Goal: Task Accomplishment & Management: Complete application form

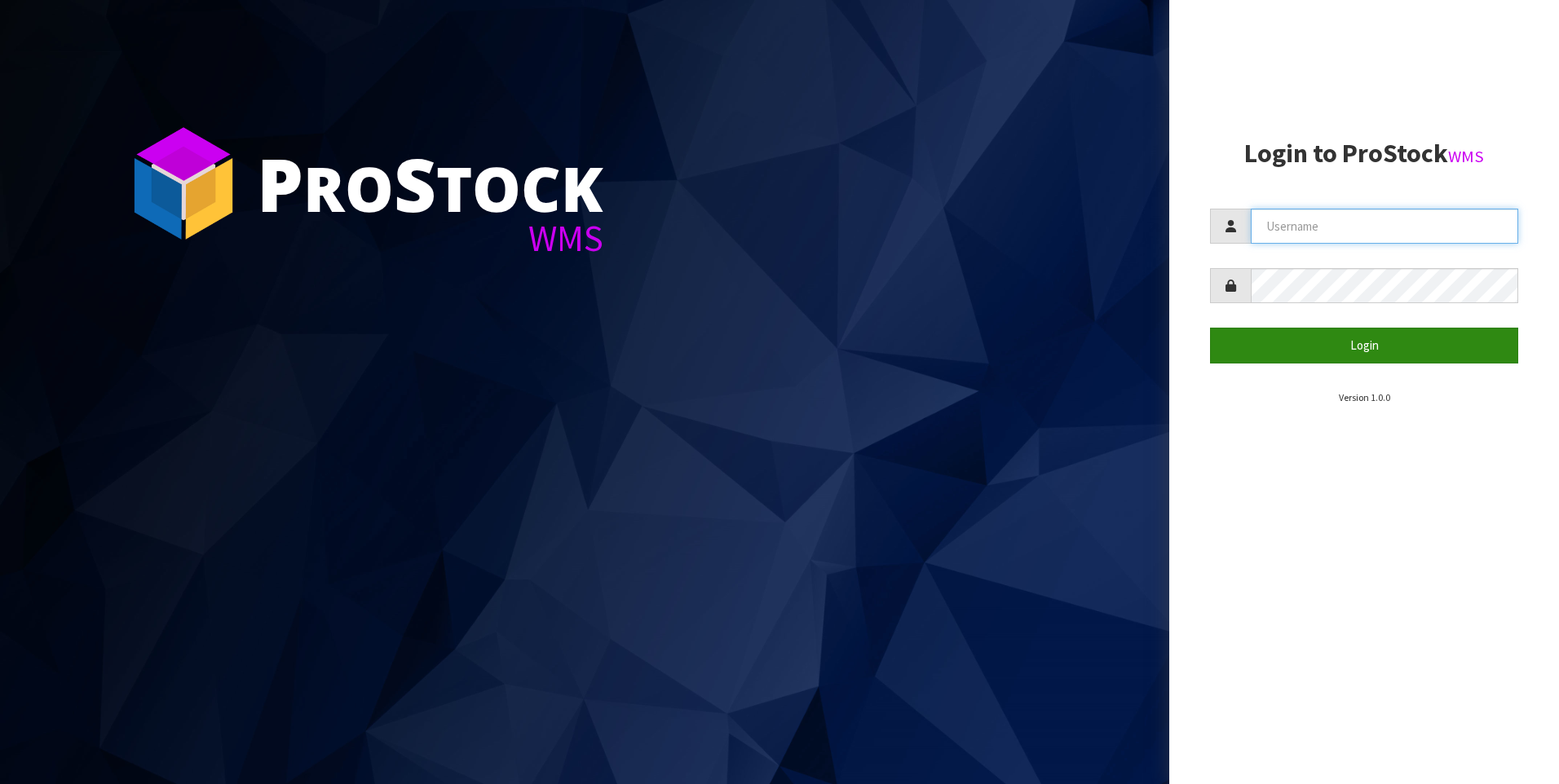
type input "[PERSON_NAME]"
click at [1385, 351] on button "Login" at bounding box center [1364, 345] width 308 height 35
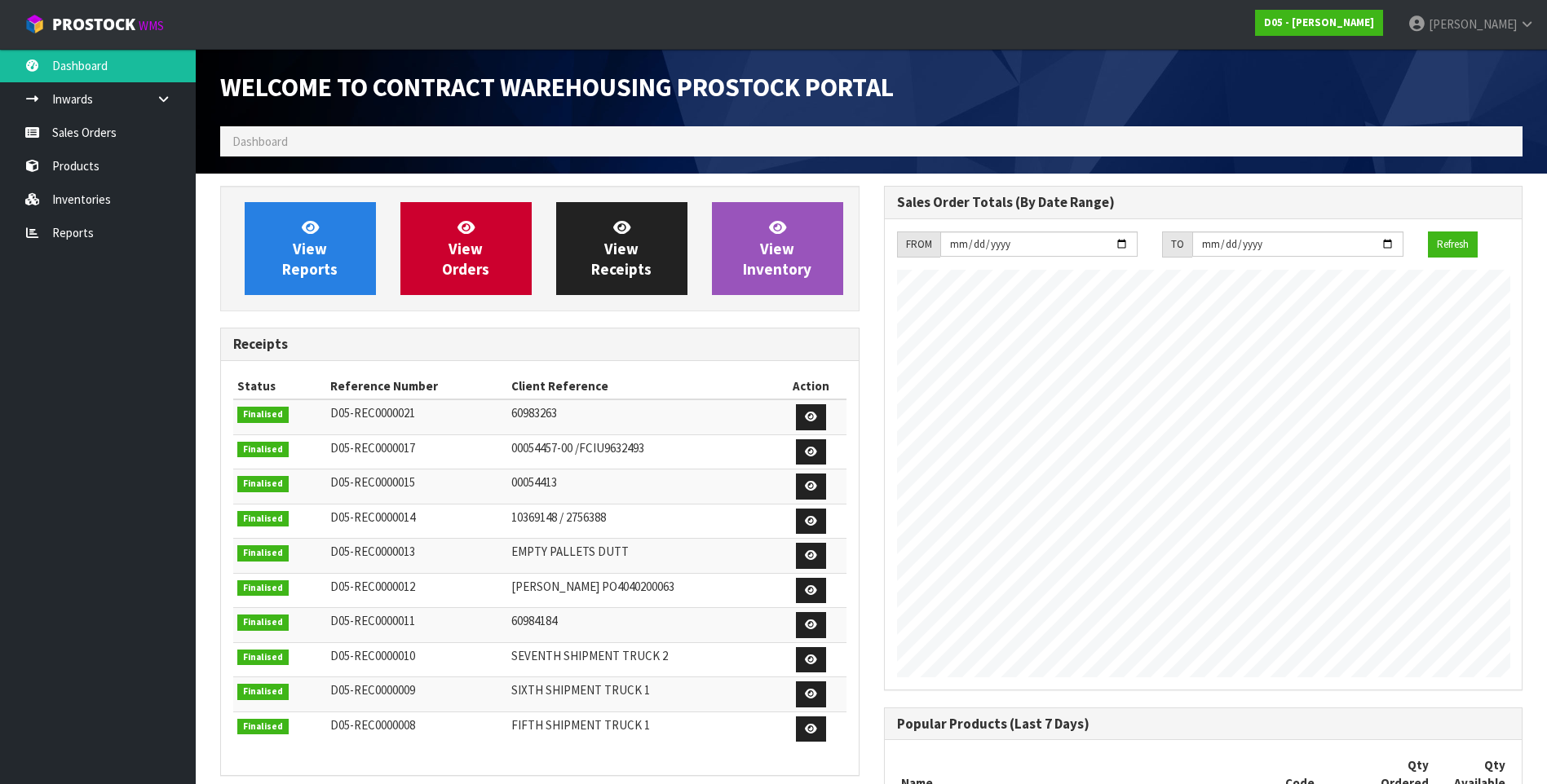
scroll to position [1009, 663]
click at [110, 133] on link "Sales Orders" at bounding box center [97, 132] width 196 height 33
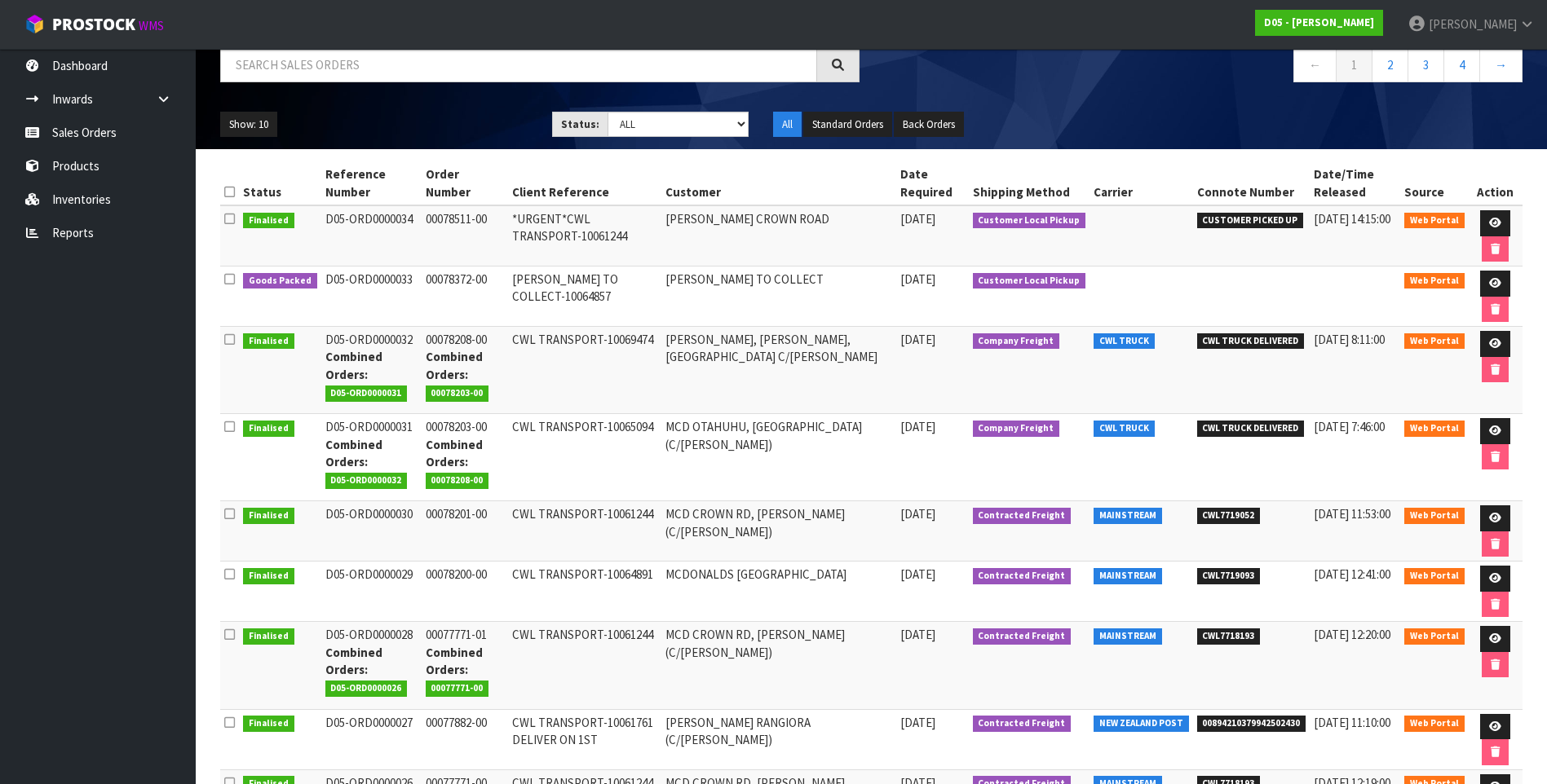
scroll to position [163, 0]
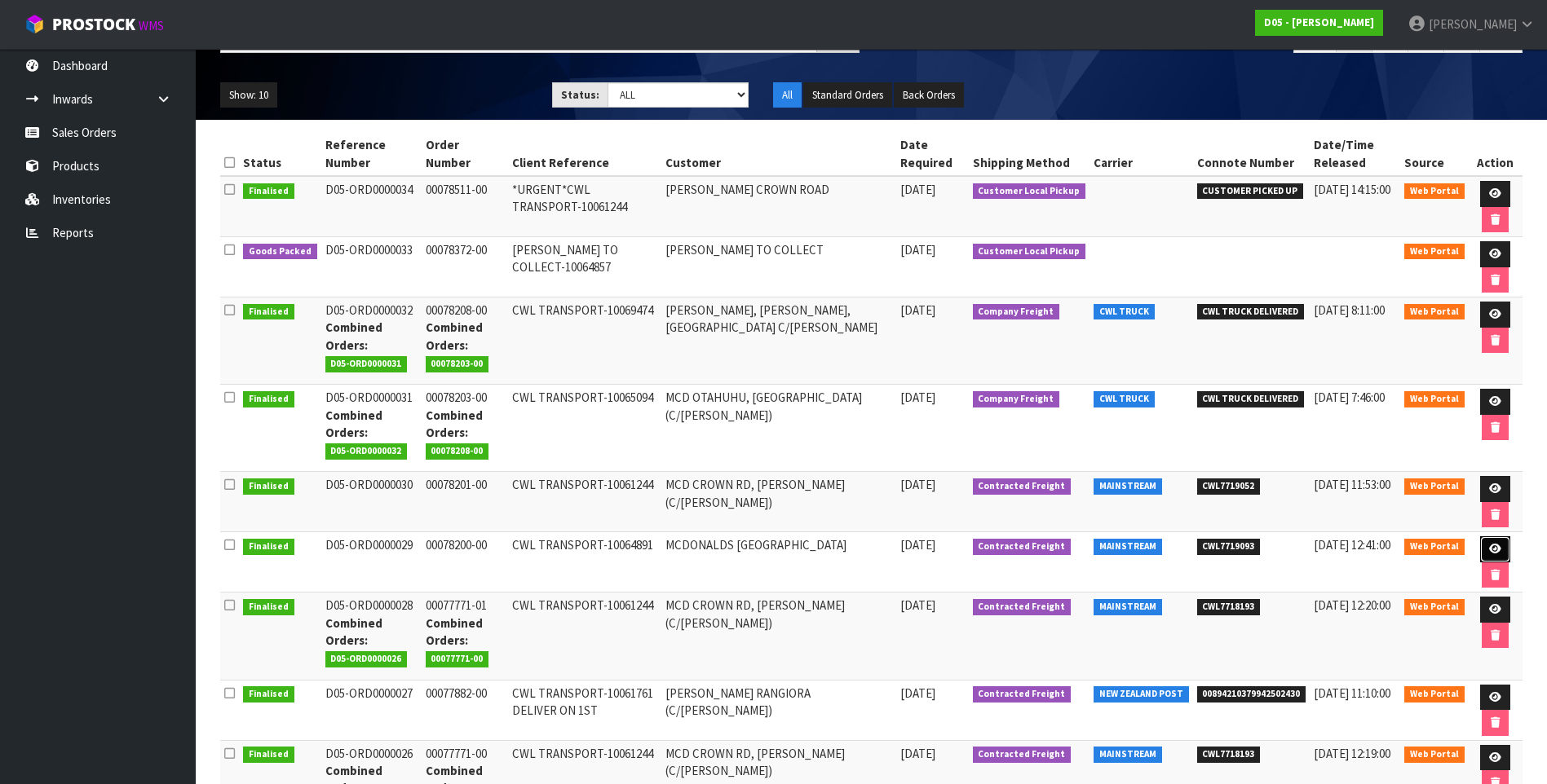
click at [1489, 551] on icon at bounding box center [1495, 549] width 12 height 10
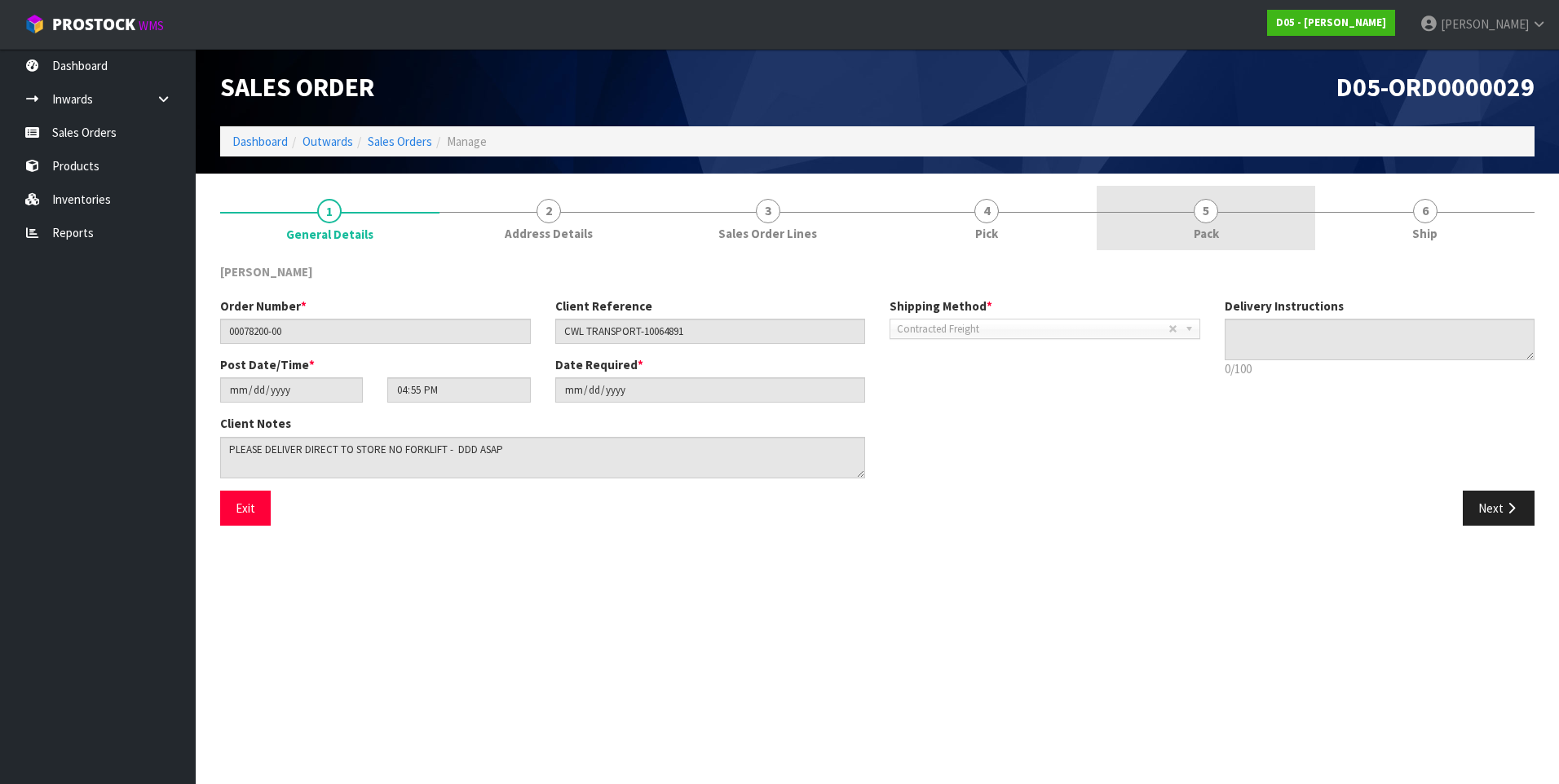
click at [1201, 218] on span "5" at bounding box center [1206, 211] width 25 height 25
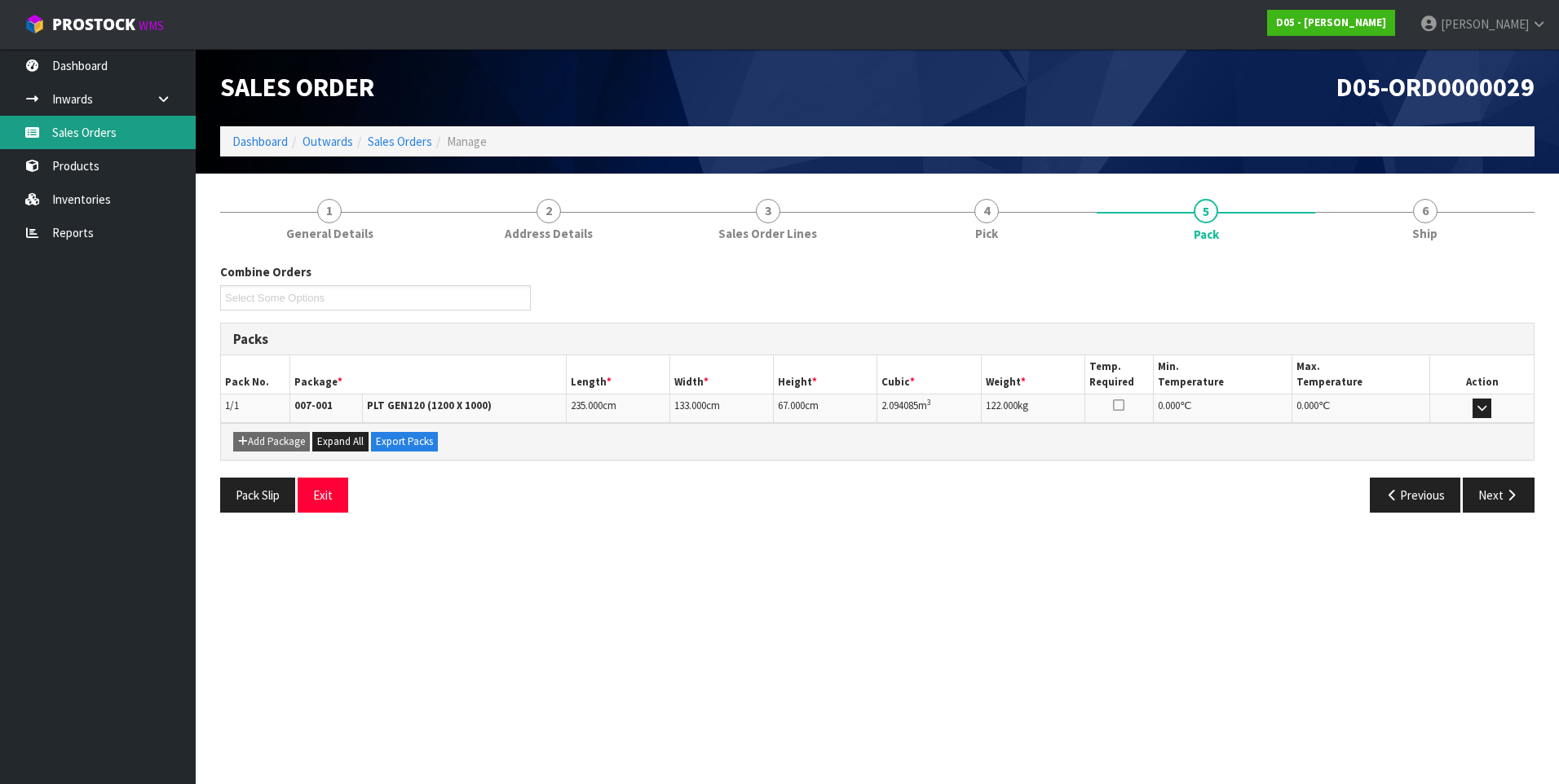
click at [110, 138] on link "Sales Orders" at bounding box center [97, 132] width 196 height 33
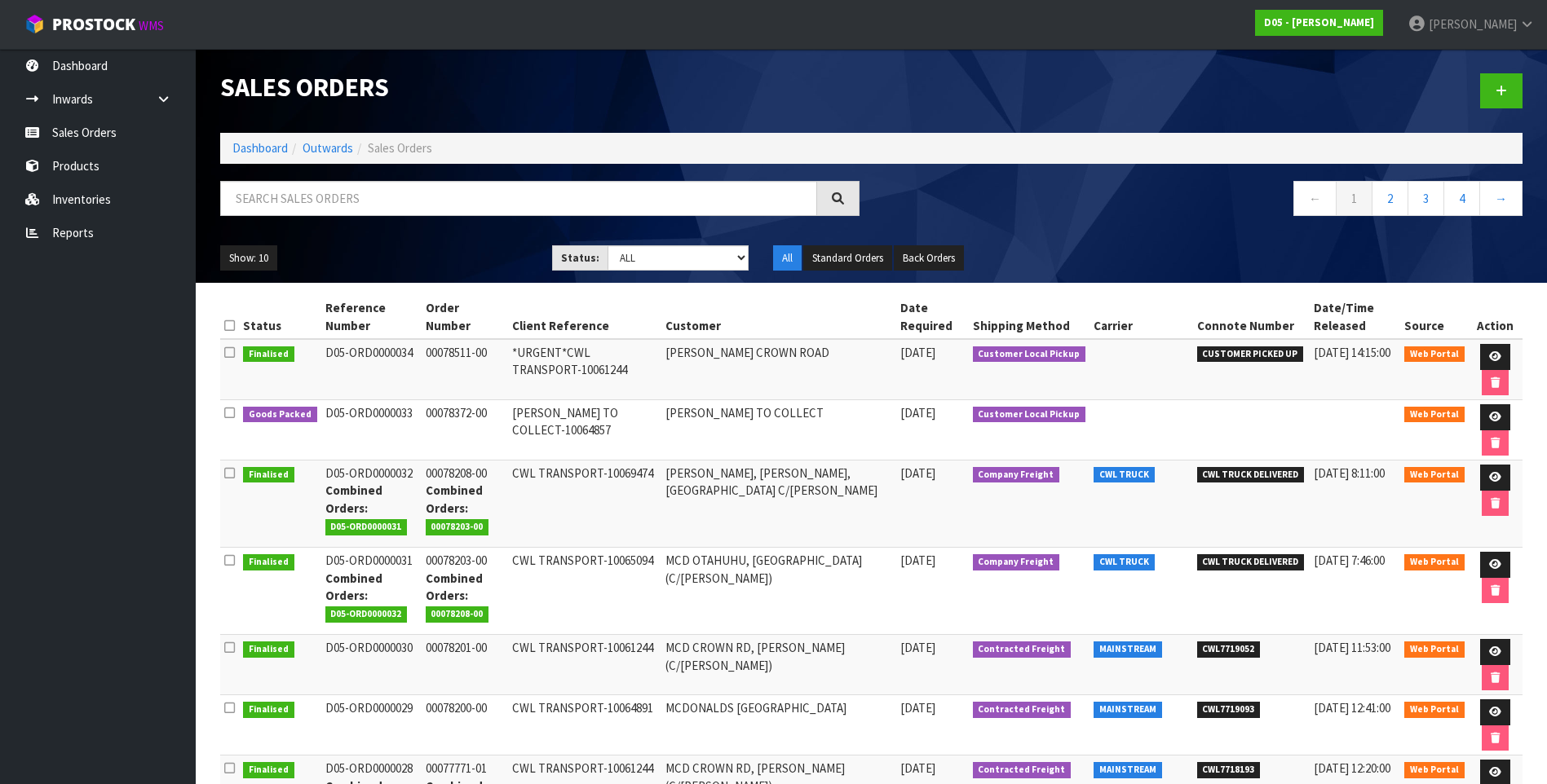
click at [533, 674] on td "CWL TRANSPORT-10061244" at bounding box center [584, 665] width 153 height 61
click at [624, 604] on td "CWL TRANSPORT-10065094" at bounding box center [584, 592] width 153 height 87
click at [1495, 569] on icon at bounding box center [1495, 564] width 12 height 10
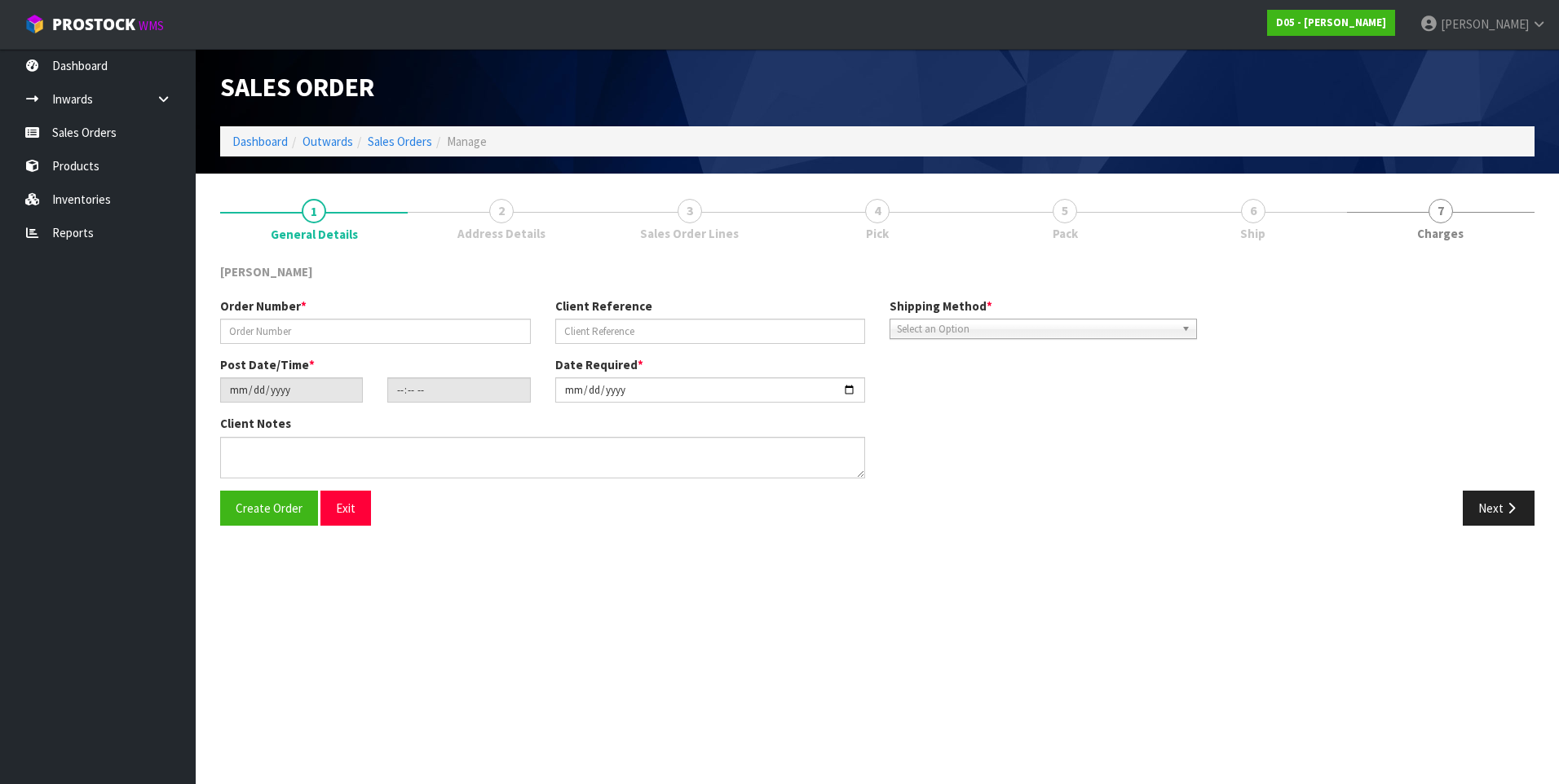
type input "00078203-00"
type input "CWL TRANSPORT-10065094"
type input "[DATE]"
type input "21:02:00.000"
type input "[DATE]"
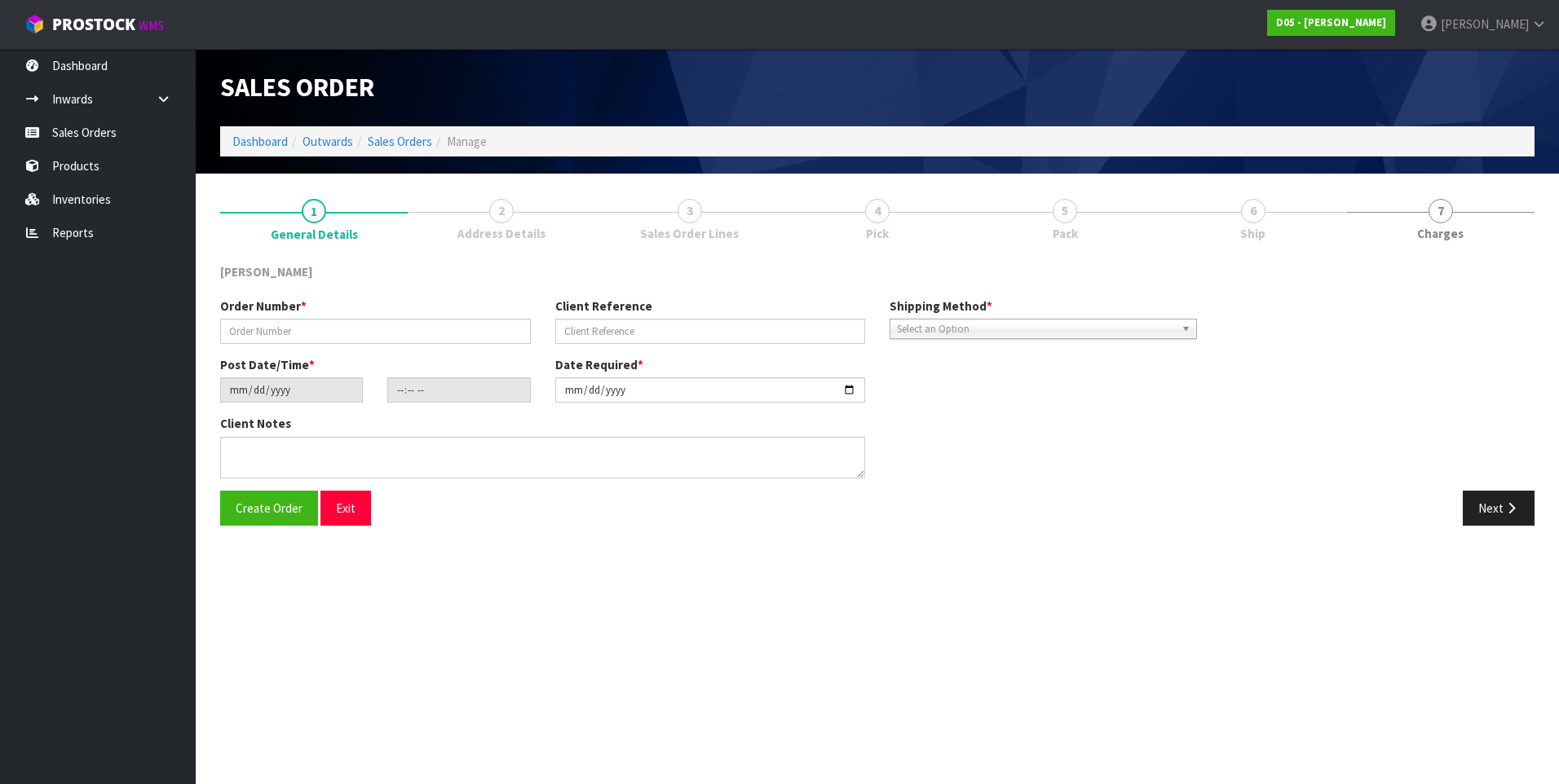
type textarea "FORKLIFT ON SITE DDD 1/9"
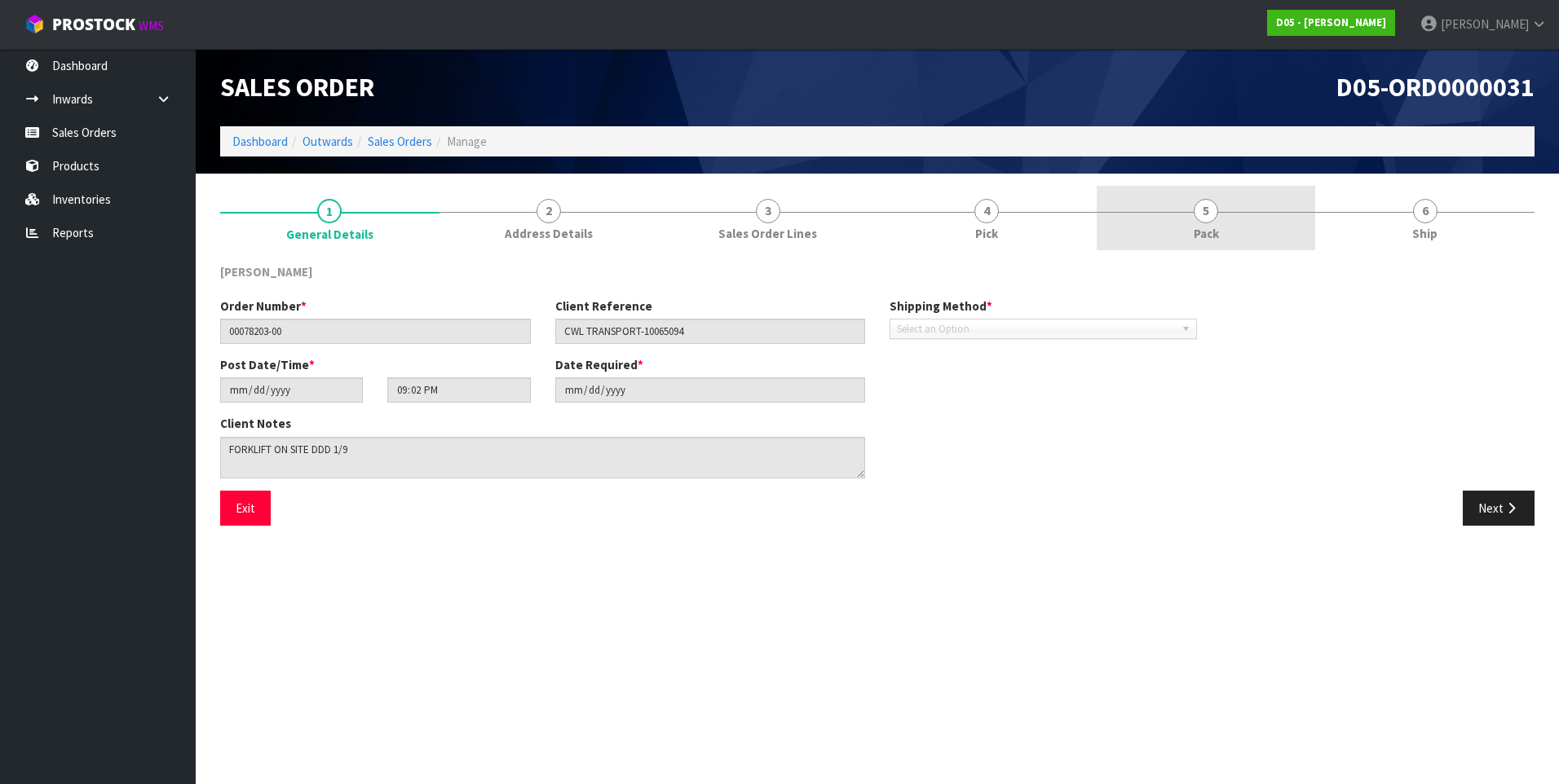
click at [1196, 212] on span "5" at bounding box center [1206, 211] width 25 height 25
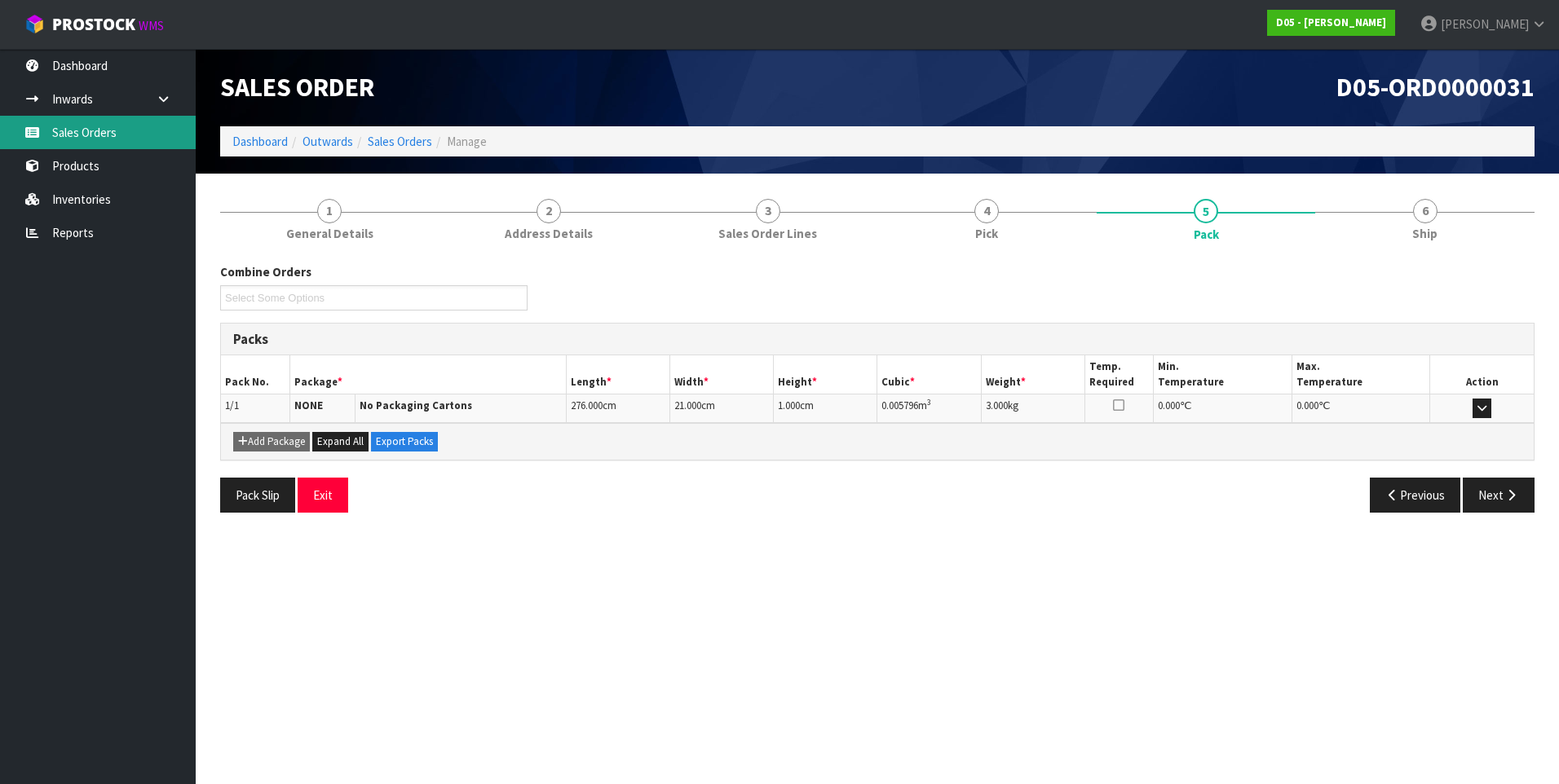
click at [88, 126] on link "Sales Orders" at bounding box center [97, 132] width 196 height 33
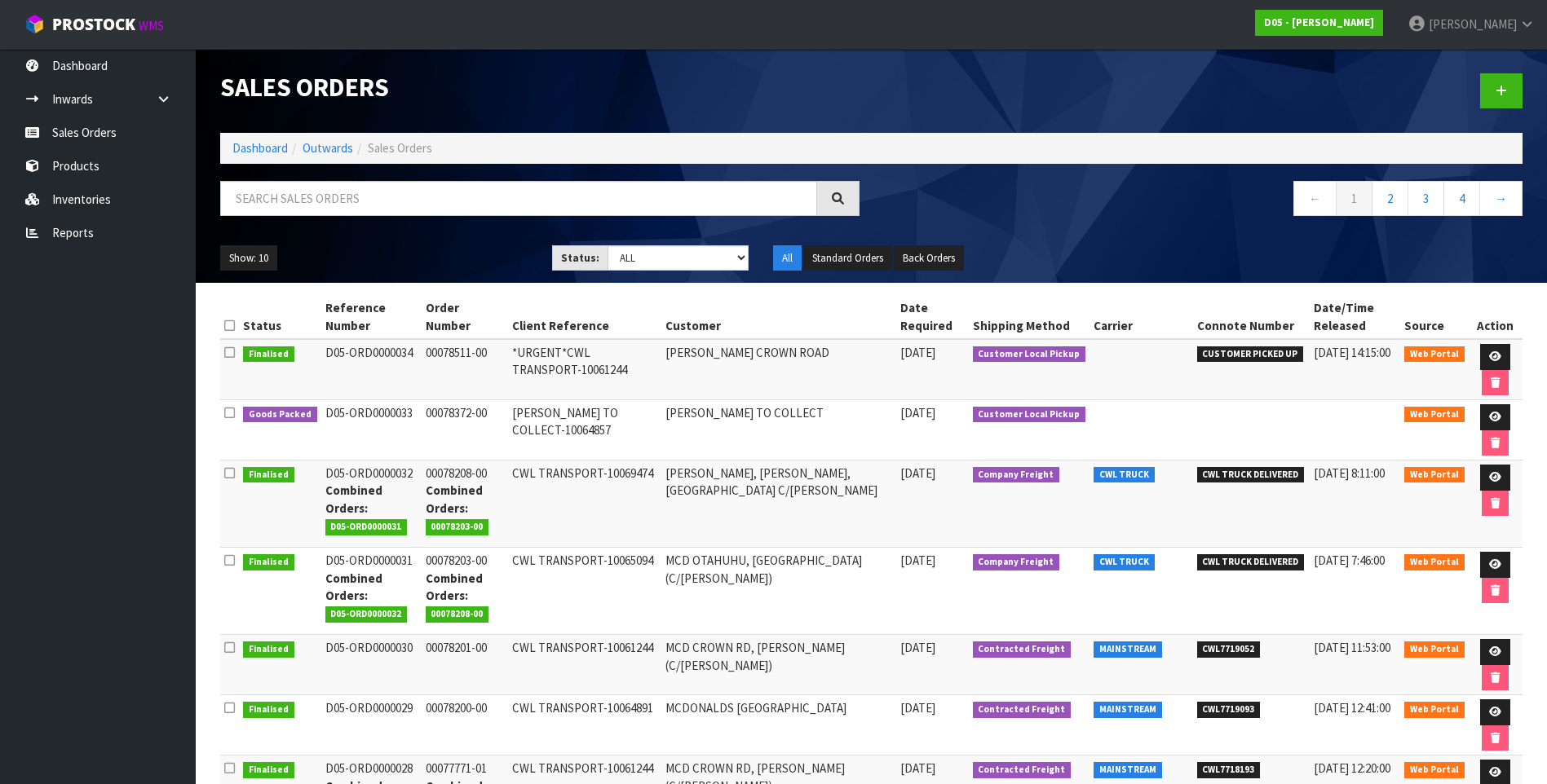
click at [567, 499] on td "CWL TRANSPORT-10069474" at bounding box center [584, 504] width 153 height 87
click at [1494, 472] on icon at bounding box center [1495, 477] width 12 height 10
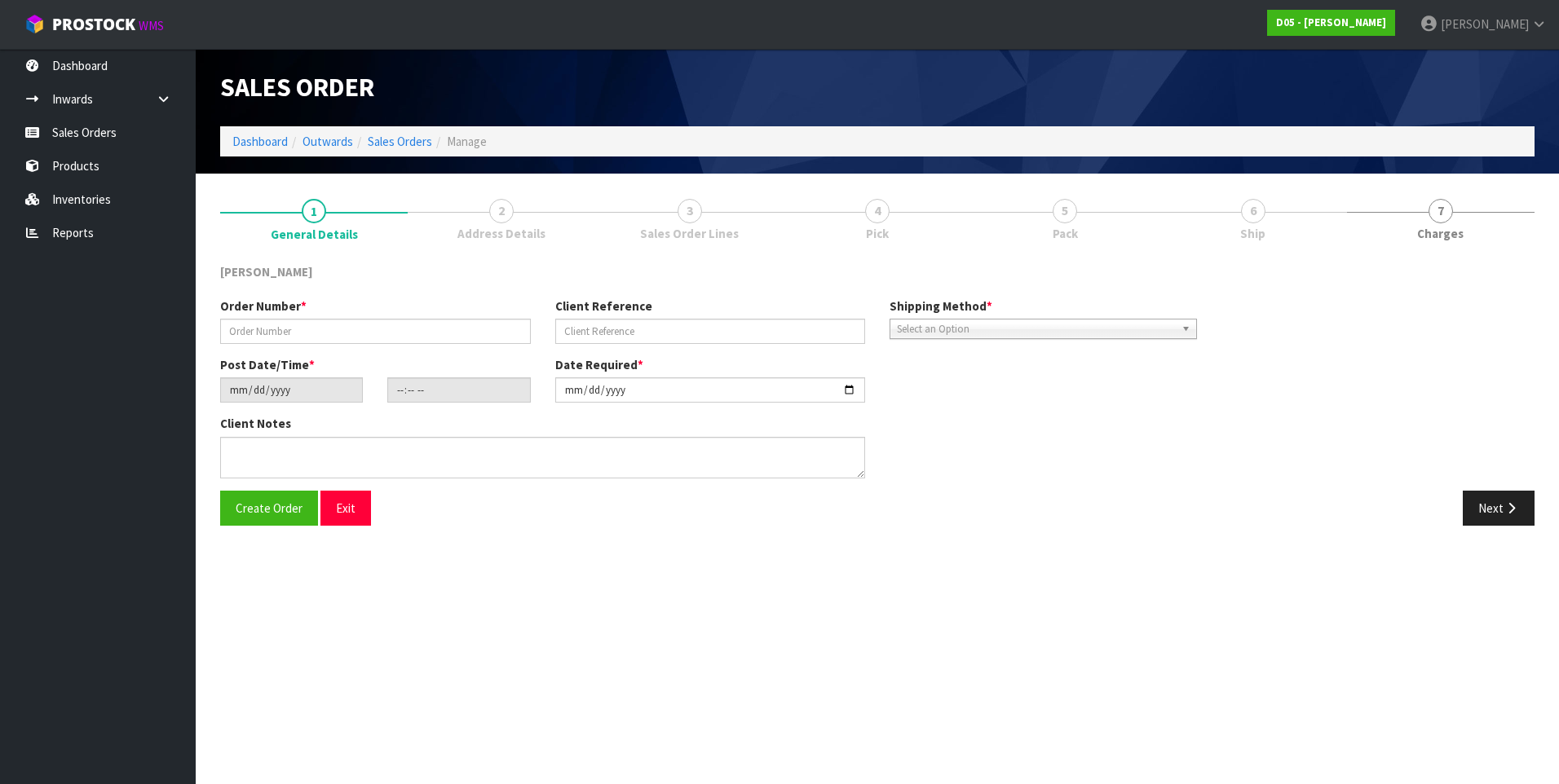
type input "00078208-00"
type input "CWL TRANSPORT-10069474"
type input "[DATE]"
type input "21:17:00.000"
type input "[DATE]"
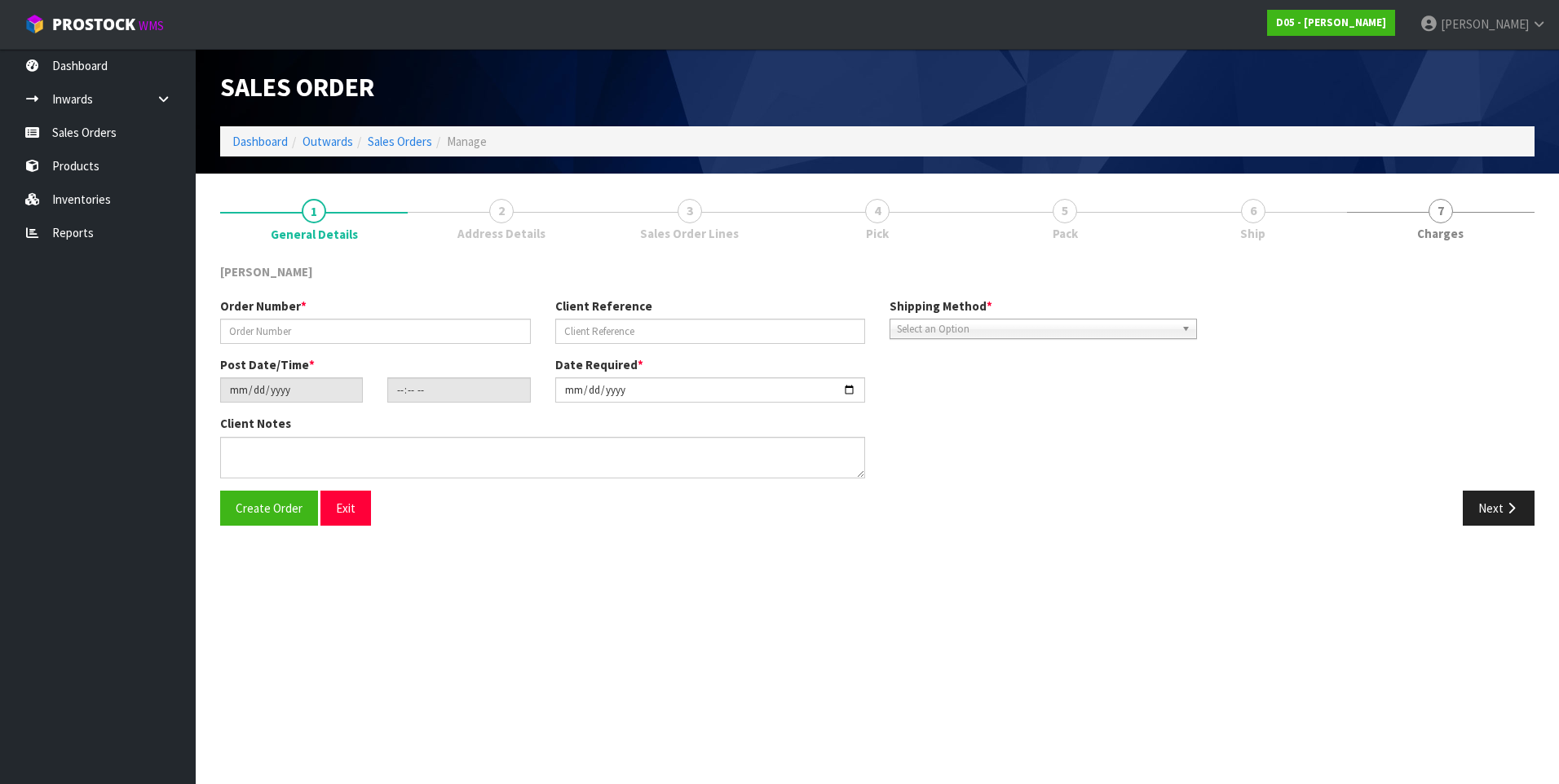
type textarea "FORKLIFT ON ISTE DDD 2/9 COMBINE WITH SO 10065094 ORDER NUMBER 00078203-00 D05-…"
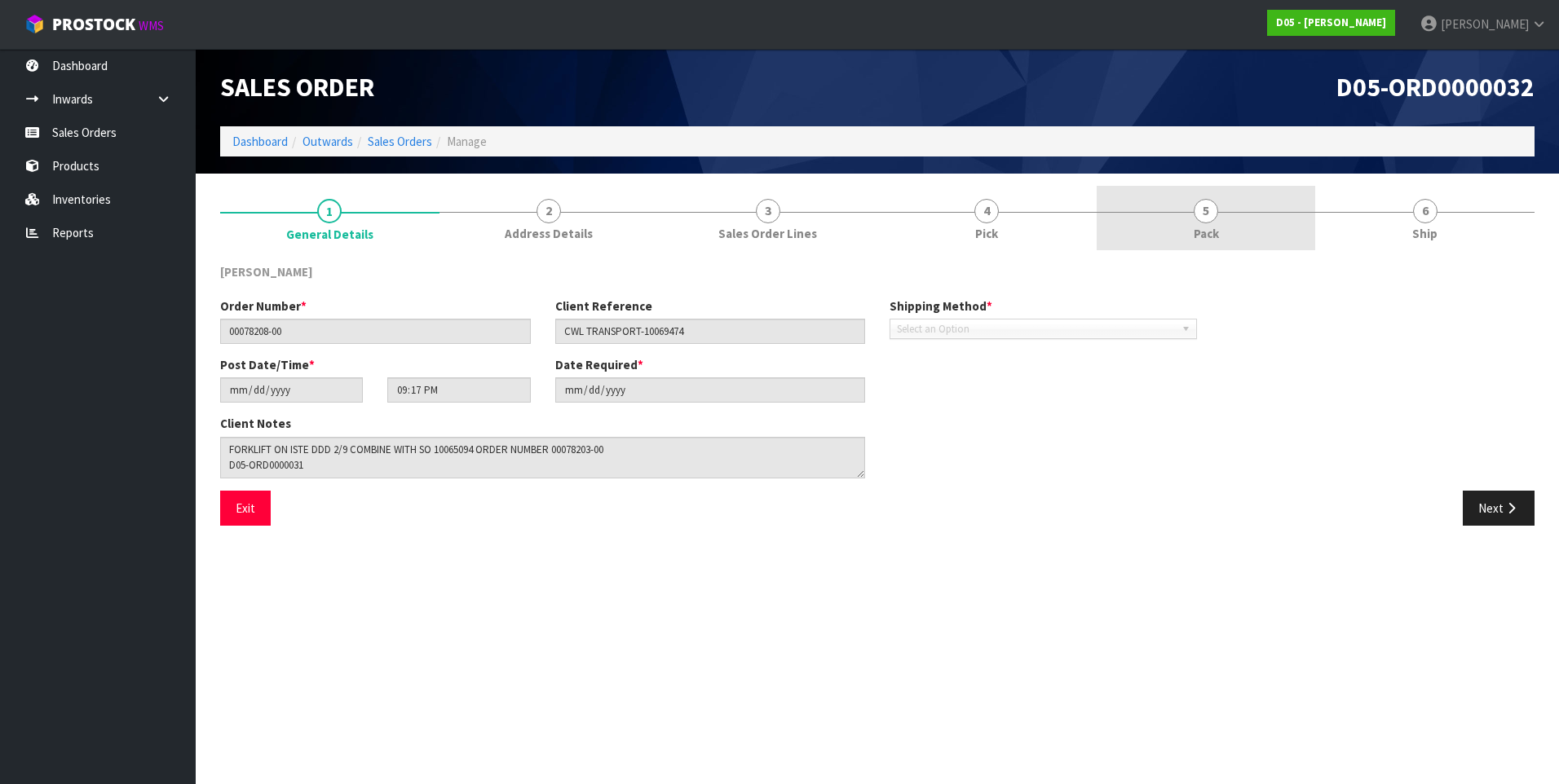
click at [1211, 209] on span "5" at bounding box center [1206, 211] width 25 height 25
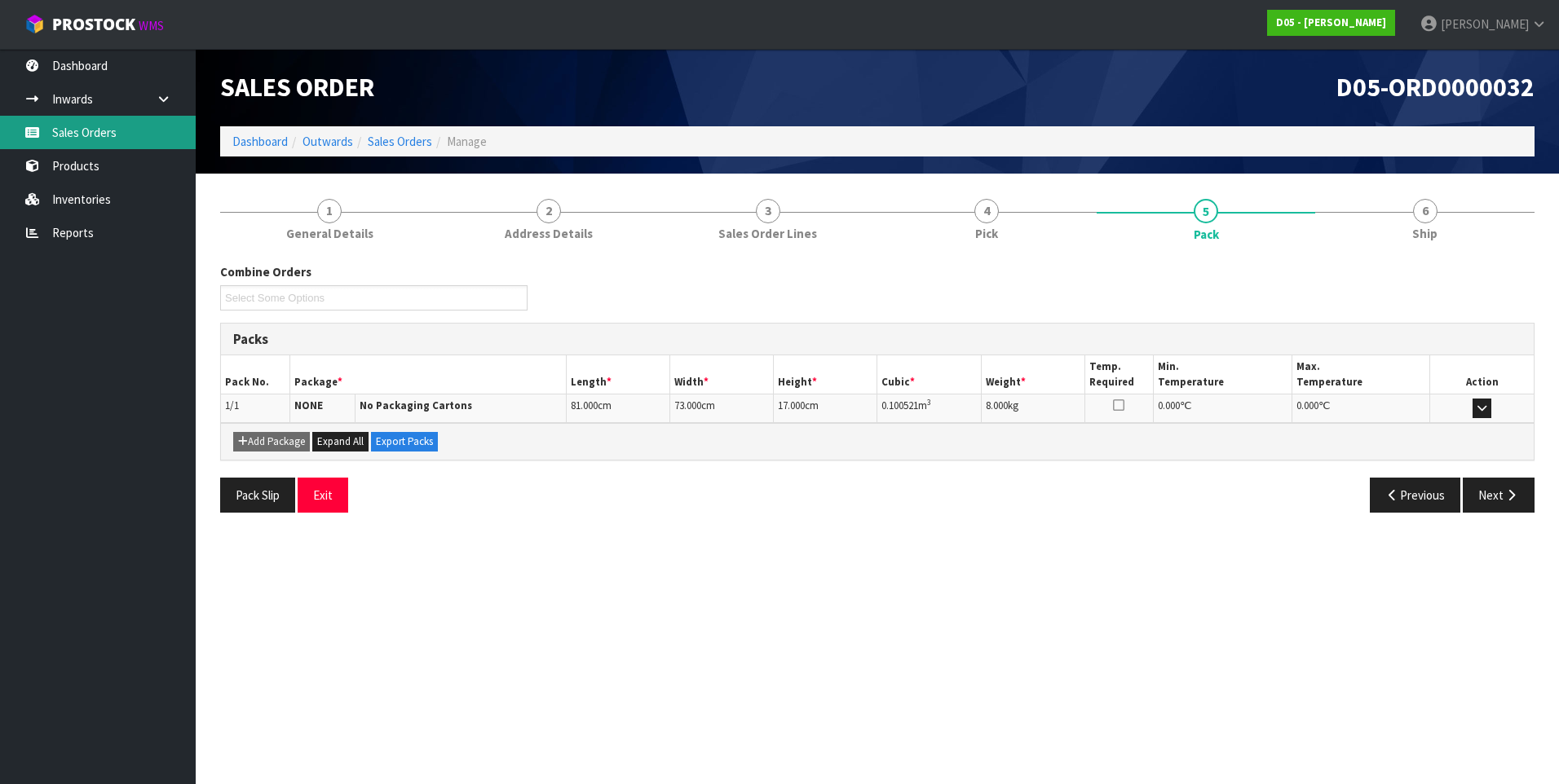
click at [135, 135] on link "Sales Orders" at bounding box center [97, 132] width 196 height 33
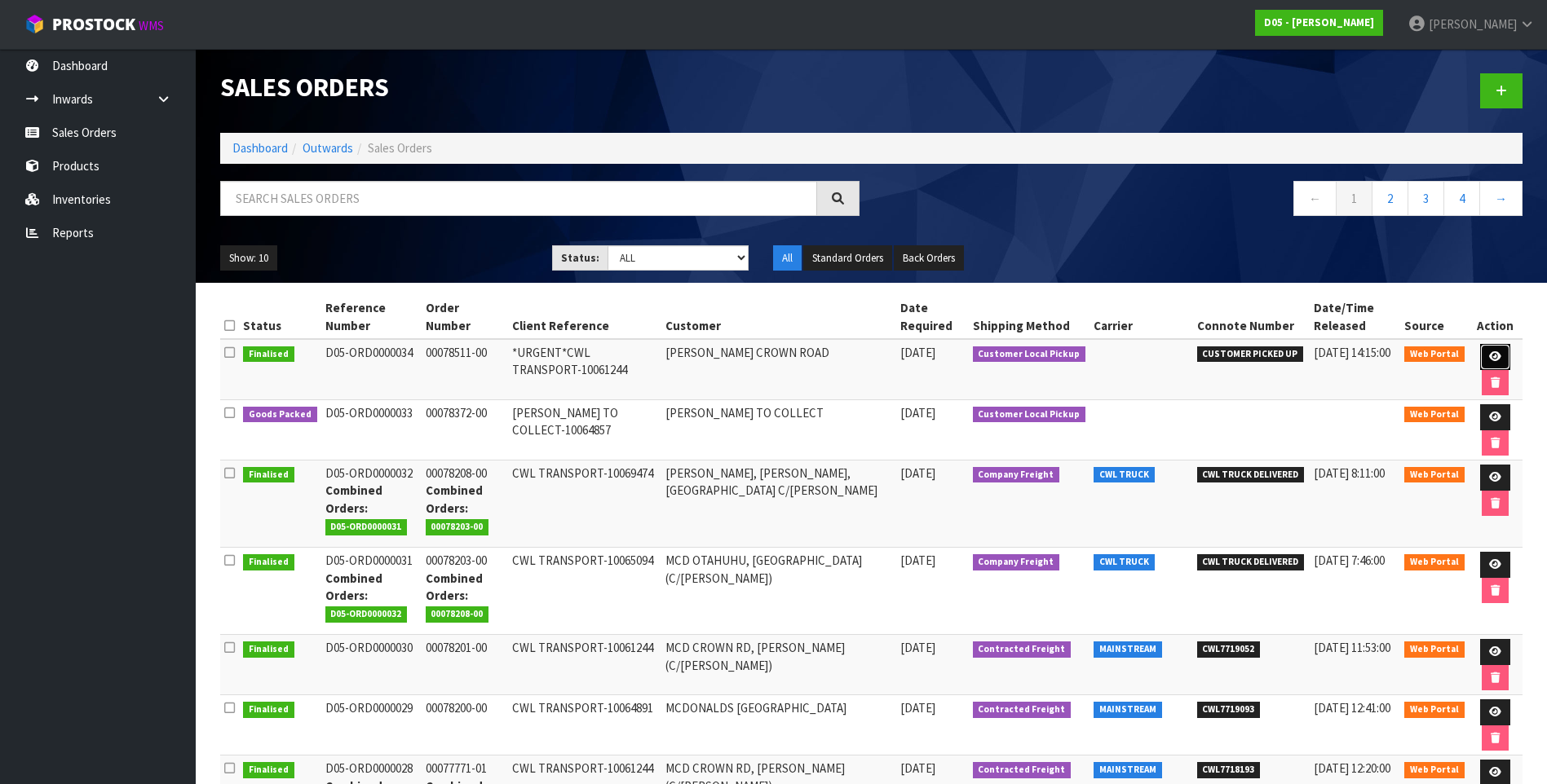
click at [1491, 357] on icon at bounding box center [1495, 357] width 12 height 10
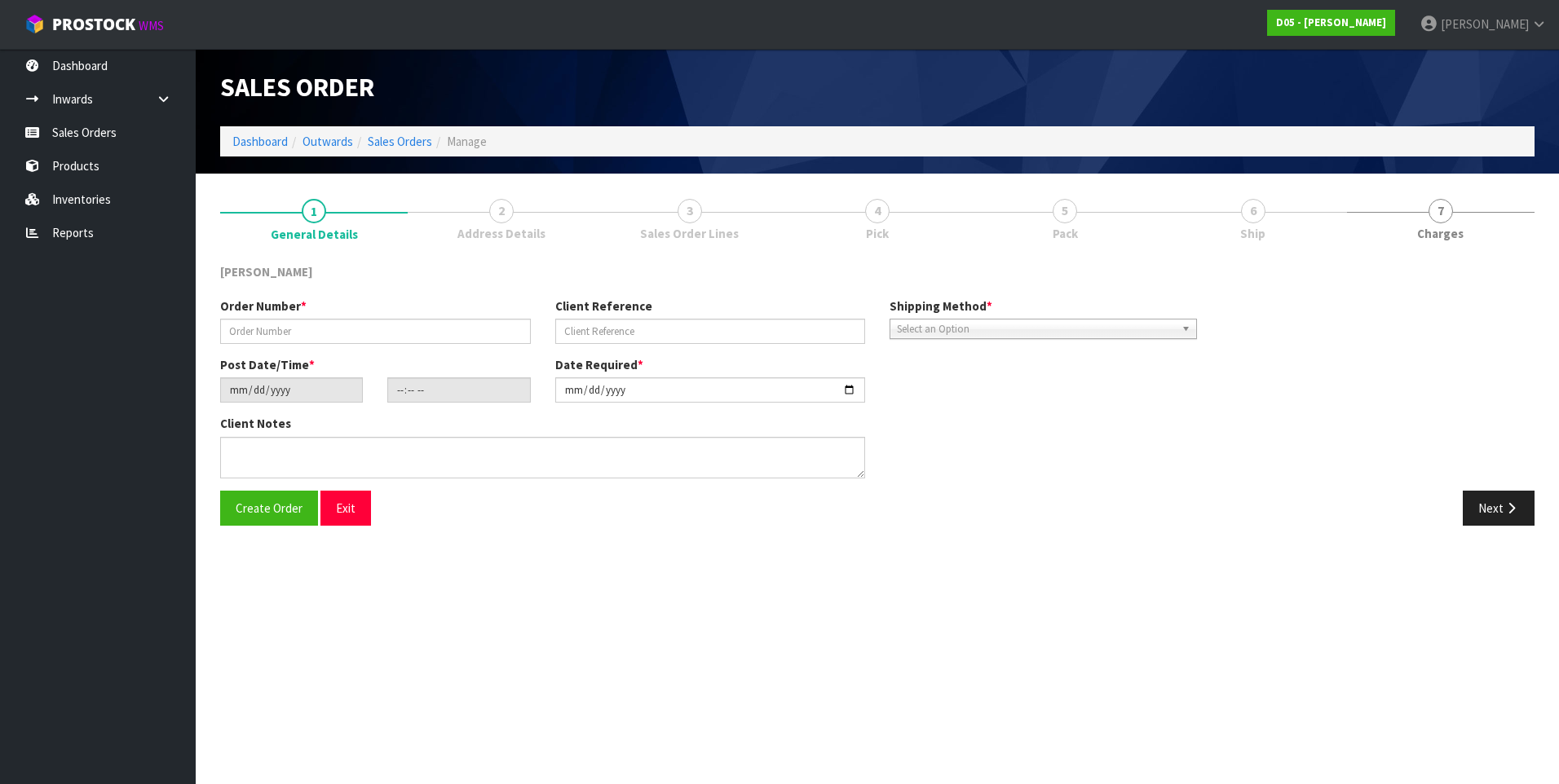
type input "00078511-00"
type input "*URGENT*CWL TRANSPORT-10061244"
type input "[DATE]"
type input "12:22:00.000"
type input "[DATE]"
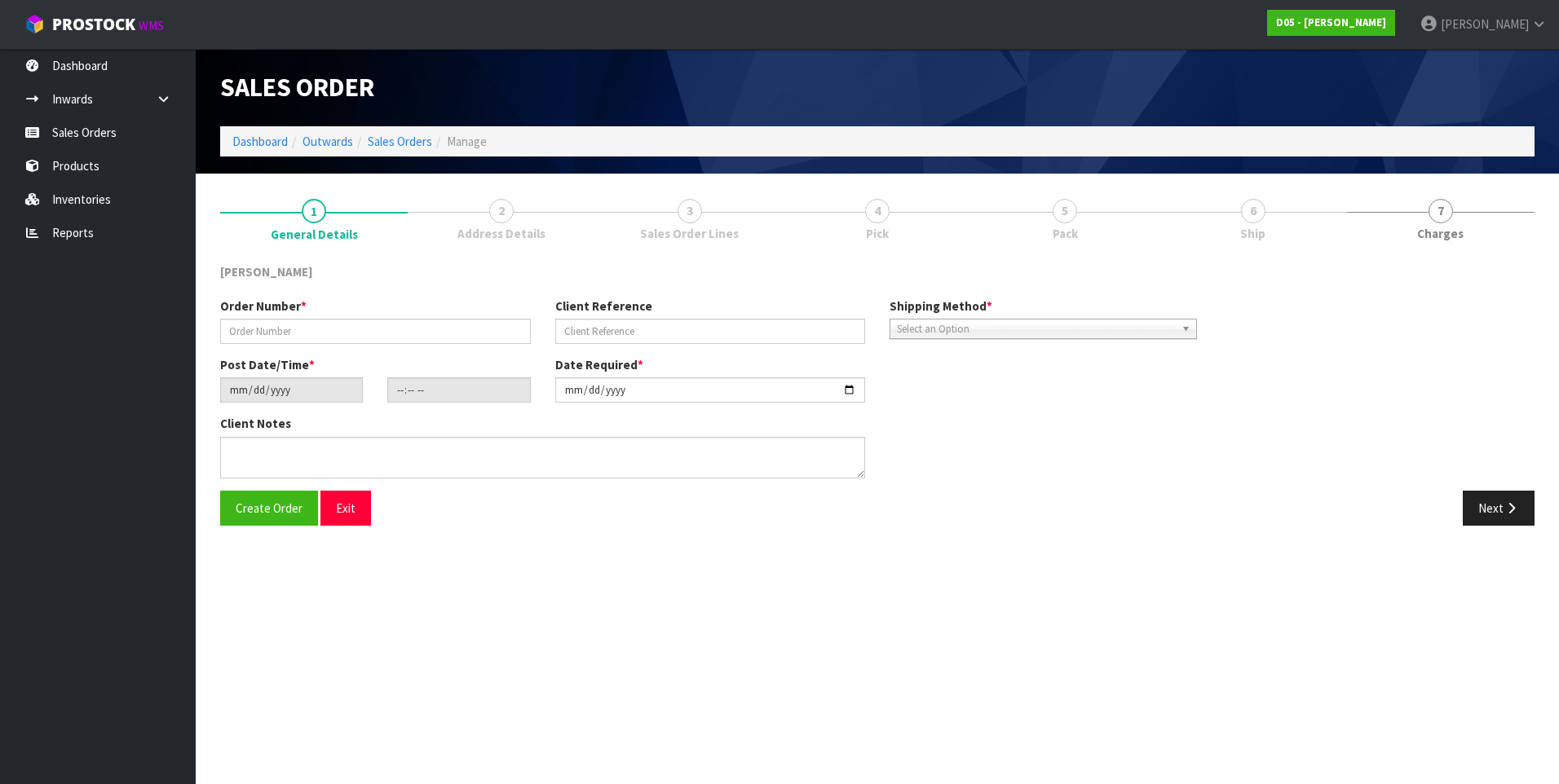
type textarea "[PERSON_NAME] TO COLLECT"
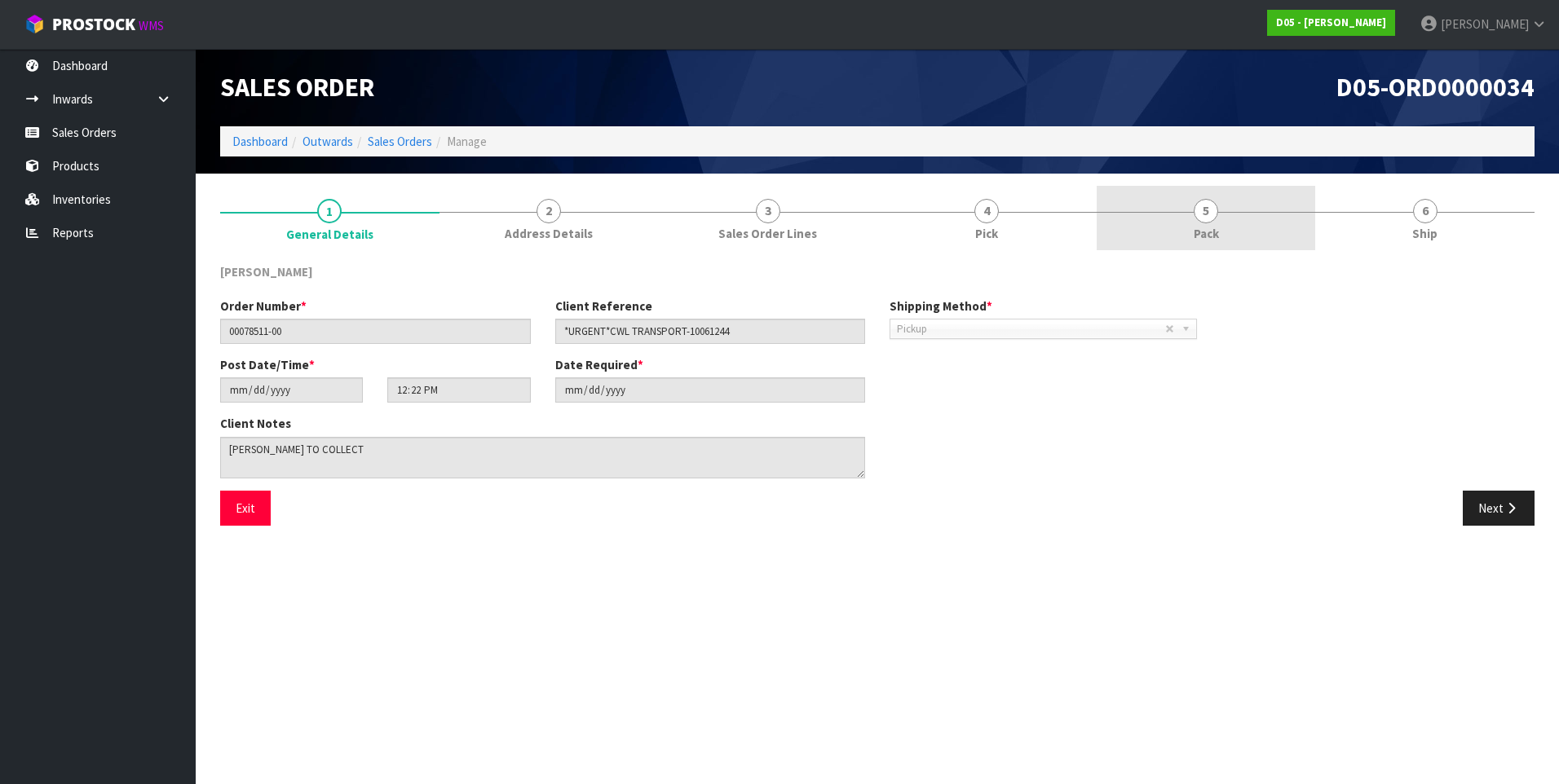
click at [1208, 215] on span "5" at bounding box center [1206, 211] width 25 height 25
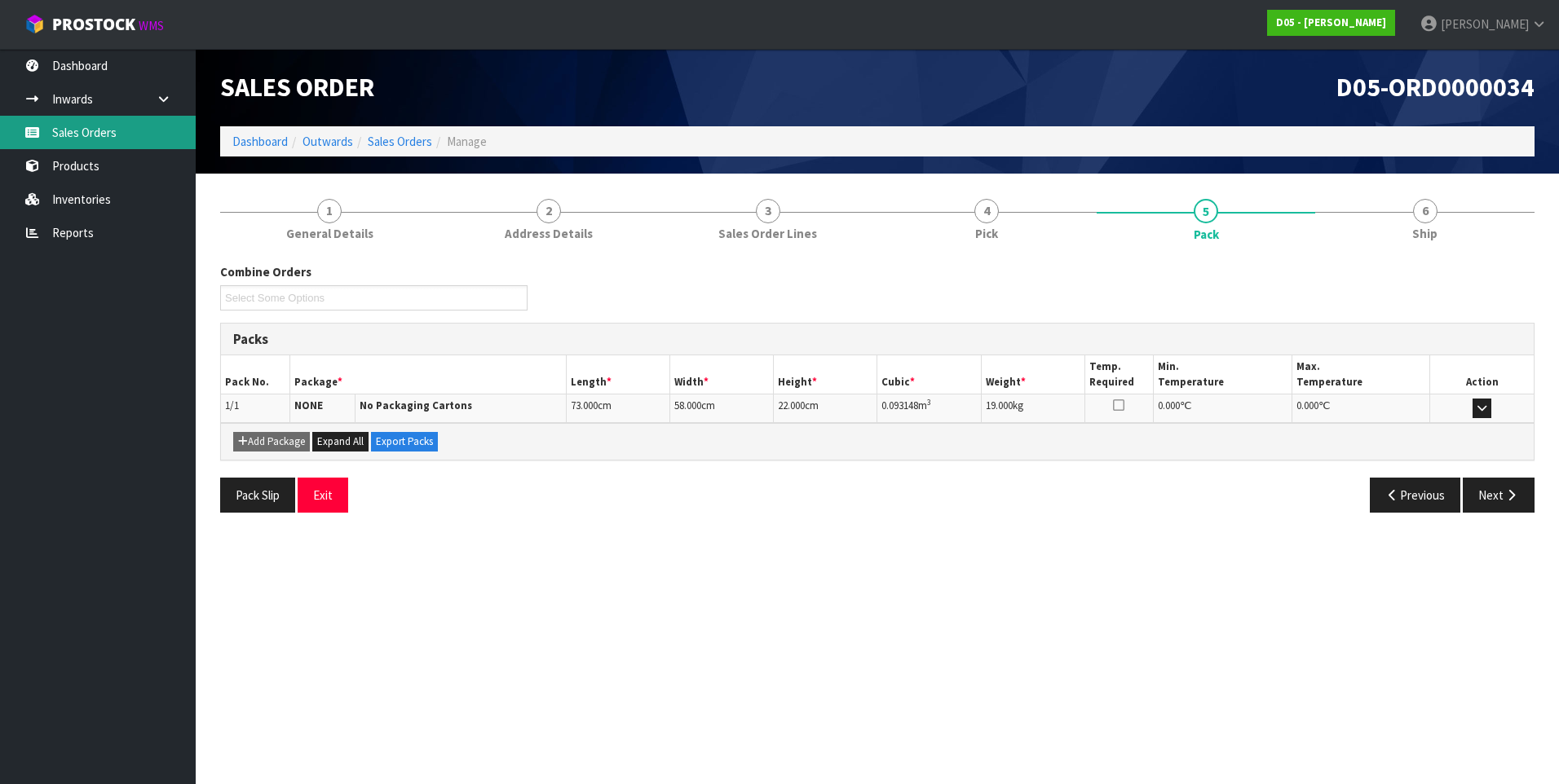
click at [99, 140] on link "Sales Orders" at bounding box center [97, 132] width 196 height 33
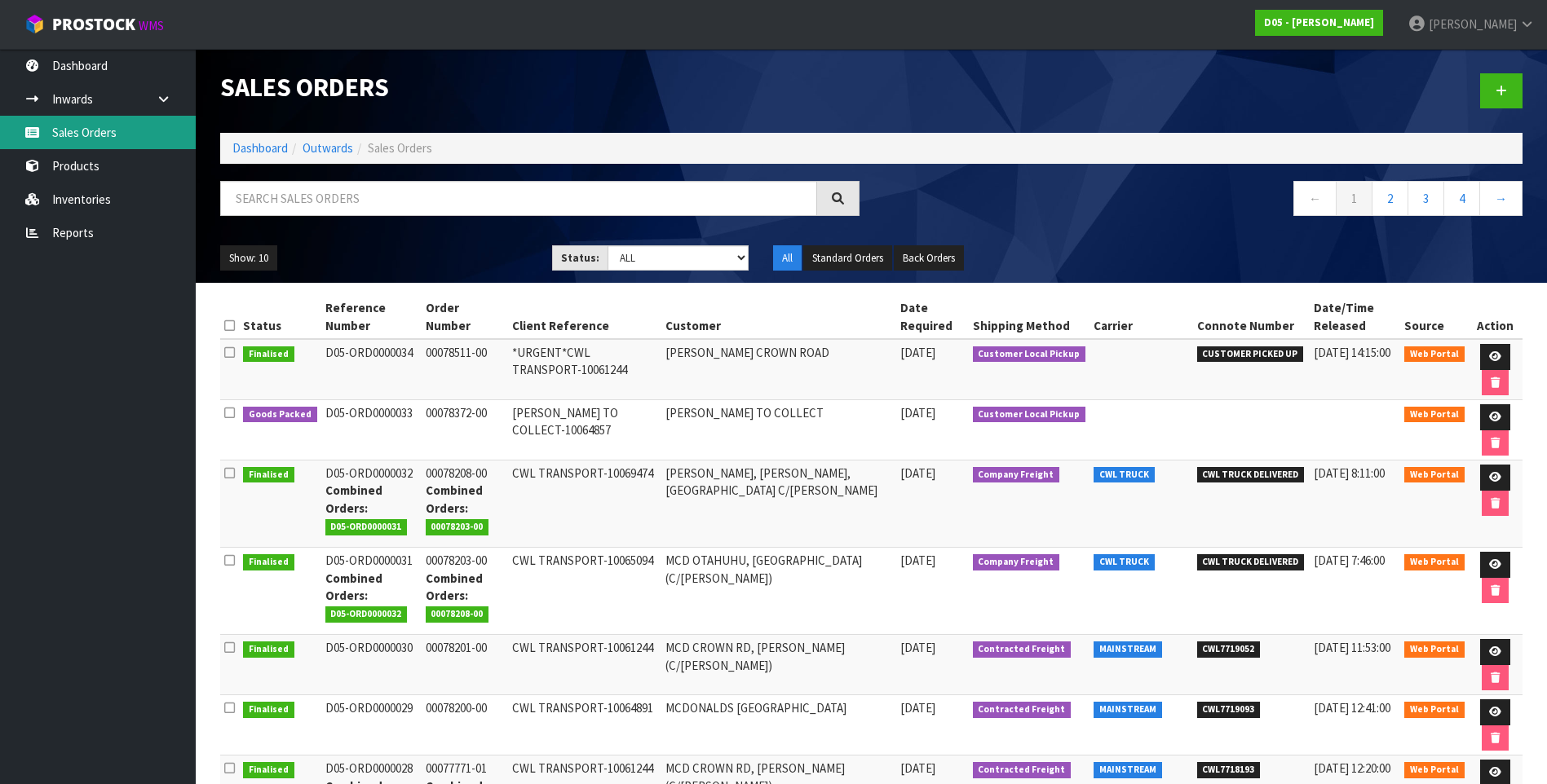
click at [109, 135] on link "Sales Orders" at bounding box center [97, 132] width 196 height 33
click at [1491, 91] on link at bounding box center [1501, 91] width 43 height 35
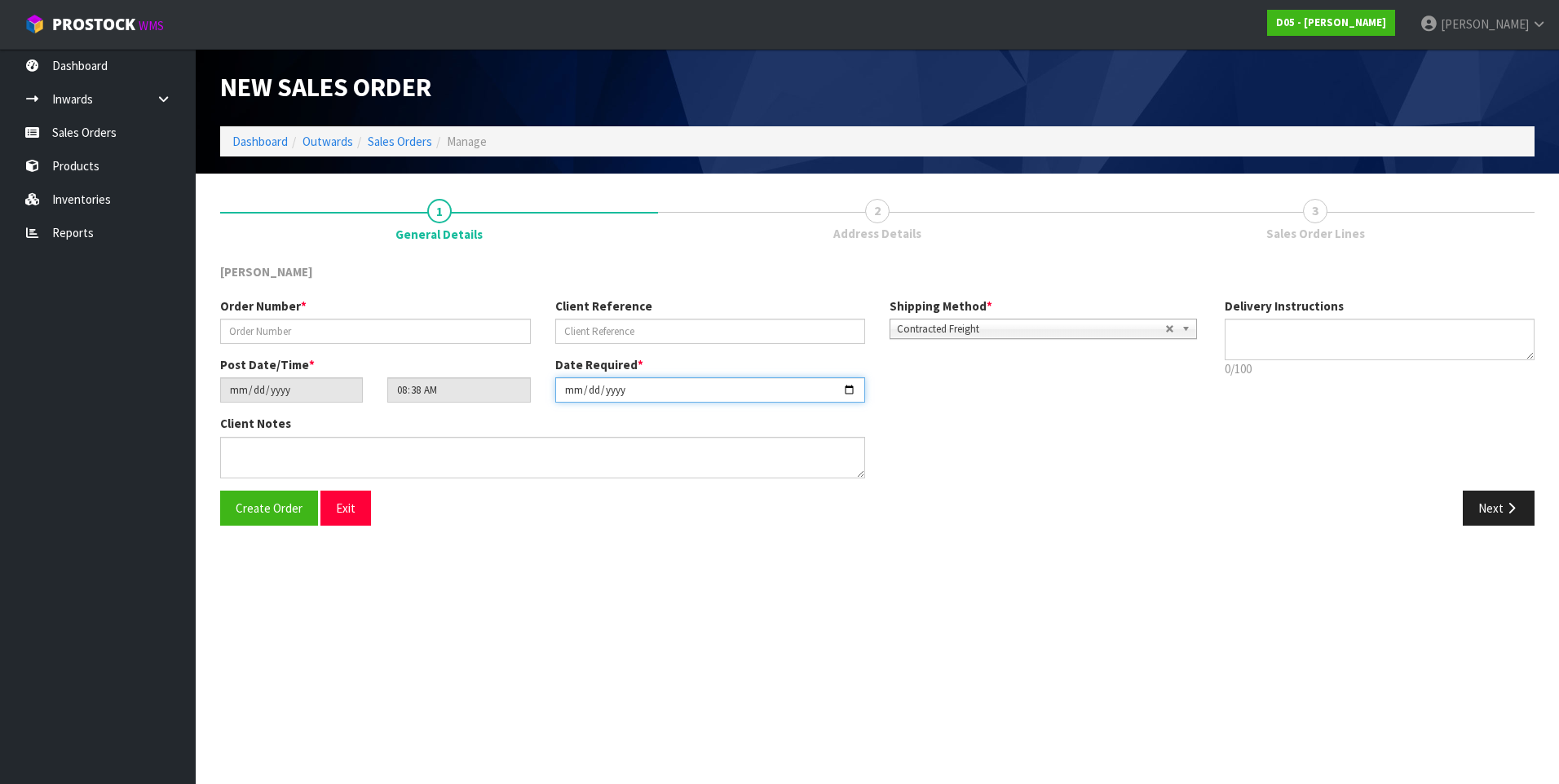
click at [850, 394] on input "[DATE]" at bounding box center [710, 390] width 310 height 26
type input "[DATE]"
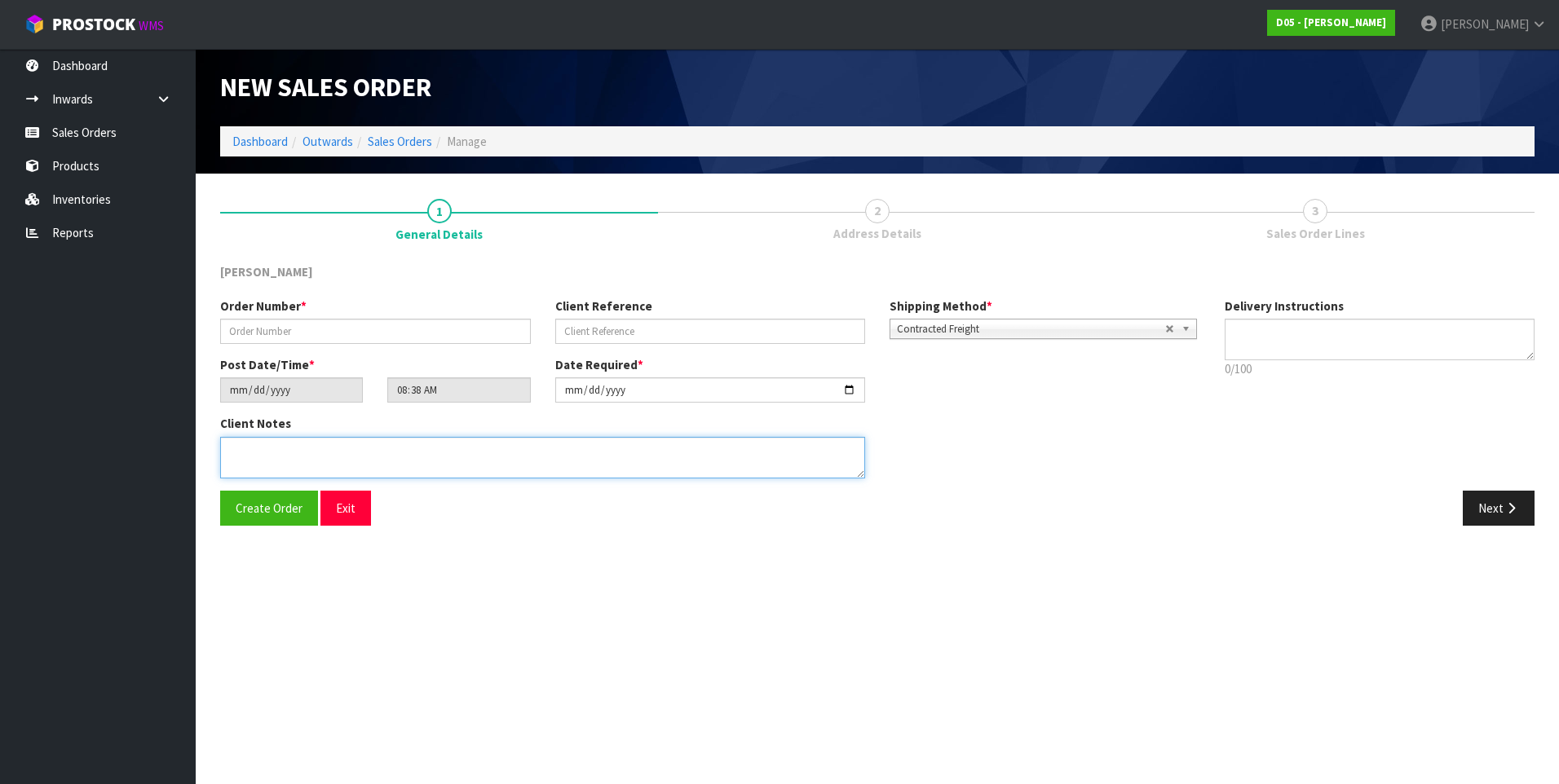
click at [248, 448] on textarea at bounding box center [542, 457] width 645 height 42
paste textarea "NO FORKLIFT - DDD 12/9 - PLEASE DELIVER ON THE 12/9"
type textarea "NO FORKLIFT - DDD 12/9 - PLEASE DELIVER ON THE 12/9"
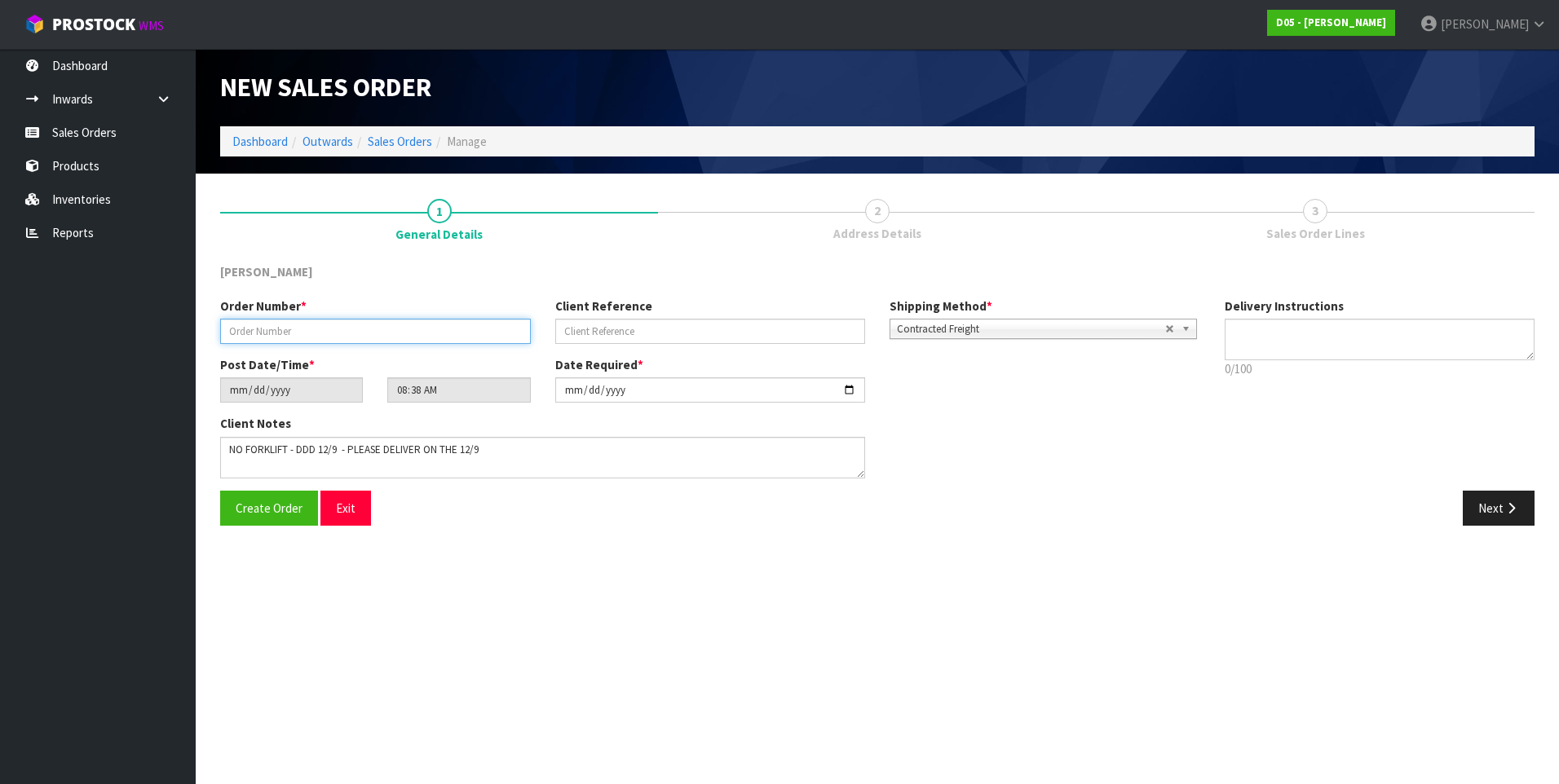
click at [241, 327] on input "text" at bounding box center [375, 332] width 310 height 26
paste input "00078539-00"
type input "00078539-00"
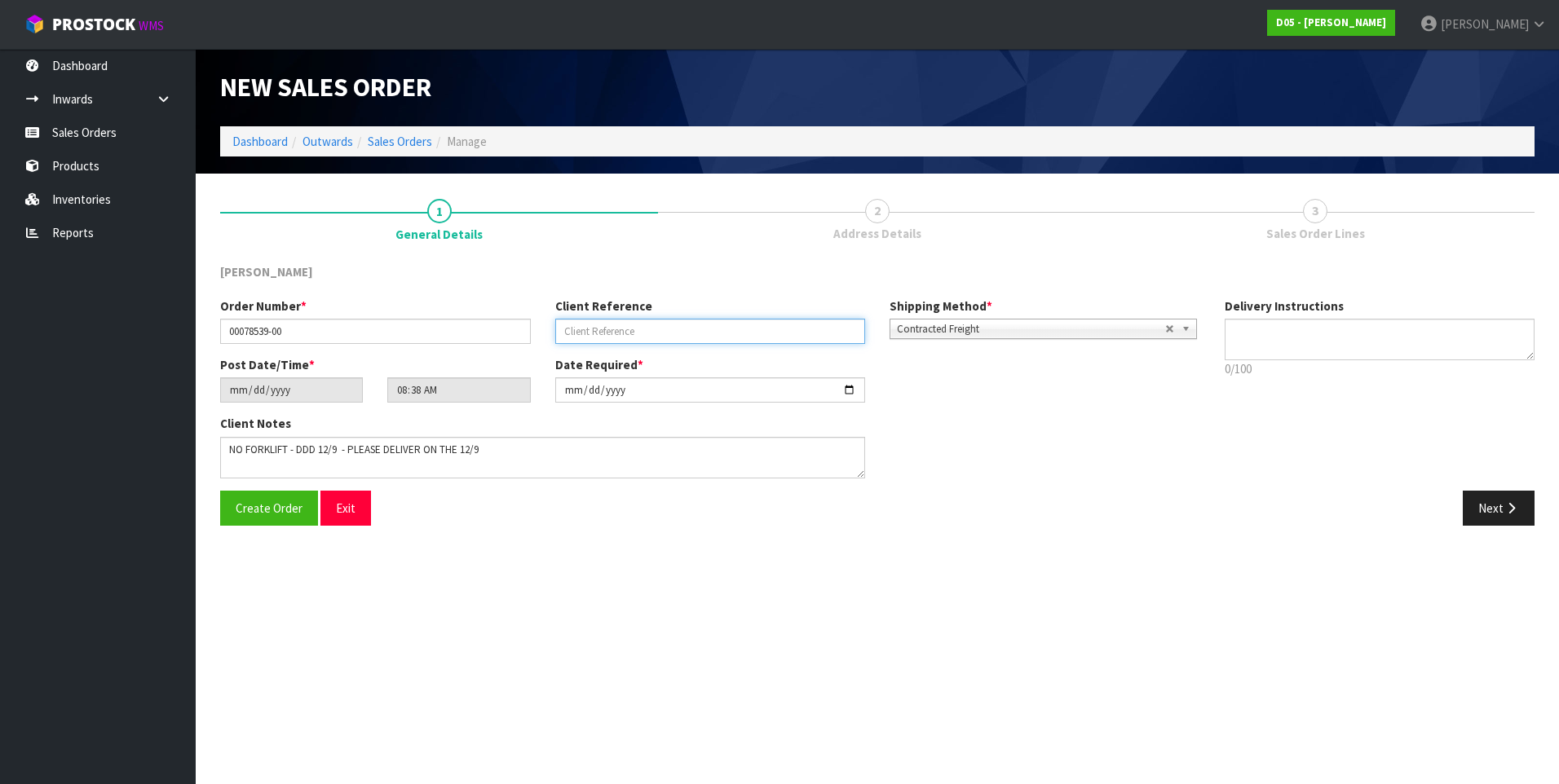
click at [571, 329] on input "text" at bounding box center [710, 332] width 310 height 26
paste input "CWL TRANSPORT-10063015"
type input "CWL TRANSPORT-10063015"
click at [1494, 504] on button "Next" at bounding box center [1498, 508] width 72 height 35
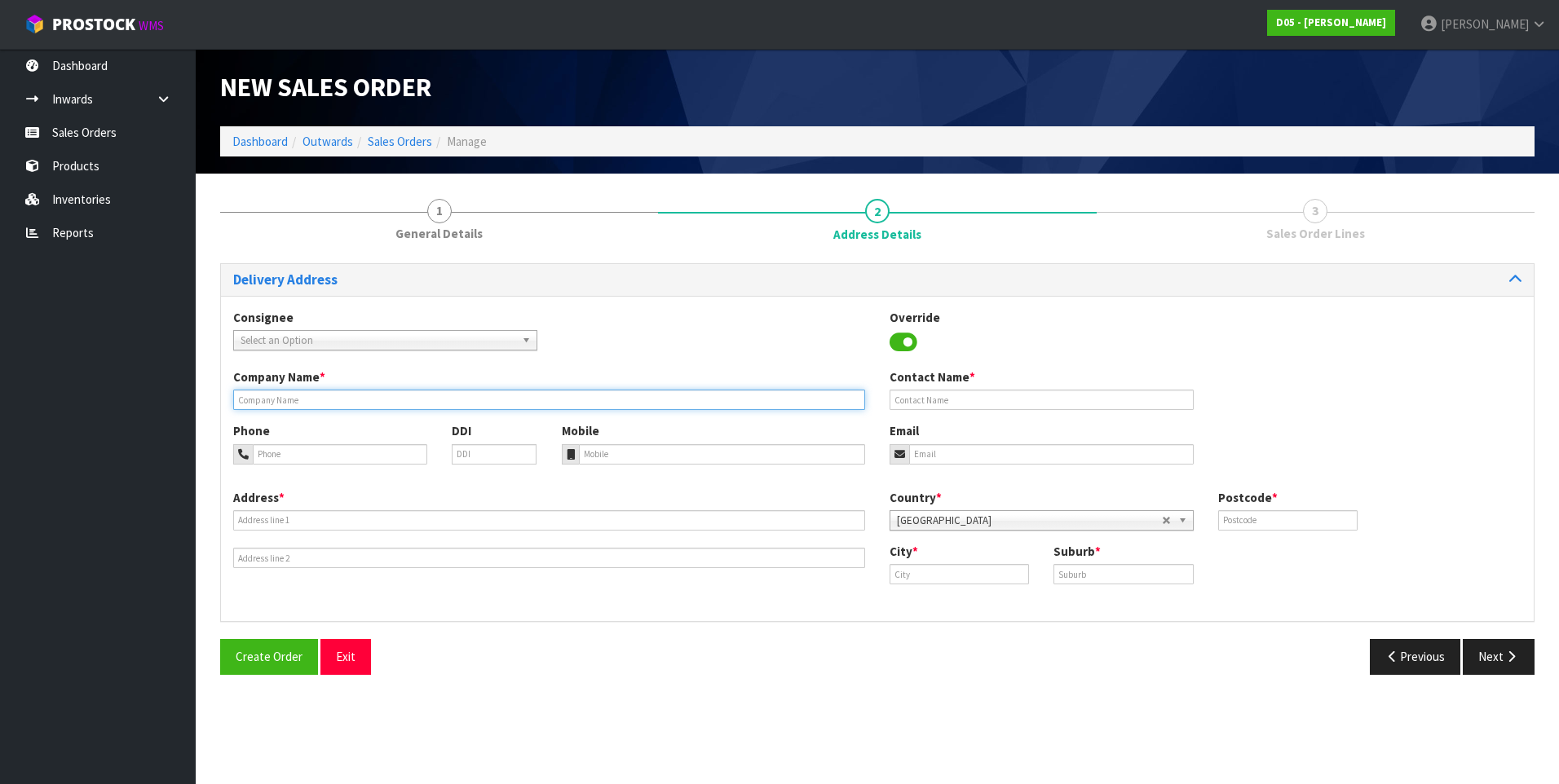
click at [261, 400] on input "text" at bounding box center [549, 400] width 632 height 21
paste input "[PERSON_NAME] KAIKOHE (C/O CERTEQ)"
type input "[PERSON_NAME] KAIKOHE (C/O CERTEQ)"
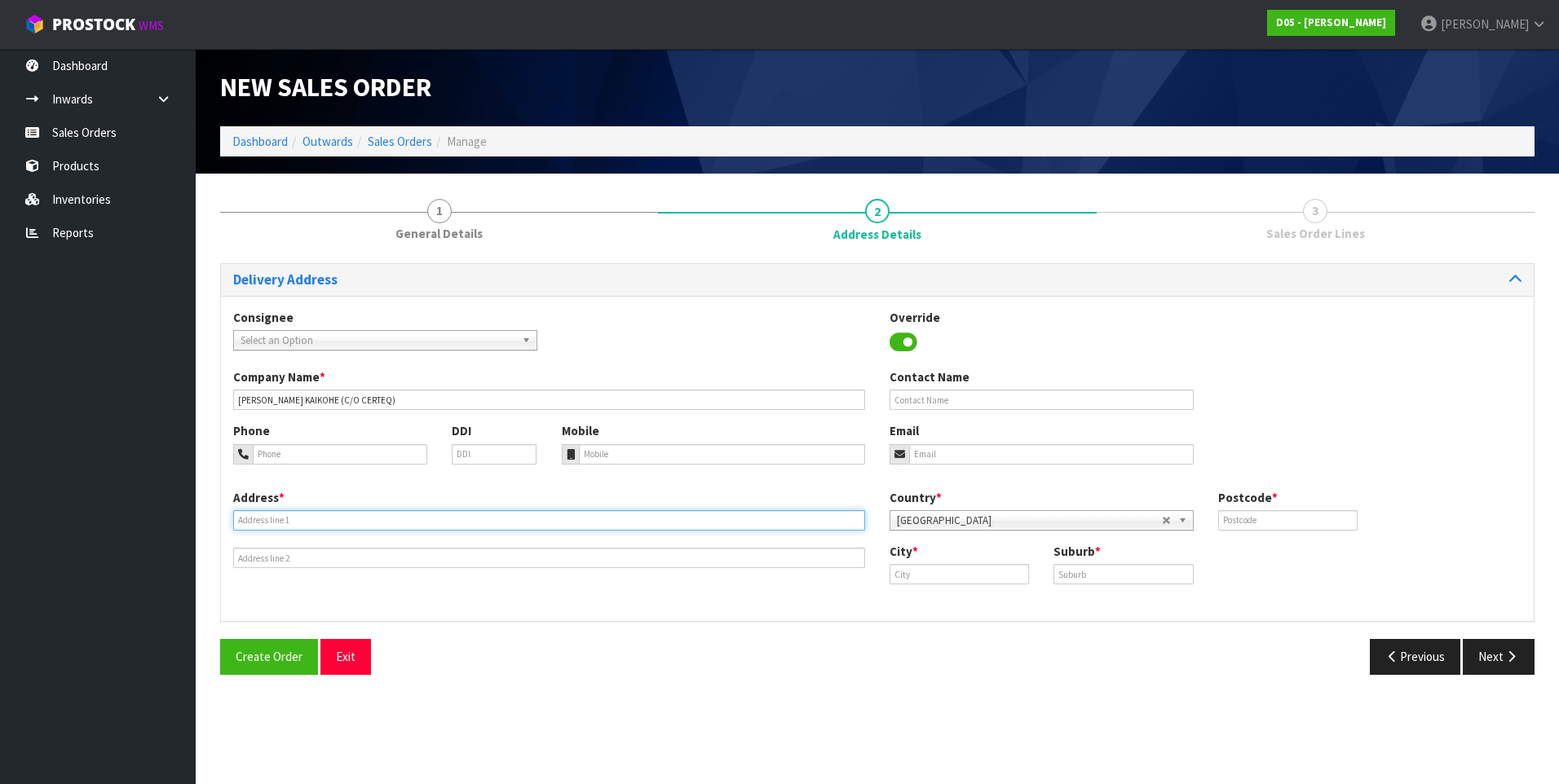
click at [265, 516] on input "text" at bounding box center [549, 521] width 632 height 21
paste input "[GEOGRAPHIC_DATA]"
type input "[GEOGRAPHIC_DATA]"
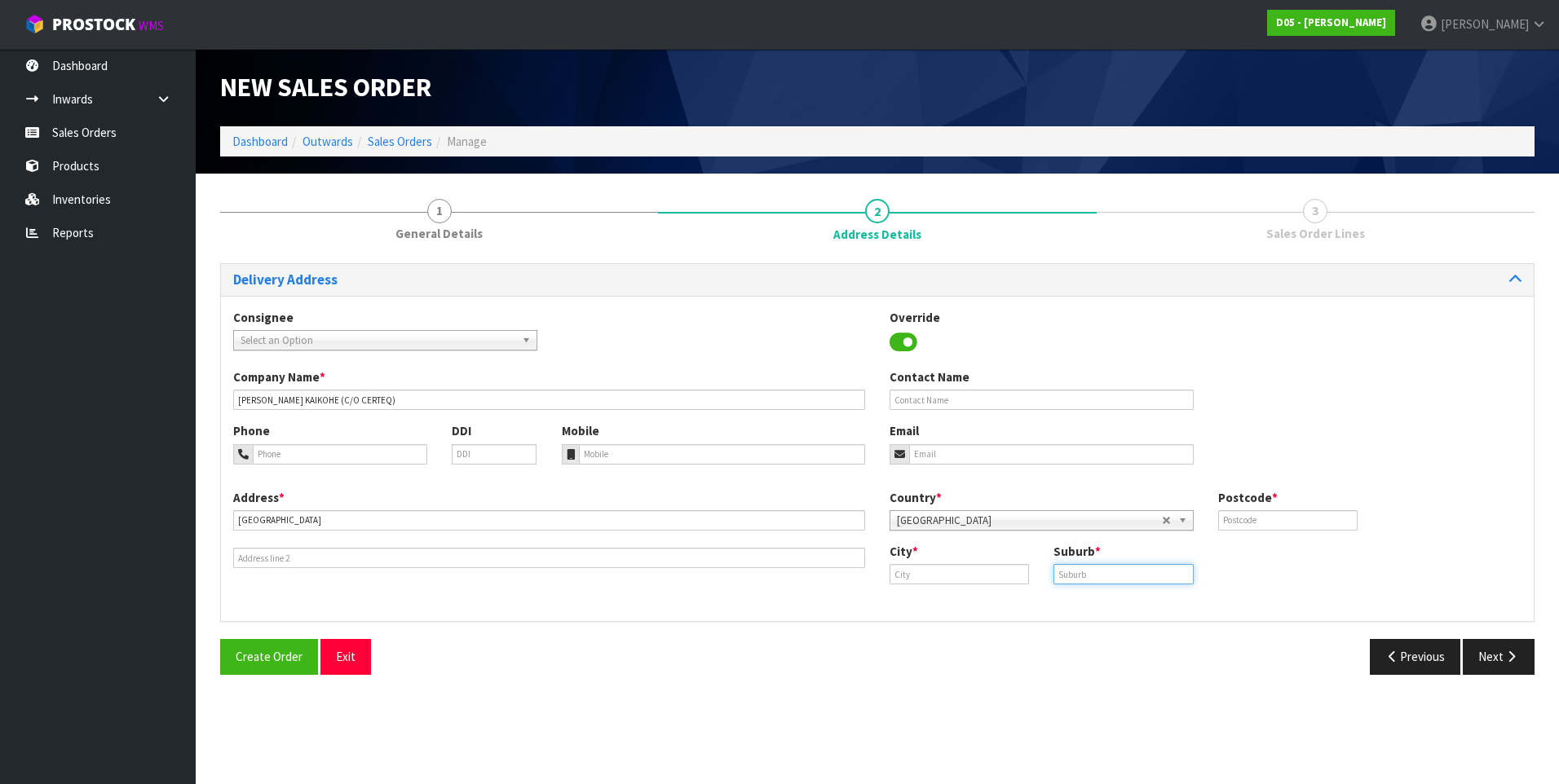
click at [1086, 572] on input "text" at bounding box center [1123, 575] width 139 height 21
paste input "KAIKOHE"
type input "KAIKOHE"
click at [1242, 520] on input "text" at bounding box center [1287, 521] width 139 height 21
type input "0440"
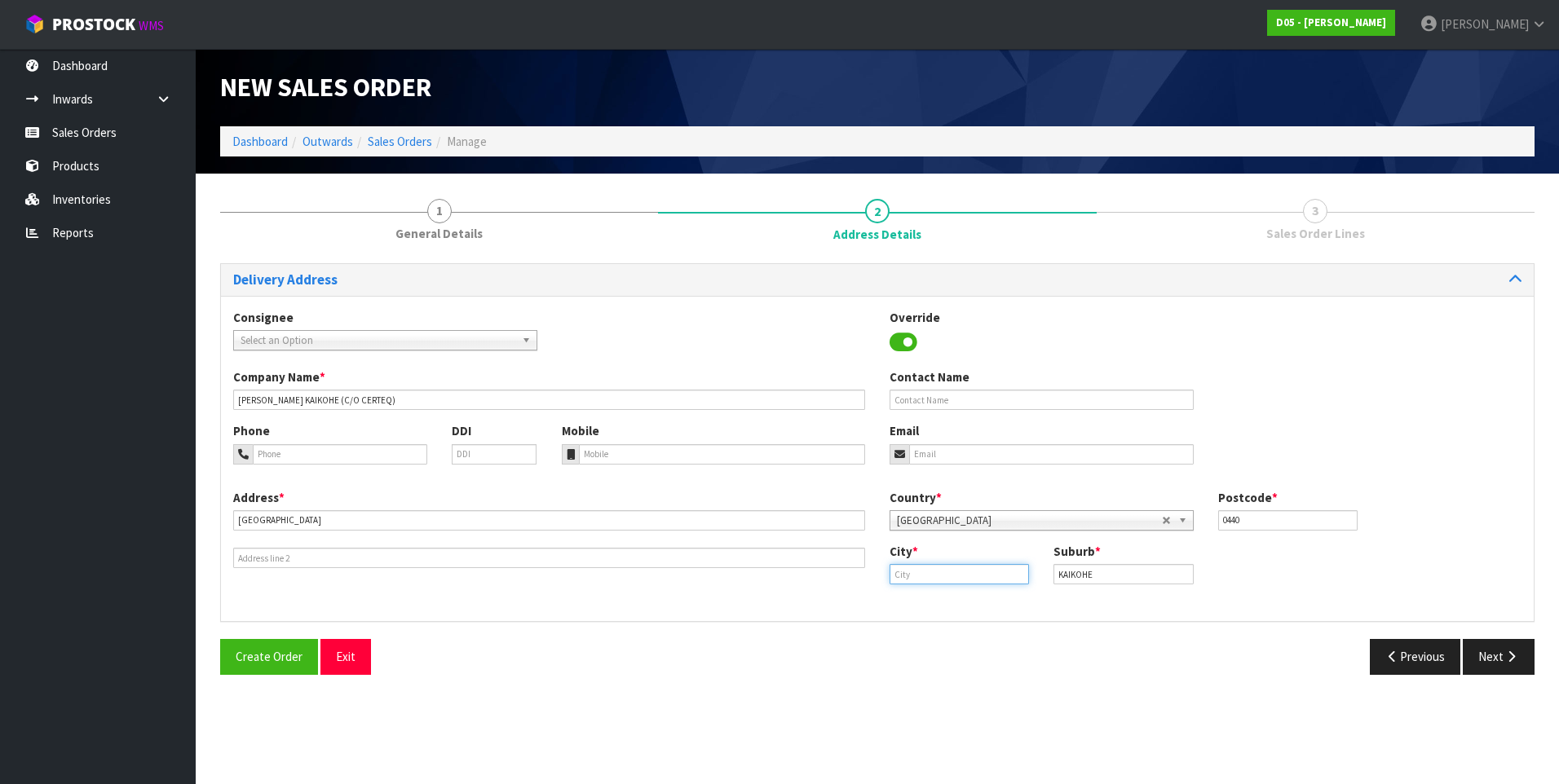
click at [908, 575] on input "text" at bounding box center [959, 575] width 139 height 21
type input "Northland"
click at [1500, 661] on button "Next" at bounding box center [1498, 656] width 72 height 35
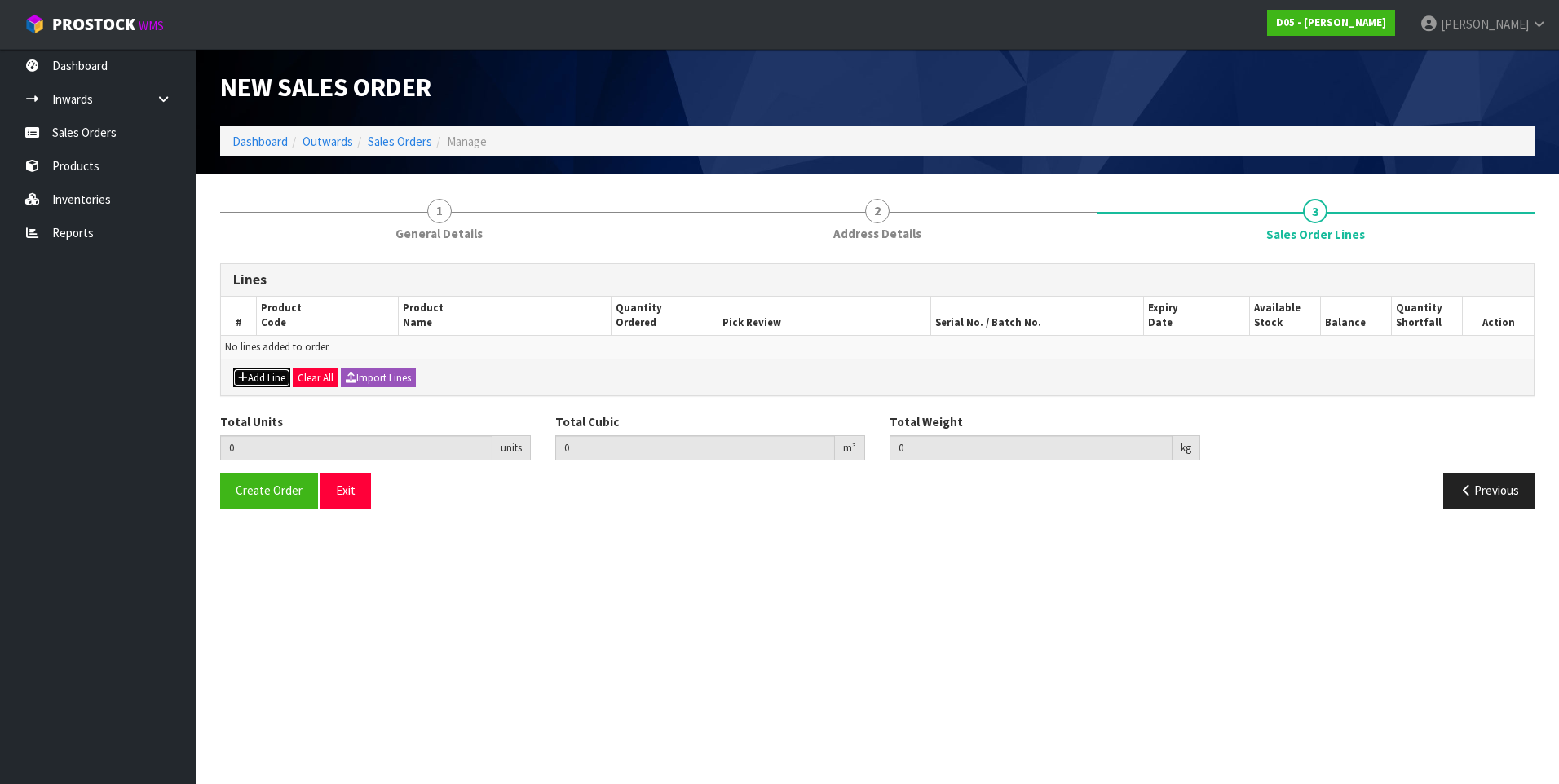
click at [263, 379] on button "Add Line" at bounding box center [262, 378] width 57 height 20
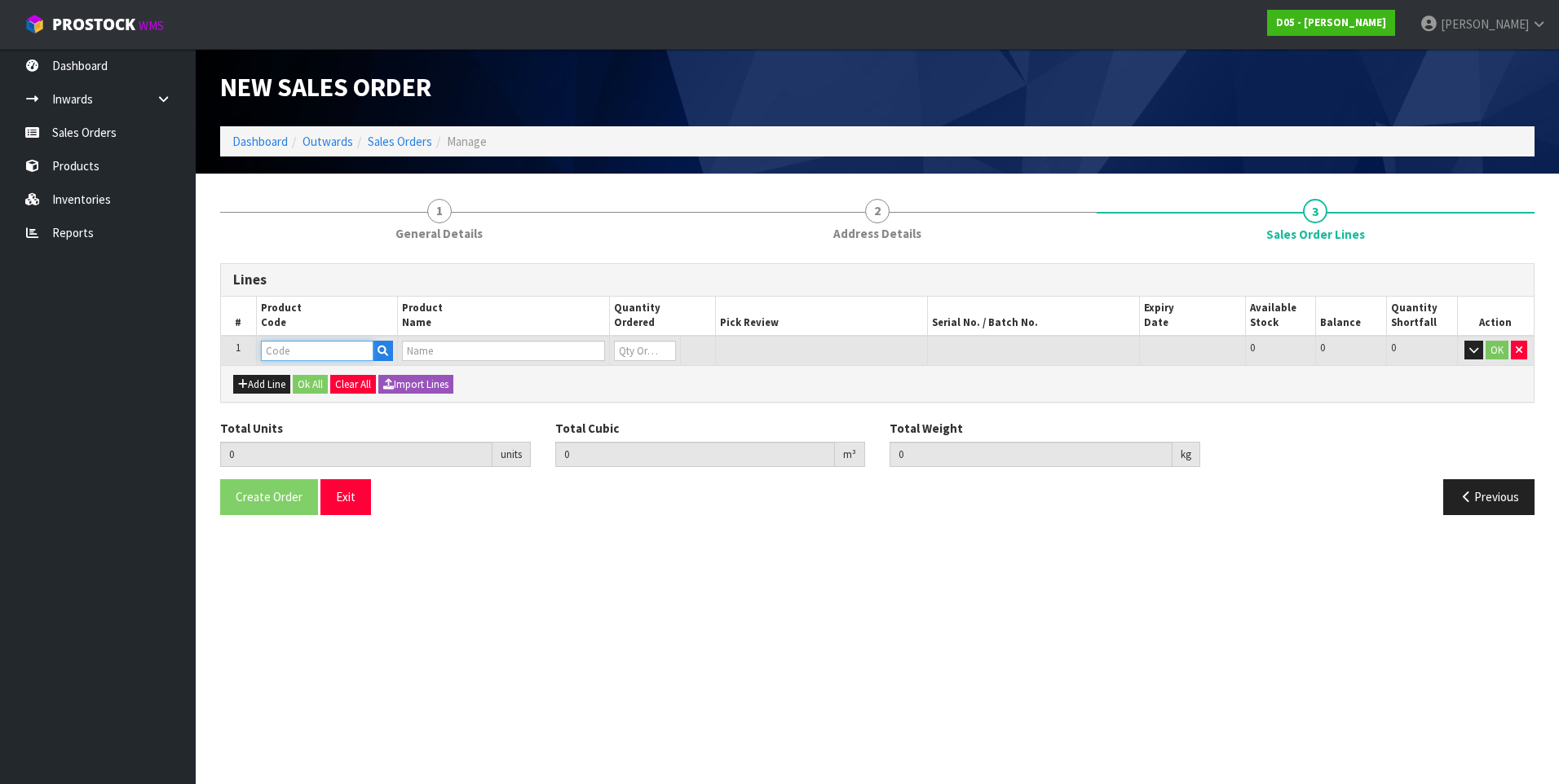
click at [294, 351] on input "text" at bounding box center [317, 351] width 113 height 21
paste input "1011000050-00"
type input "1011000050-00"
type input "0.000000"
type input "0.000"
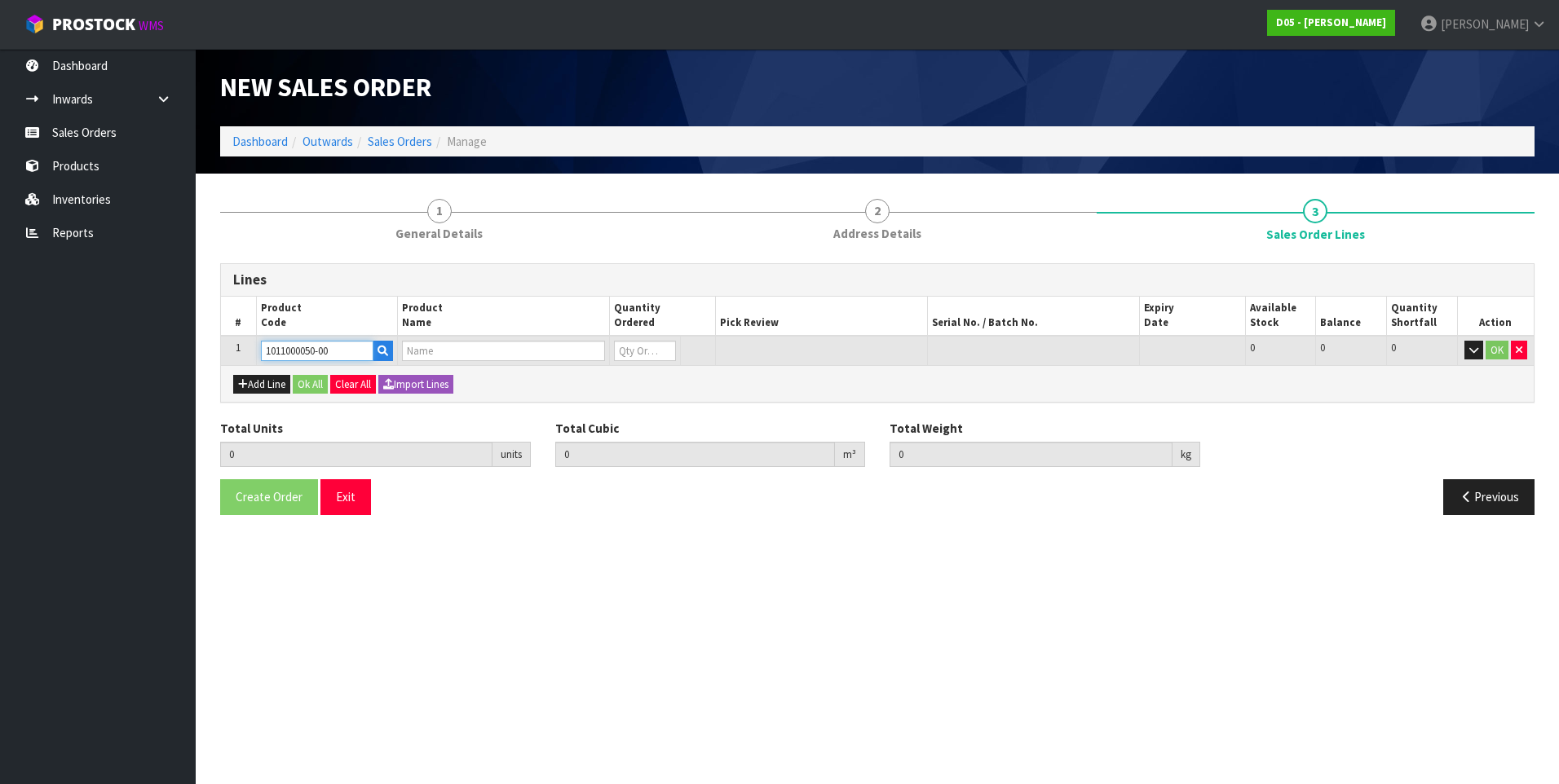
type input "BUILDINGSIGN,S/SIDE,BLK BKG,WHT MCCAFE&EST1993,DIA1200MM,HLG"
type input "0"
type input "1011000050-00"
click at [631, 350] on input "0" at bounding box center [629, 351] width 59 height 21
type input "1"
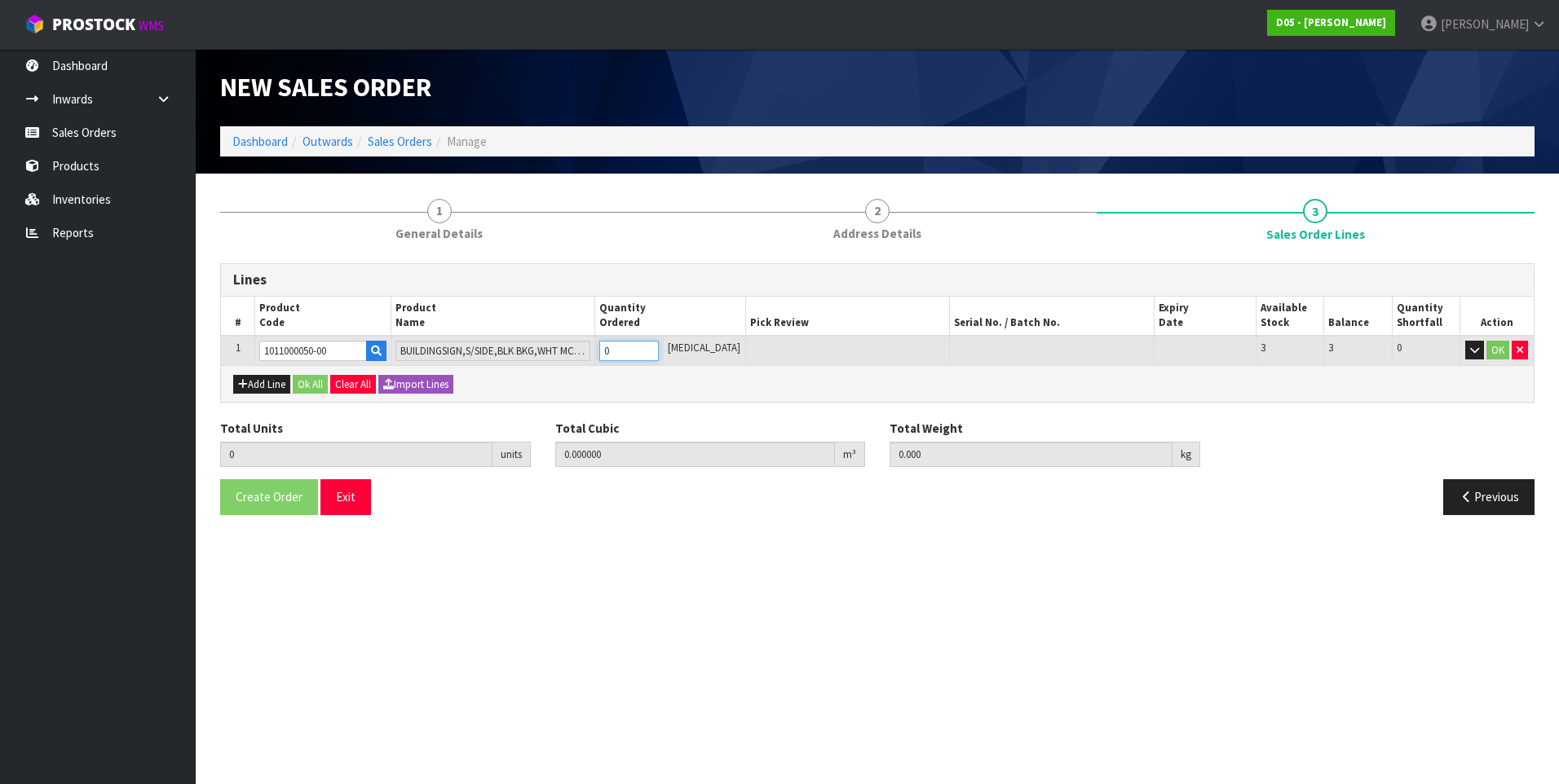
type input "0.209677"
type input "22"
type input "1"
click at [273, 382] on button "Add Line" at bounding box center [262, 385] width 57 height 20
type input "0"
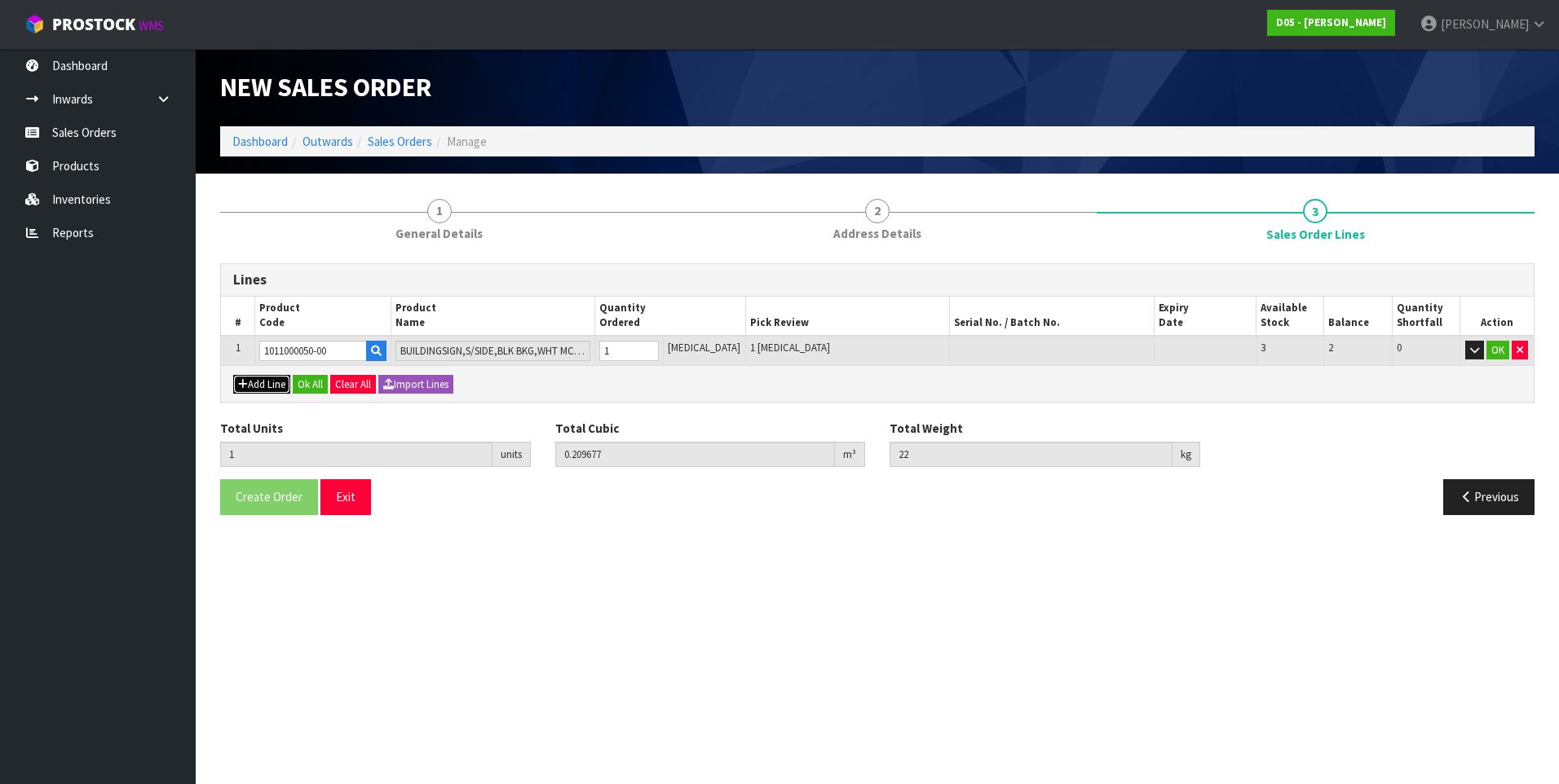
type input "0"
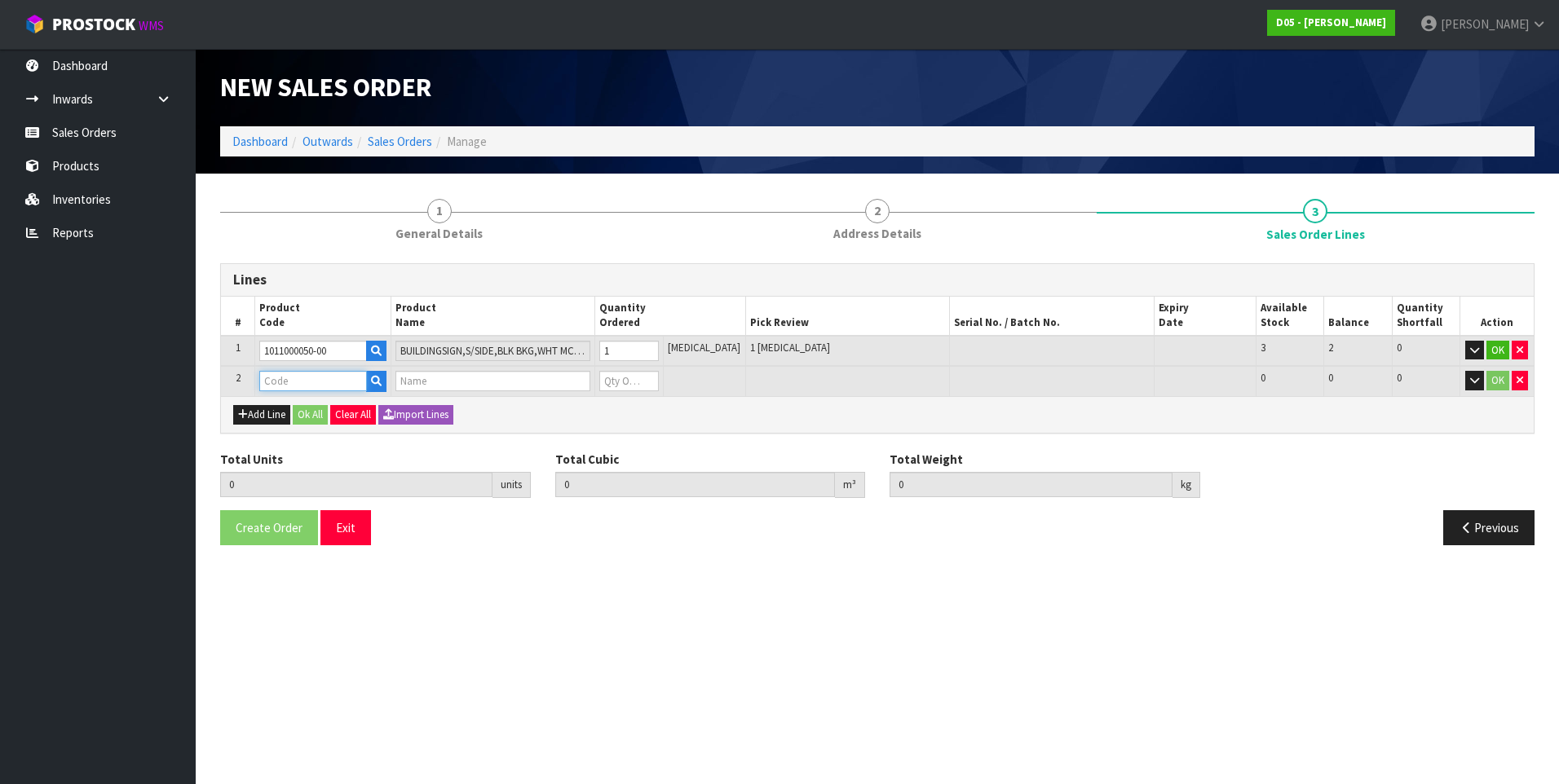
click at [292, 383] on input "text" at bounding box center [313, 381] width 108 height 21
paste input "1030100192-12"
type input "1030100192-12"
type input "1"
type input "0.209677"
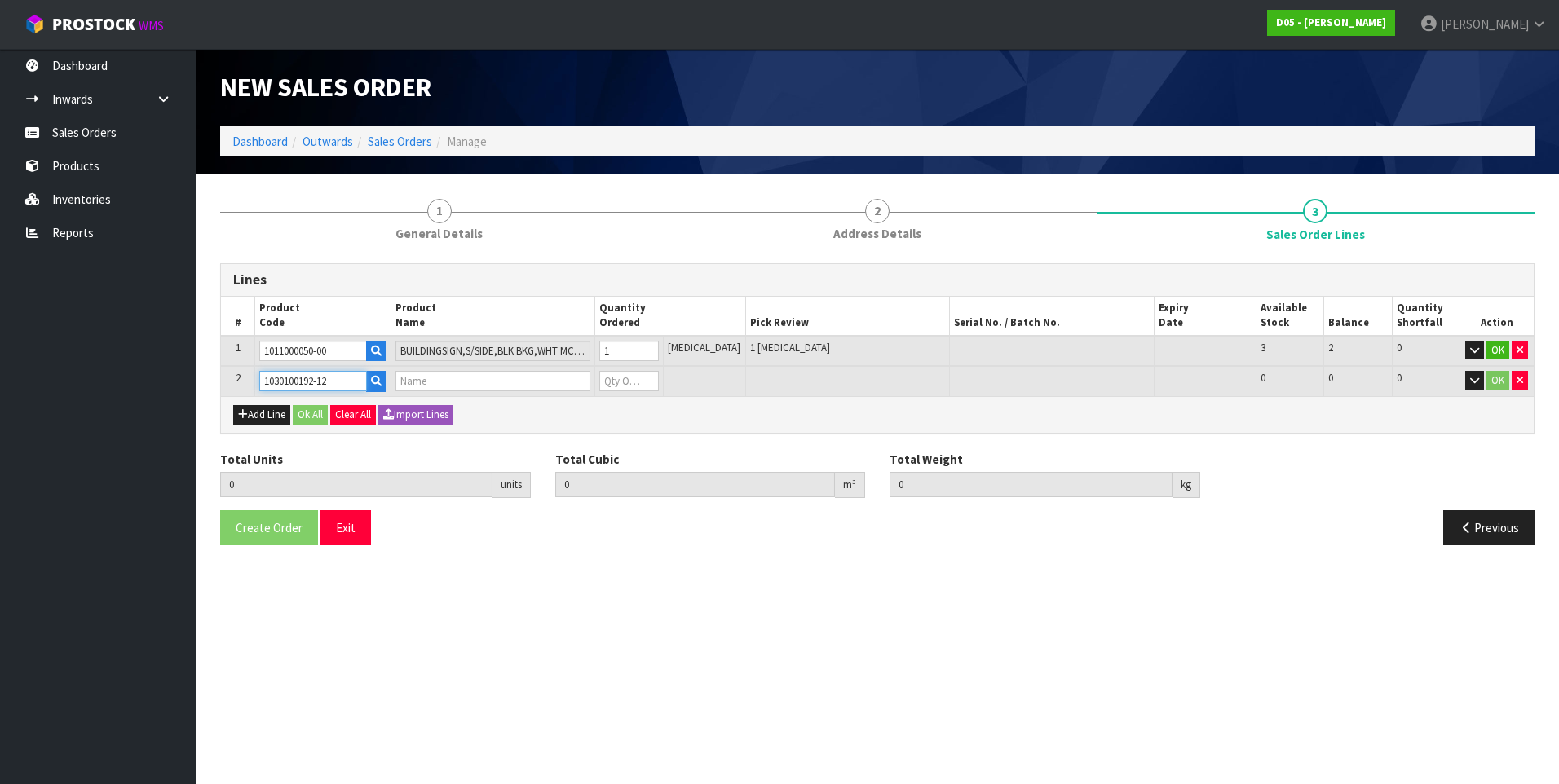
type input "22"
type input "SOK-CLASSIC-24IN-FREESTAND-DBL-COMPLETE-P630-CE-WHTBLK-W/TL"
type input "0"
type input "1030100192-12"
type input "3"
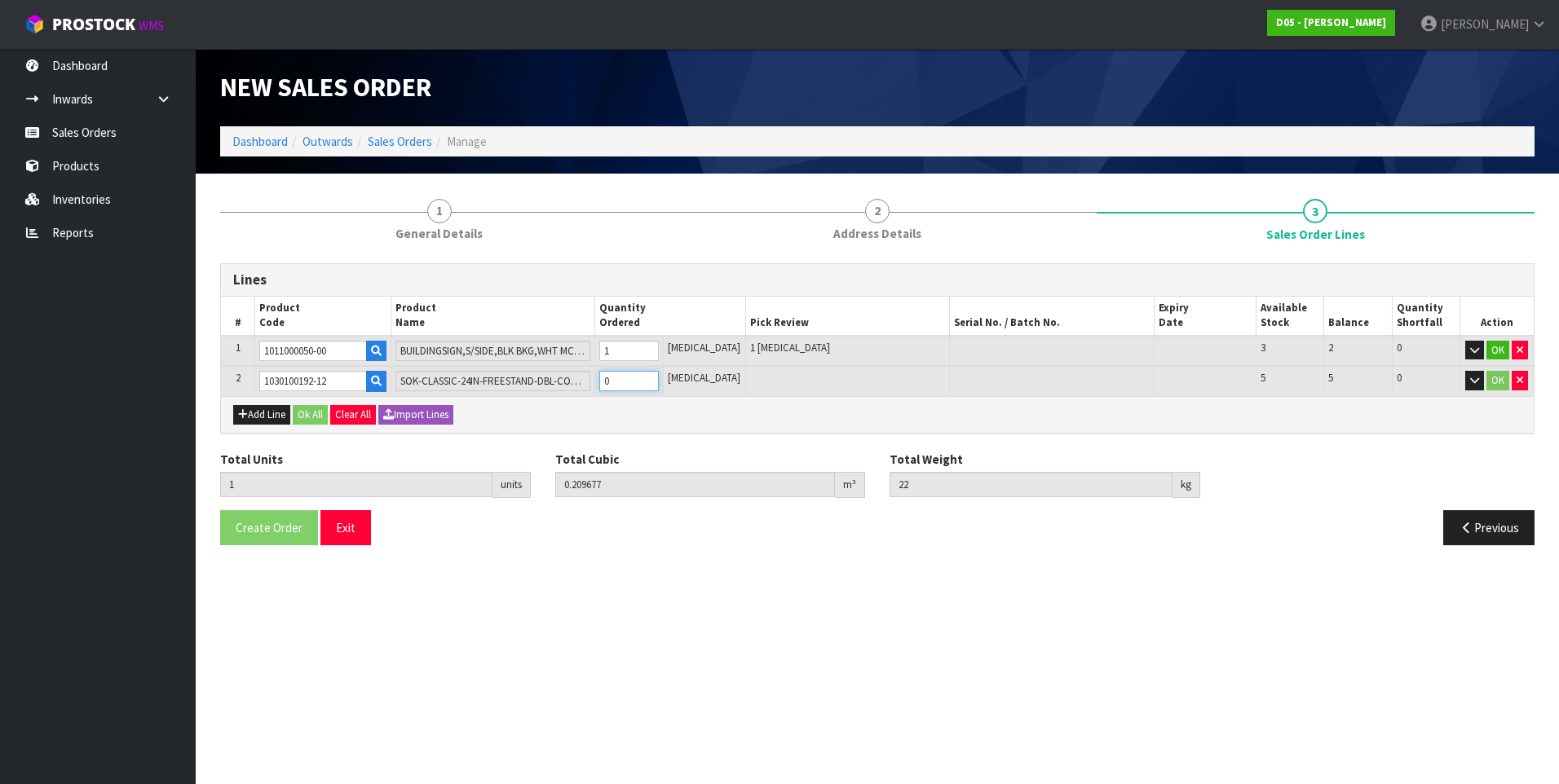
type input "0.987597"
type input "182"
type input "2"
click at [309, 414] on button "Ok All" at bounding box center [310, 415] width 35 height 20
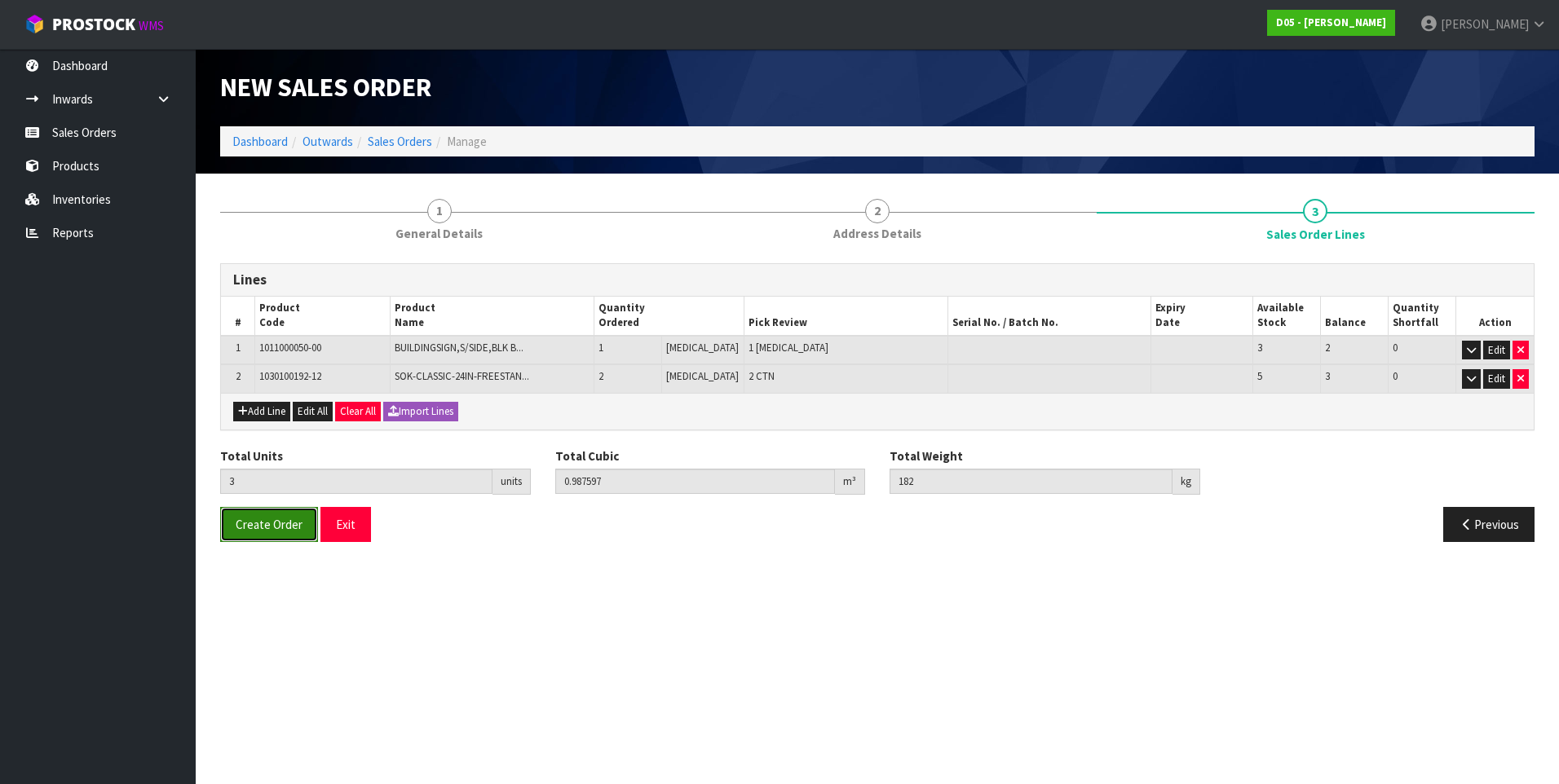
click at [277, 532] on span "Create Order" at bounding box center [269, 524] width 67 height 15
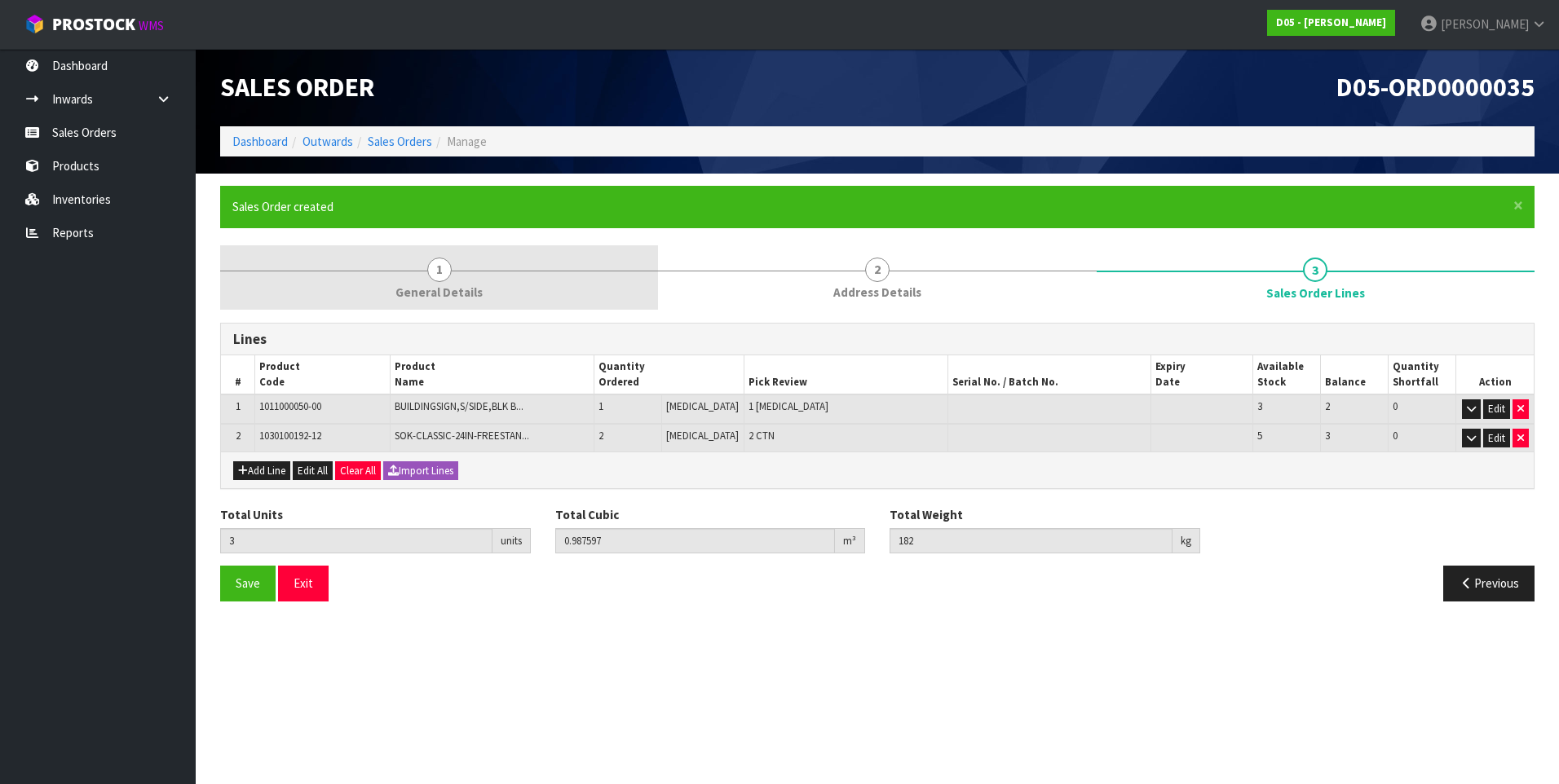
click at [439, 264] on span "1" at bounding box center [440, 269] width 25 height 25
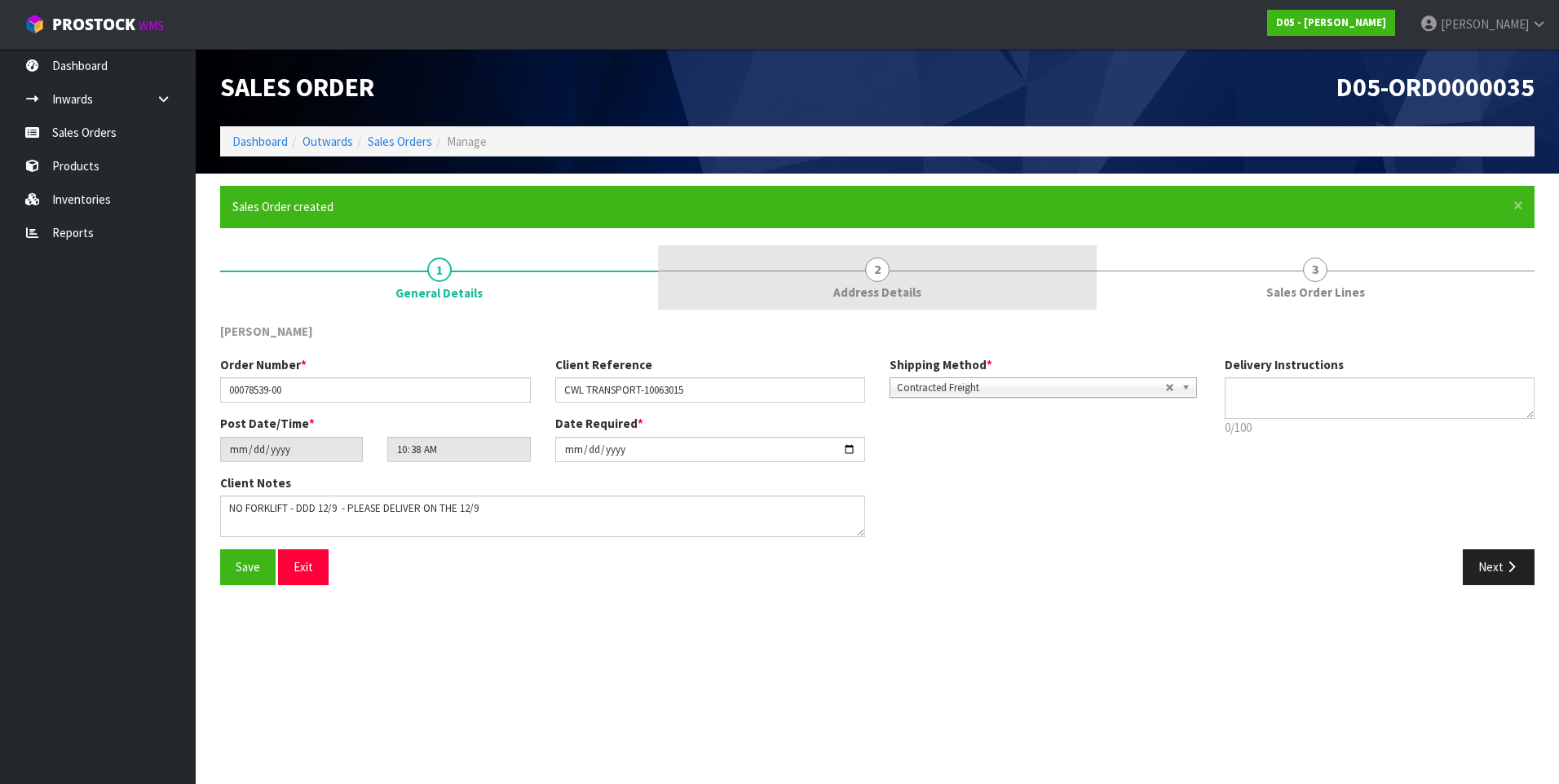
click at [880, 269] on span "2" at bounding box center [877, 269] width 25 height 25
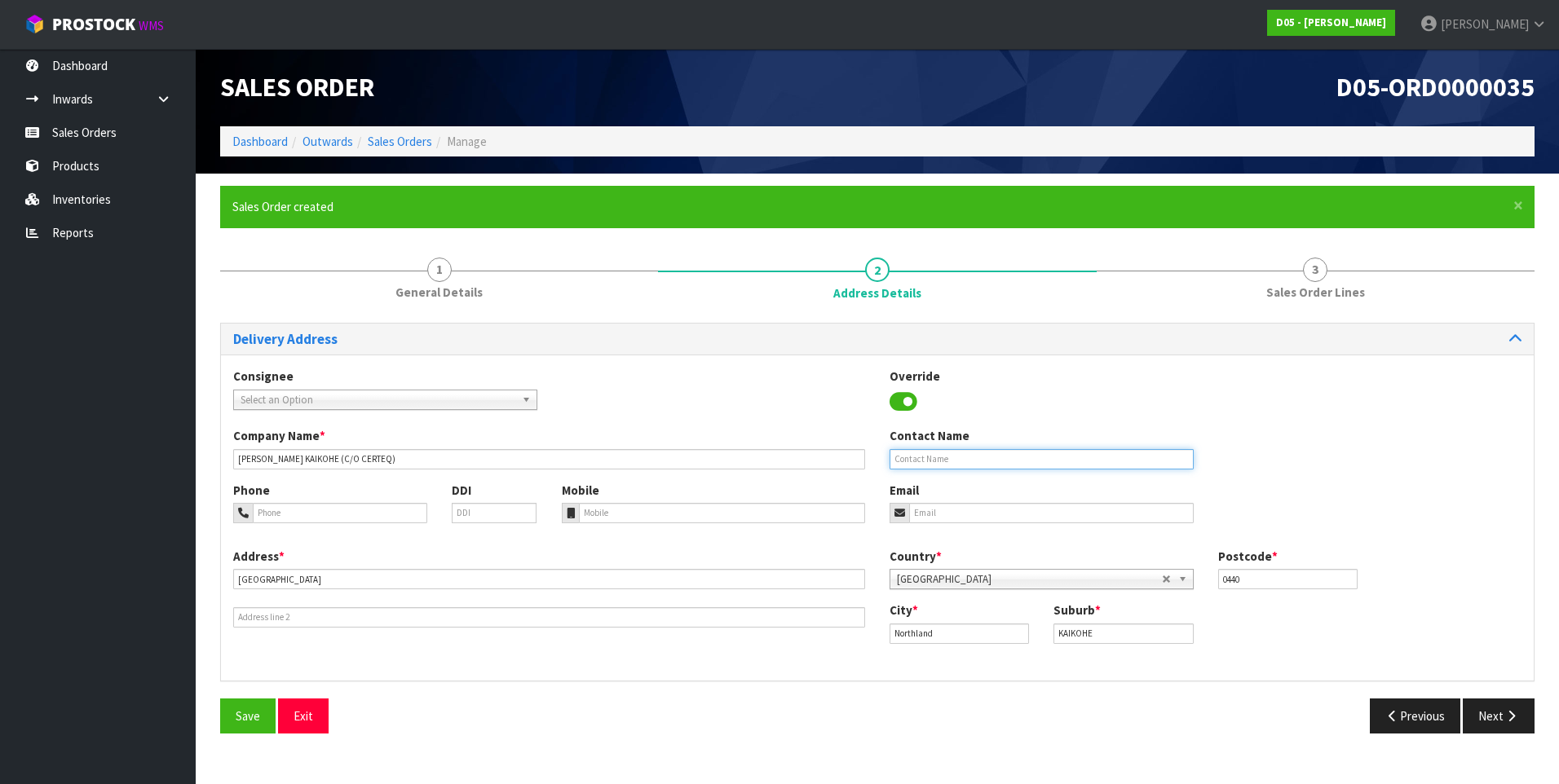
click at [896, 461] on input "text" at bounding box center [1042, 459] width 304 height 21
paste input "[PERSON_NAME]"
type input "[PERSON_NAME]"
click at [292, 514] on input "tel" at bounding box center [340, 513] width 174 height 21
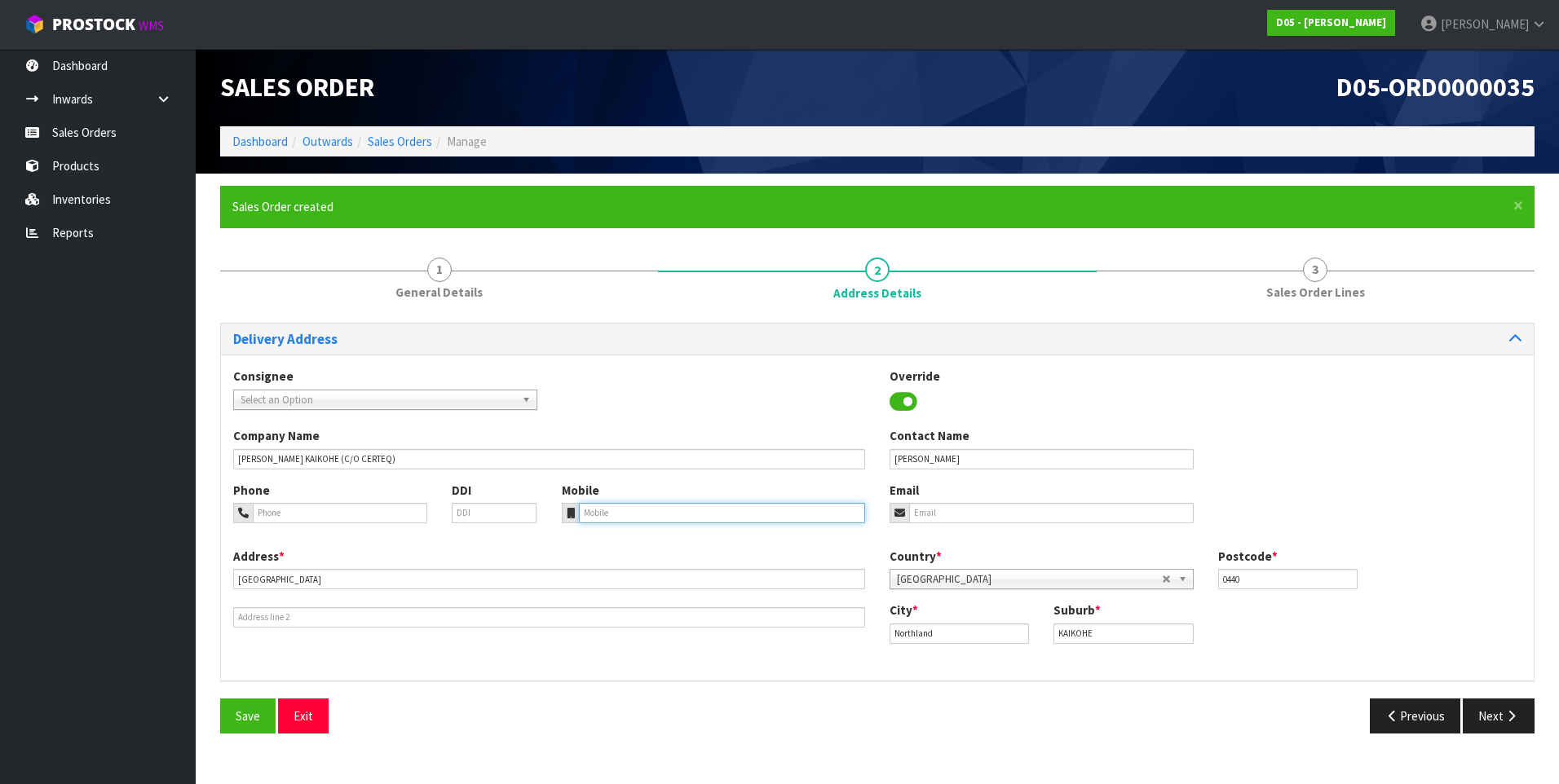
click at [622, 513] on input "tel" at bounding box center [723, 513] width 287 height 21
paste input "[PHONE_NUMBER]"
type input "[PHONE_NUMBER]"
click at [253, 723] on span "Save" at bounding box center [248, 716] width 25 height 15
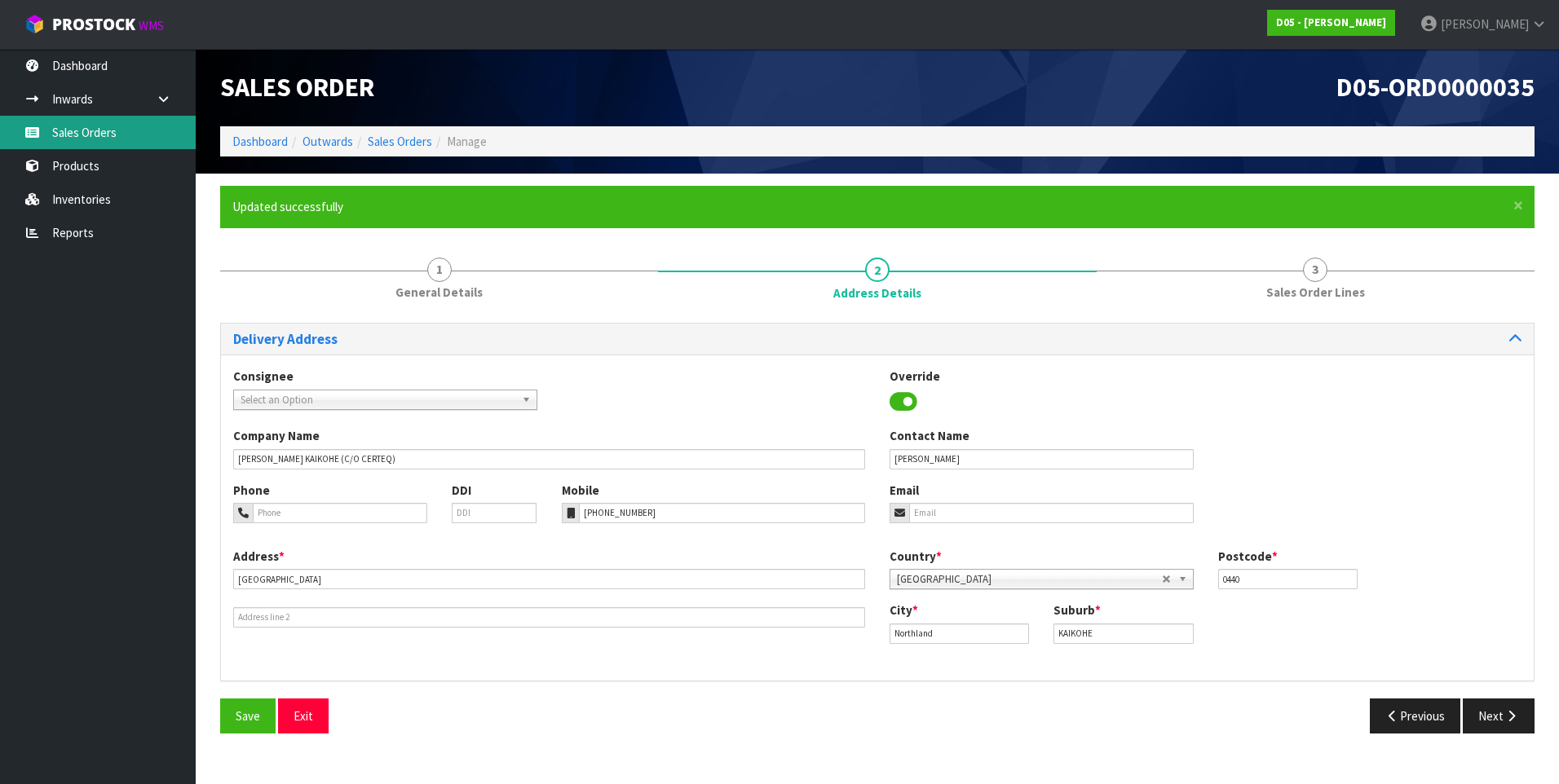
click at [82, 131] on link "Sales Orders" at bounding box center [97, 132] width 196 height 33
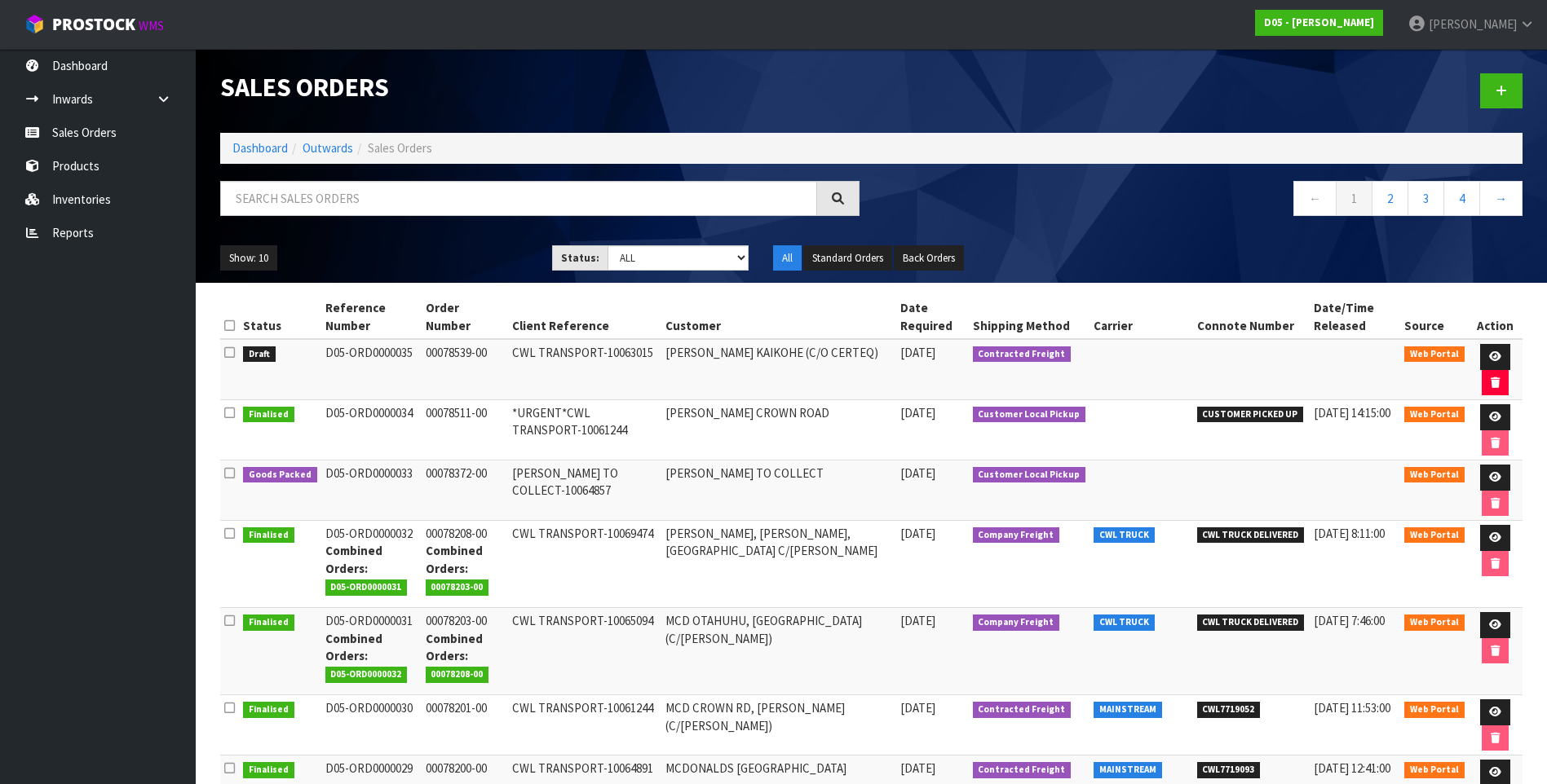
drag, startPoint x: 406, startPoint y: 351, endPoint x: 321, endPoint y: 349, distance: 85.0
click at [322, 349] on td "D05-ORD0000035" at bounding box center [371, 370] width 100 height 62
drag, startPoint x: 321, startPoint y: 349, endPoint x: 334, endPoint y: 349, distance: 13.0
copy td "D05-ORD0000035"
click at [587, 502] on td "[PERSON_NAME] TO COLLECT-10064857" at bounding box center [584, 491] width 153 height 61
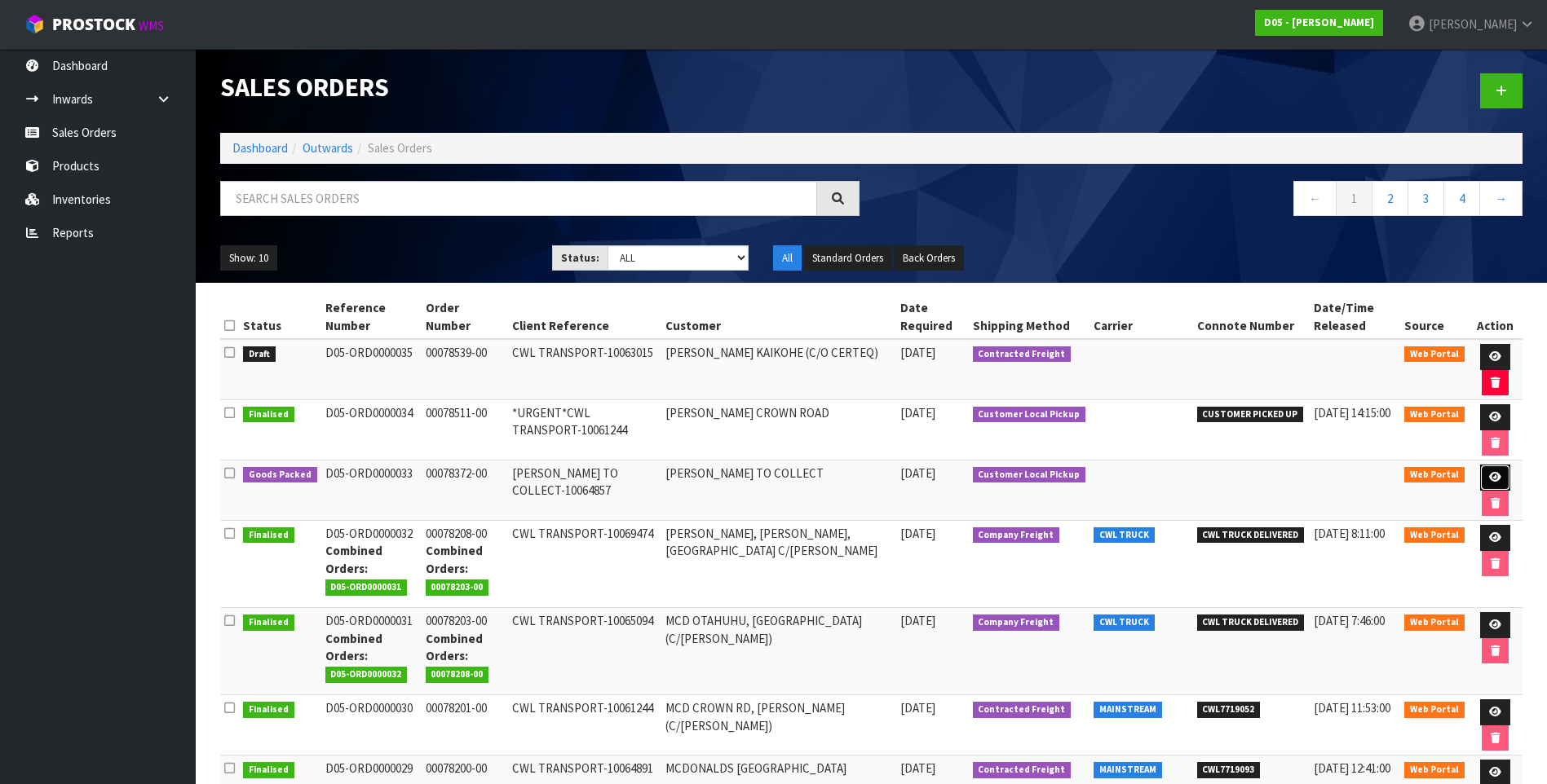
click at [1483, 475] on link at bounding box center [1494, 477] width 30 height 27
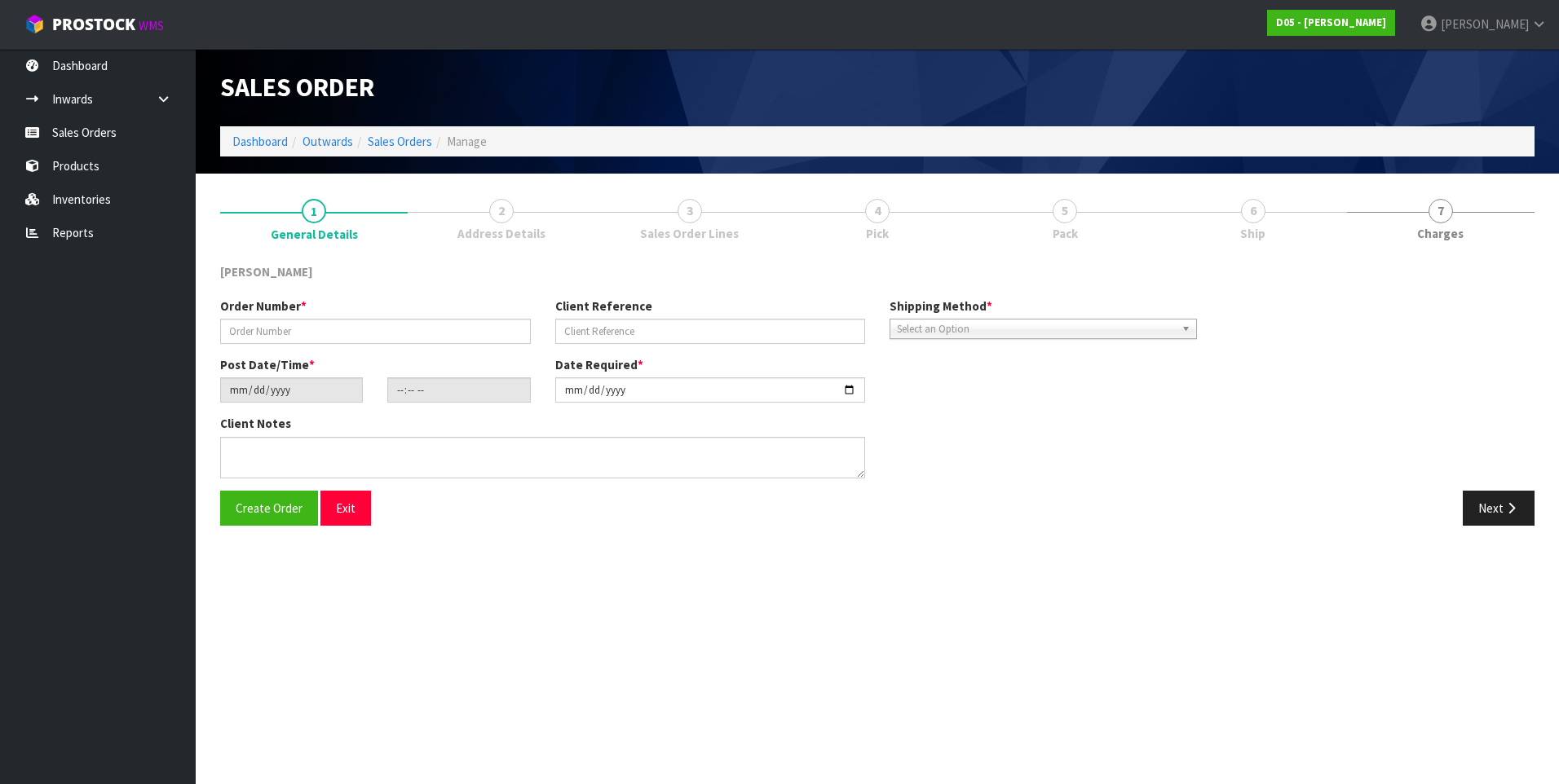
type input "00078372-00"
type input "[PERSON_NAME] TO COLLECT-10064857"
type input "[DATE]"
type input "17:16:00.000"
type input "[DATE]"
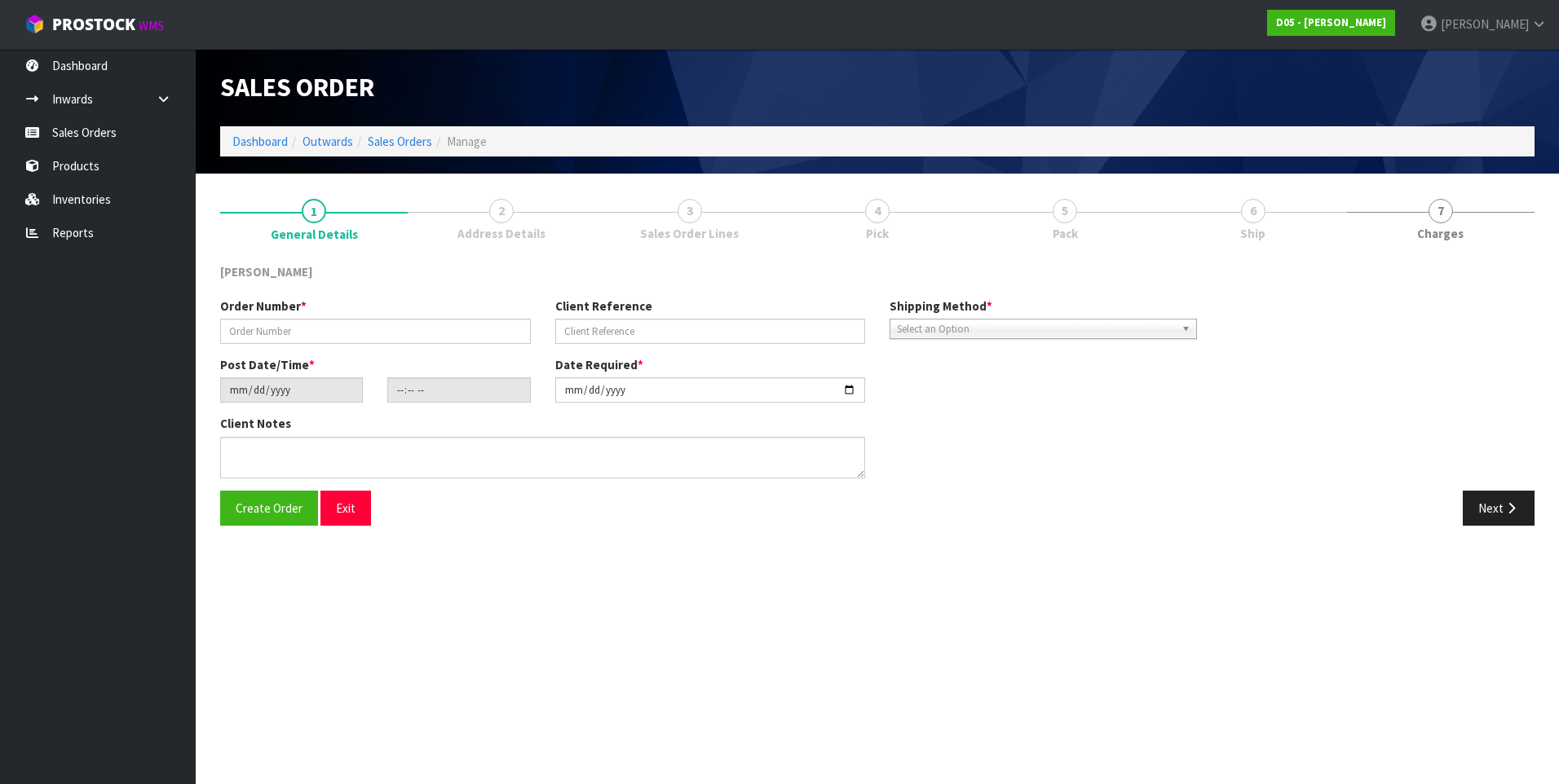
type textarea "DDD 8/9 [PERSON_NAME] TO COLLECT FROM WAREHOUSE AND CHECK BEFORE TAKING TO SITE"
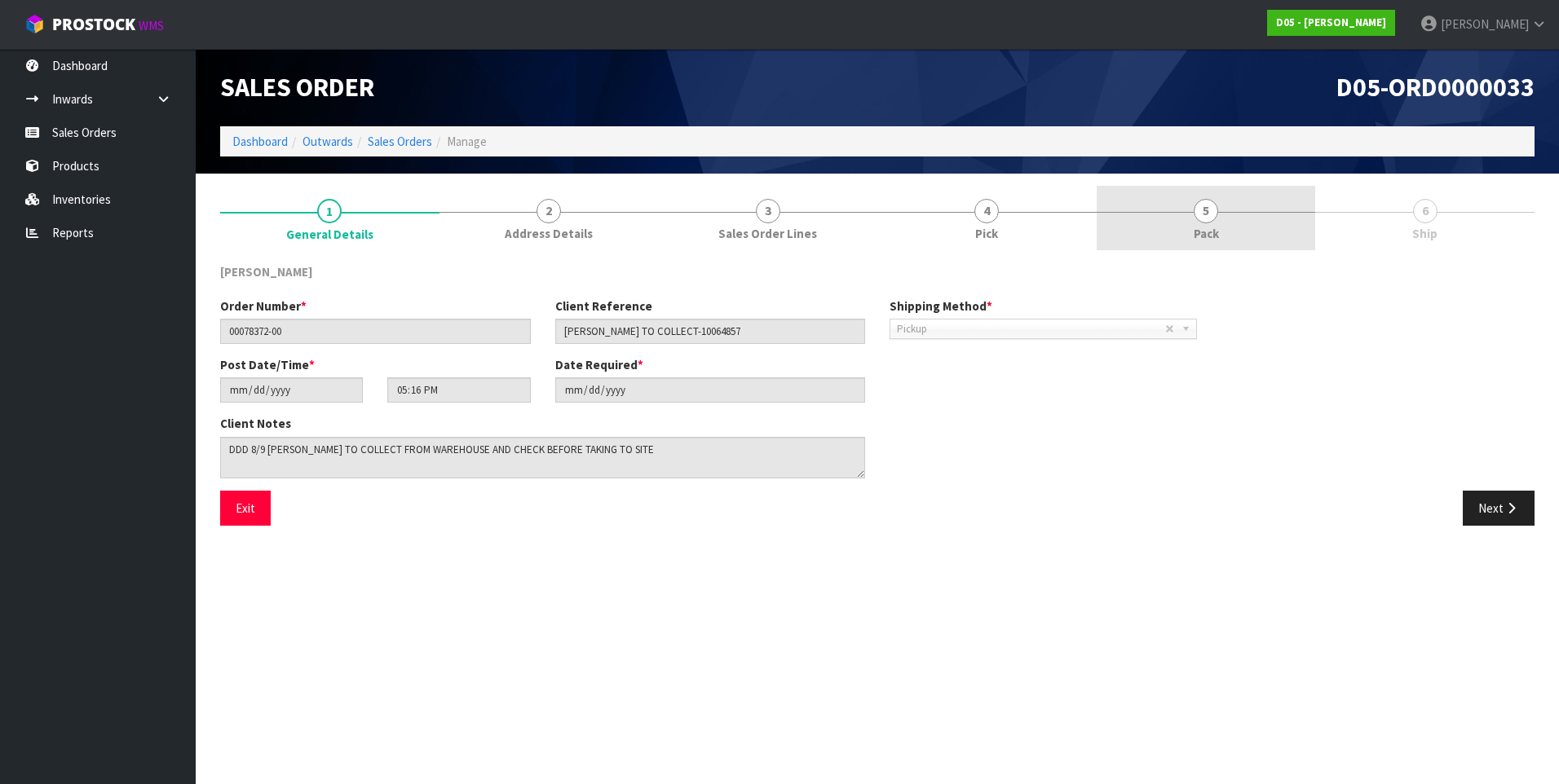
click at [1209, 203] on span "5" at bounding box center [1206, 211] width 25 height 25
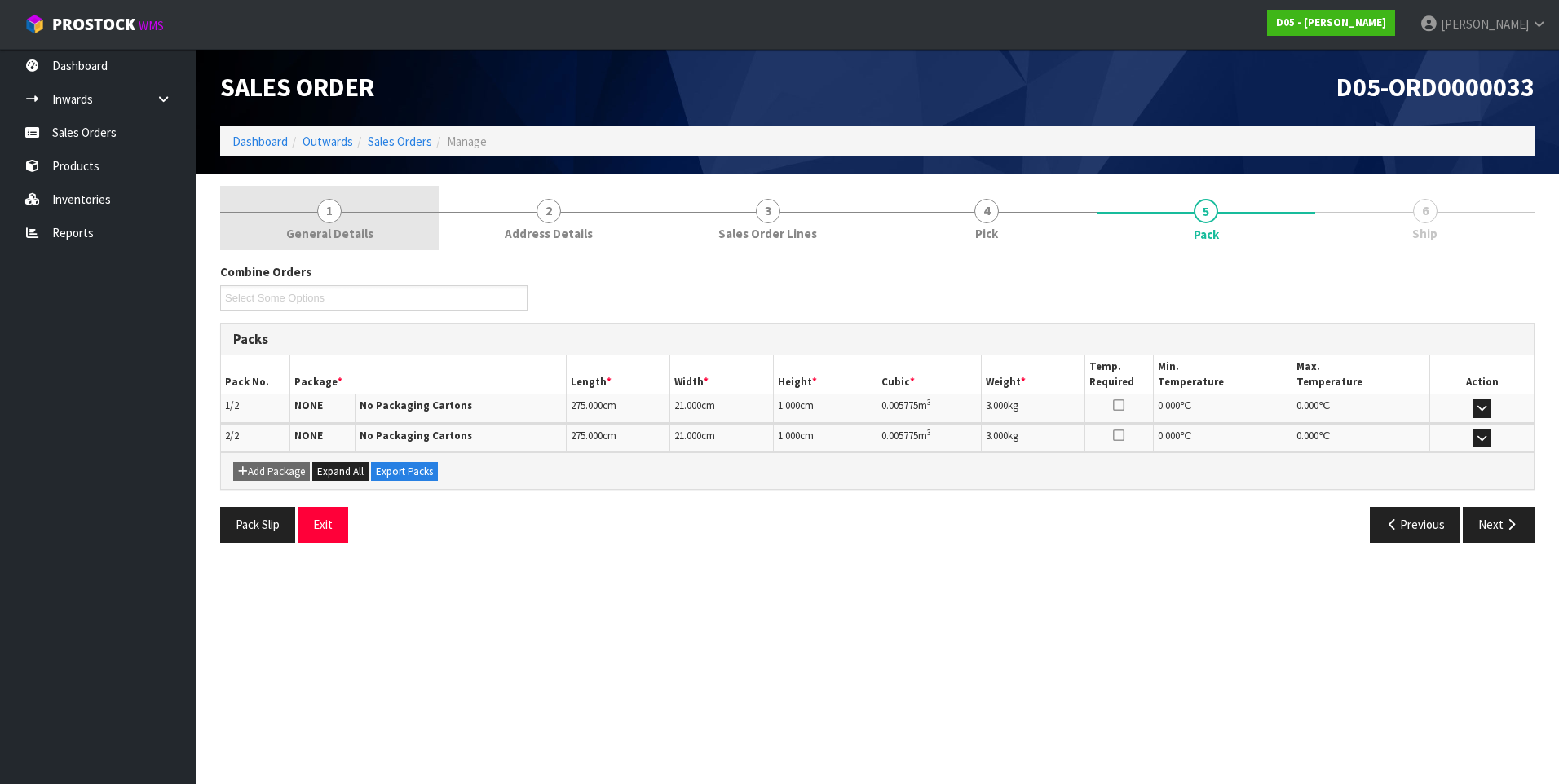
click at [326, 215] on span "1" at bounding box center [329, 211] width 25 height 25
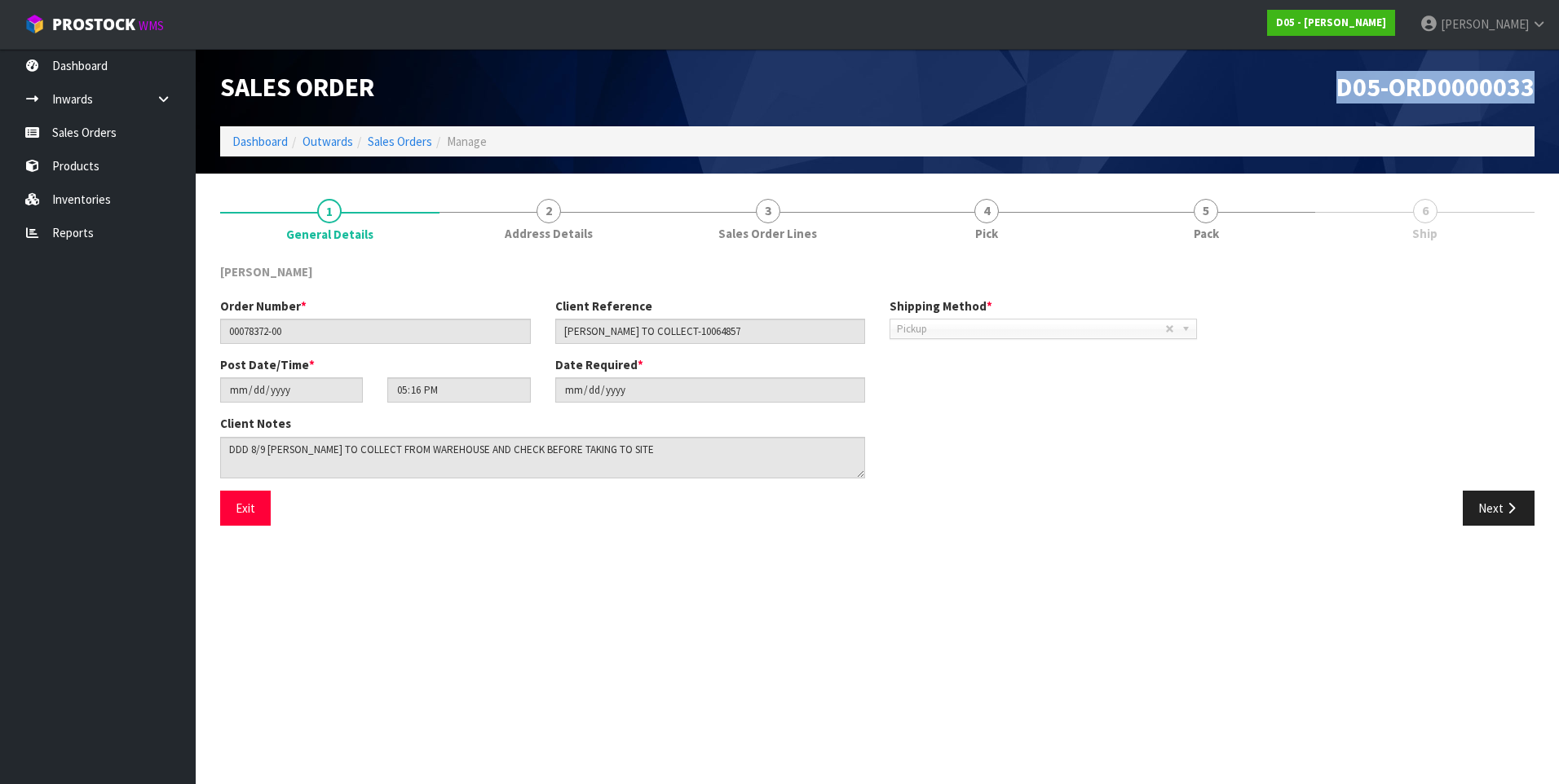
drag, startPoint x: 1538, startPoint y: 90, endPoint x: 1336, endPoint y: 94, distance: 202.0
click at [1336, 94] on div "D05-ORD0000033" at bounding box center [1212, 87] width 670 height 78
copy span "D05-ORD0000033"
click at [120, 139] on link "Sales Orders" at bounding box center [97, 132] width 196 height 33
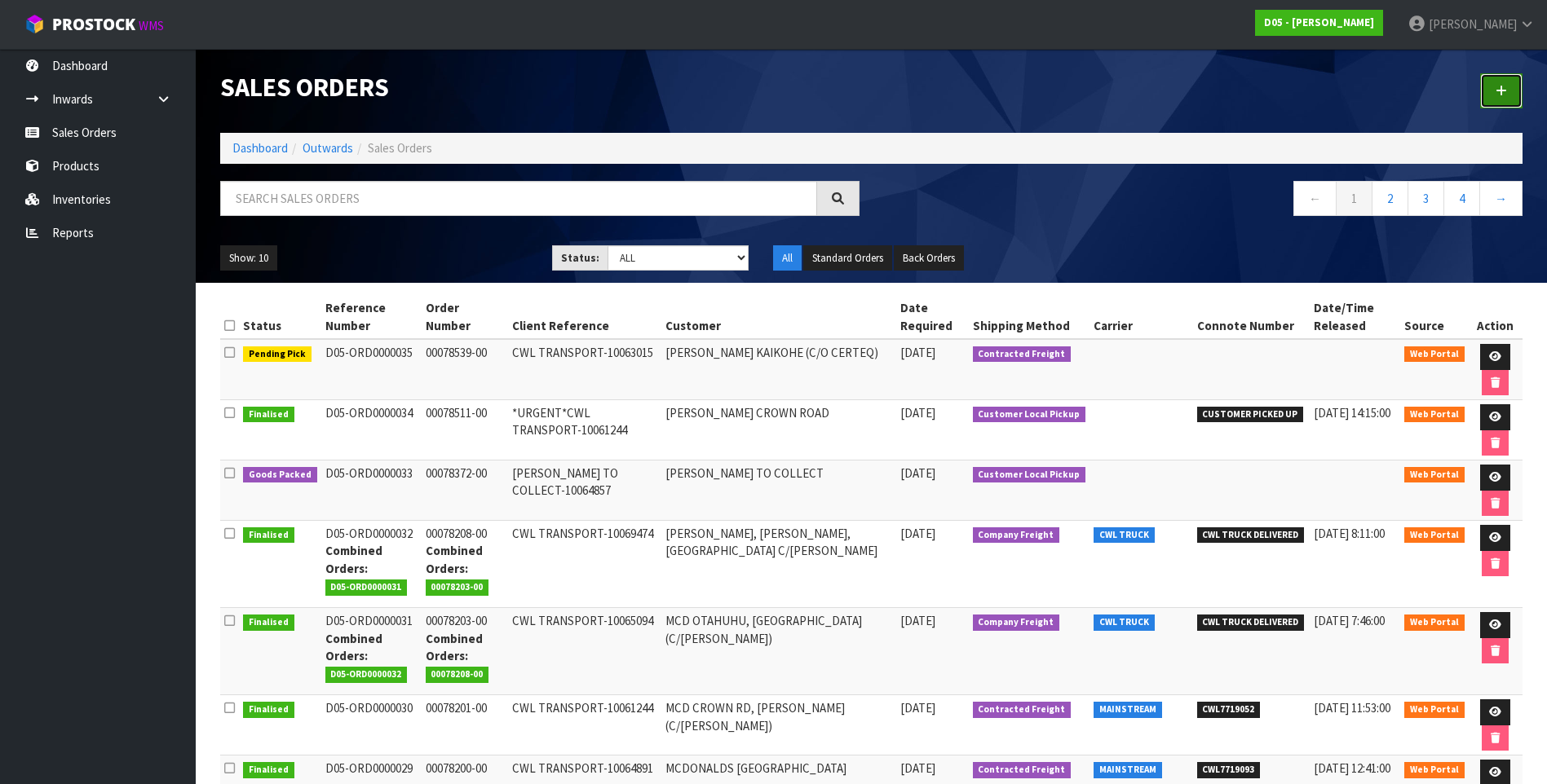
click at [1497, 90] on icon at bounding box center [1501, 91] width 11 height 12
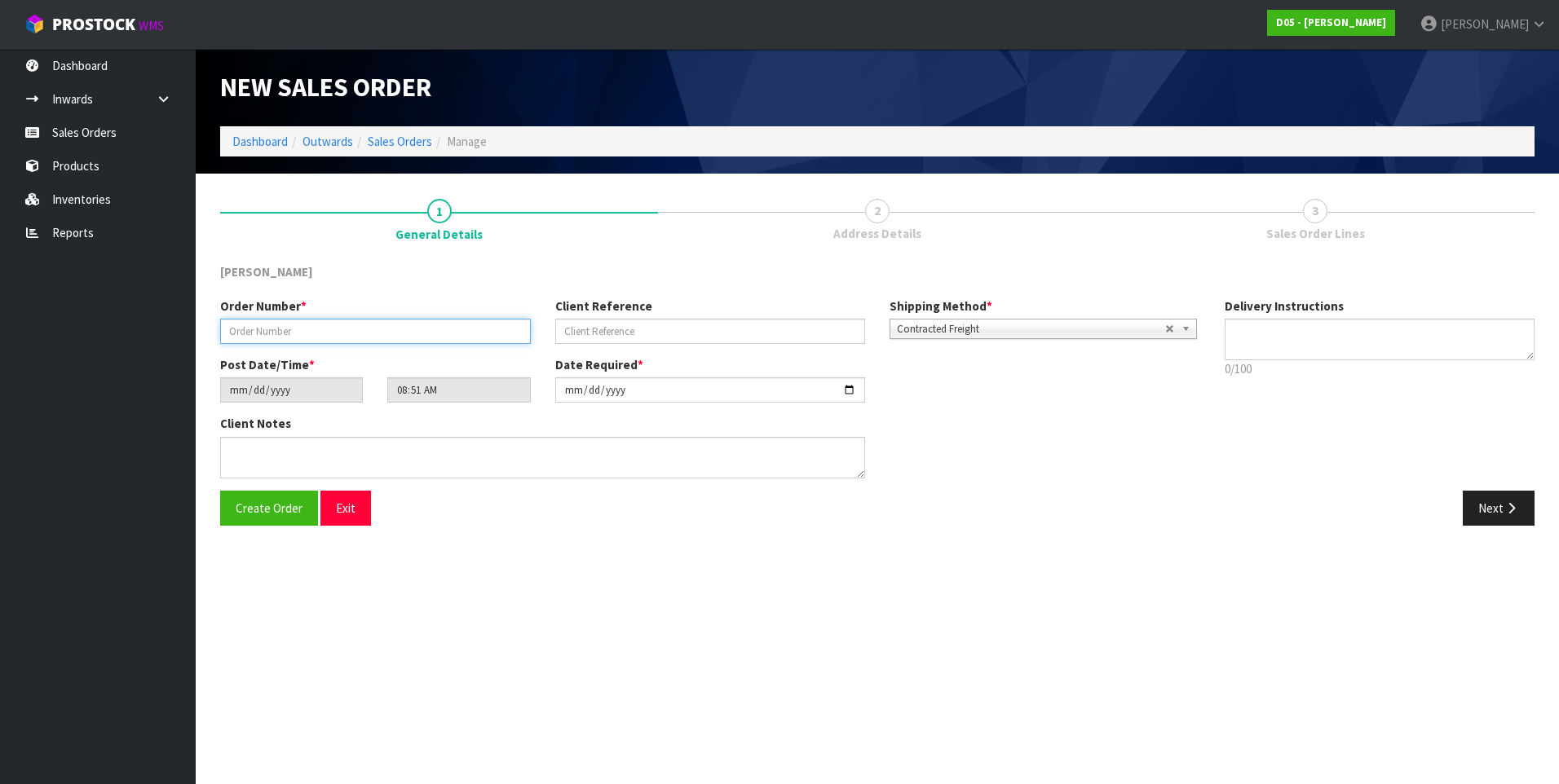
click at [257, 324] on input "text" at bounding box center [375, 332] width 310 height 26
paste input "00078540-00"
type input "00078540-00"
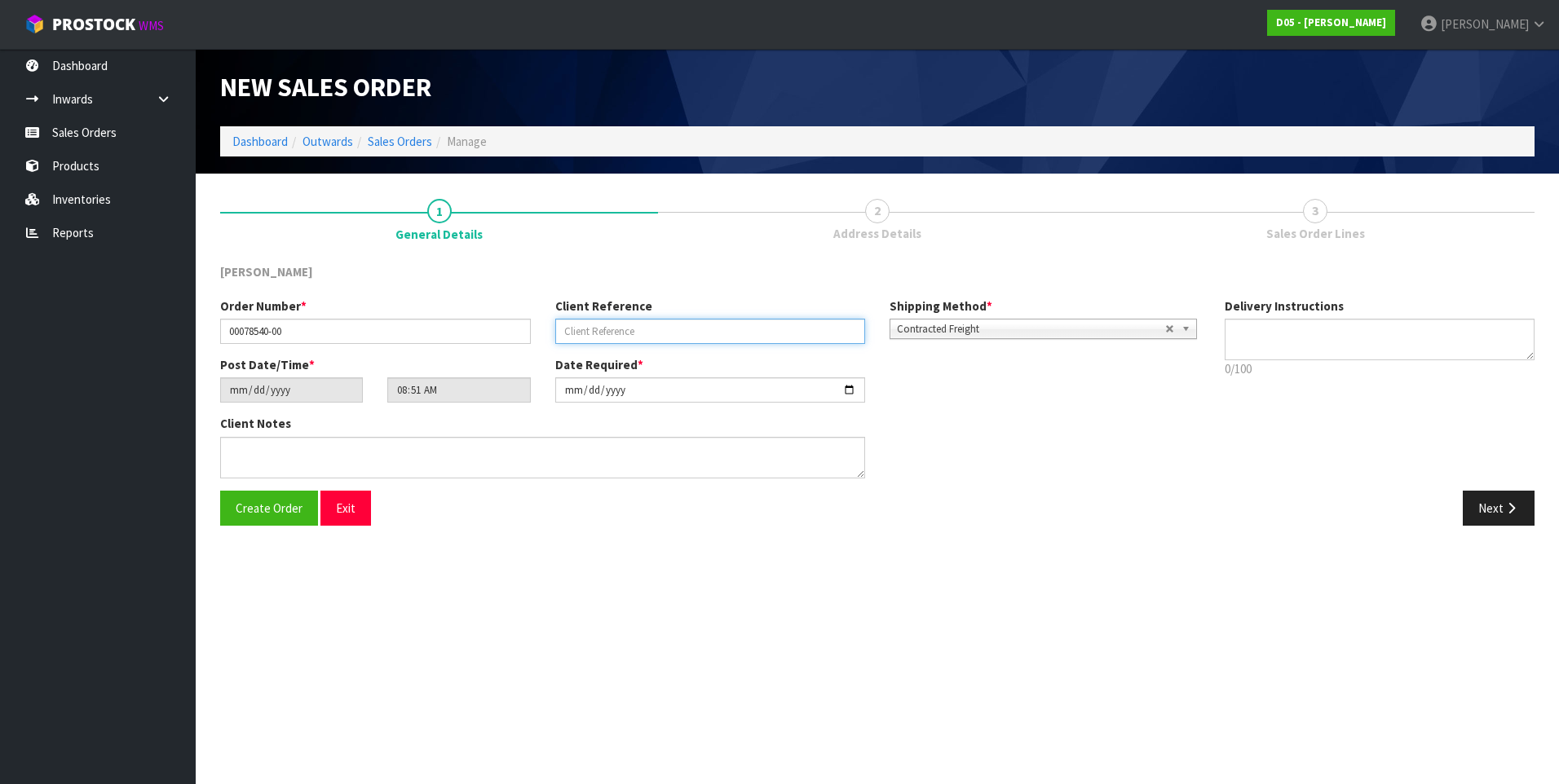
click at [589, 326] on input "text" at bounding box center [710, 332] width 310 height 26
paste input "CWL TRANSPORT-10064004"
type input "CWL TRANSPORT-10064004"
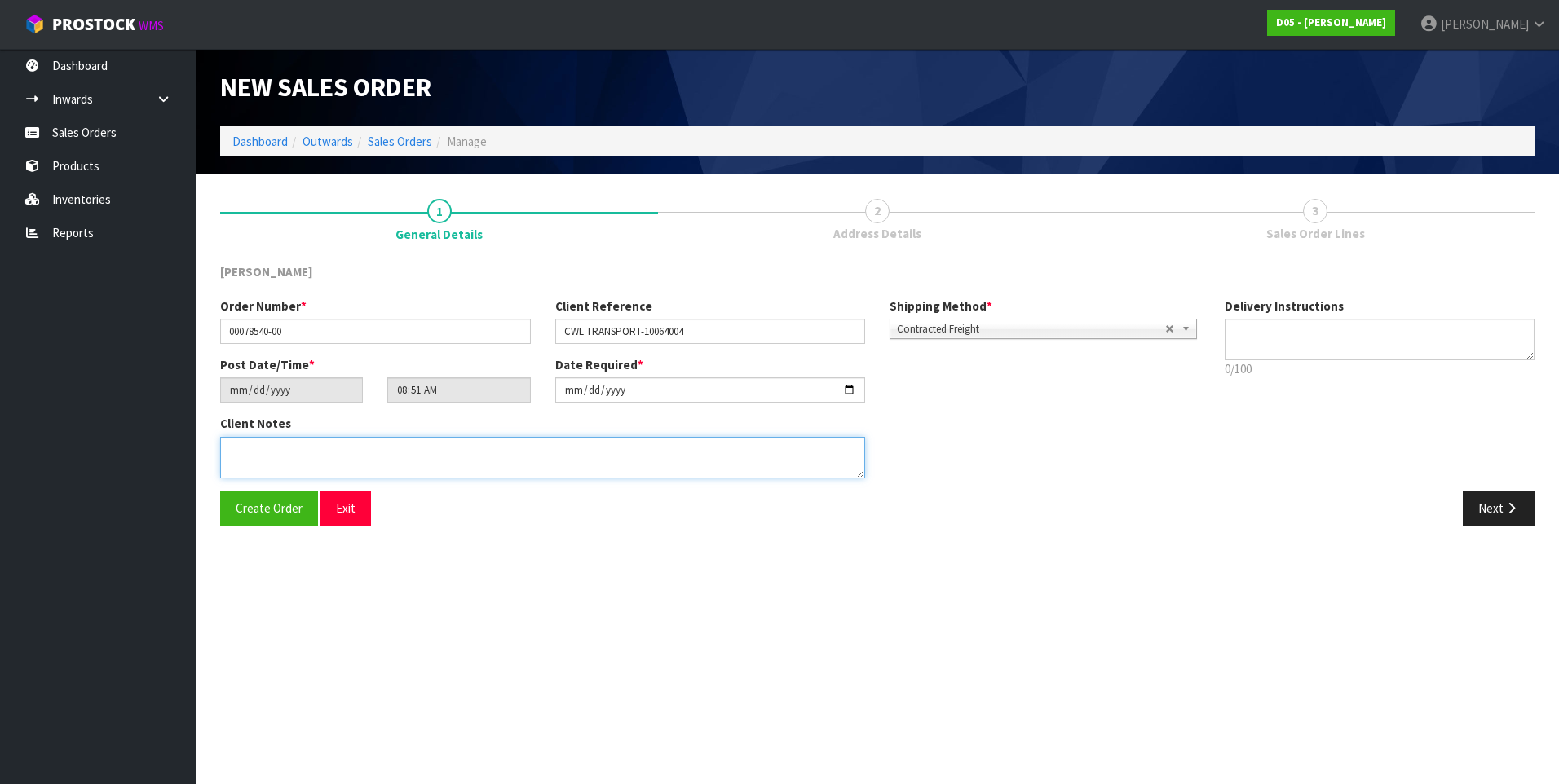
click at [239, 449] on textarea at bounding box center [542, 457] width 645 height 42
paste textarea "NO FORKLIFT ON SITE DDD 15/9"
type textarea "NO FORKLIFT ON SITE DDD 15/9"
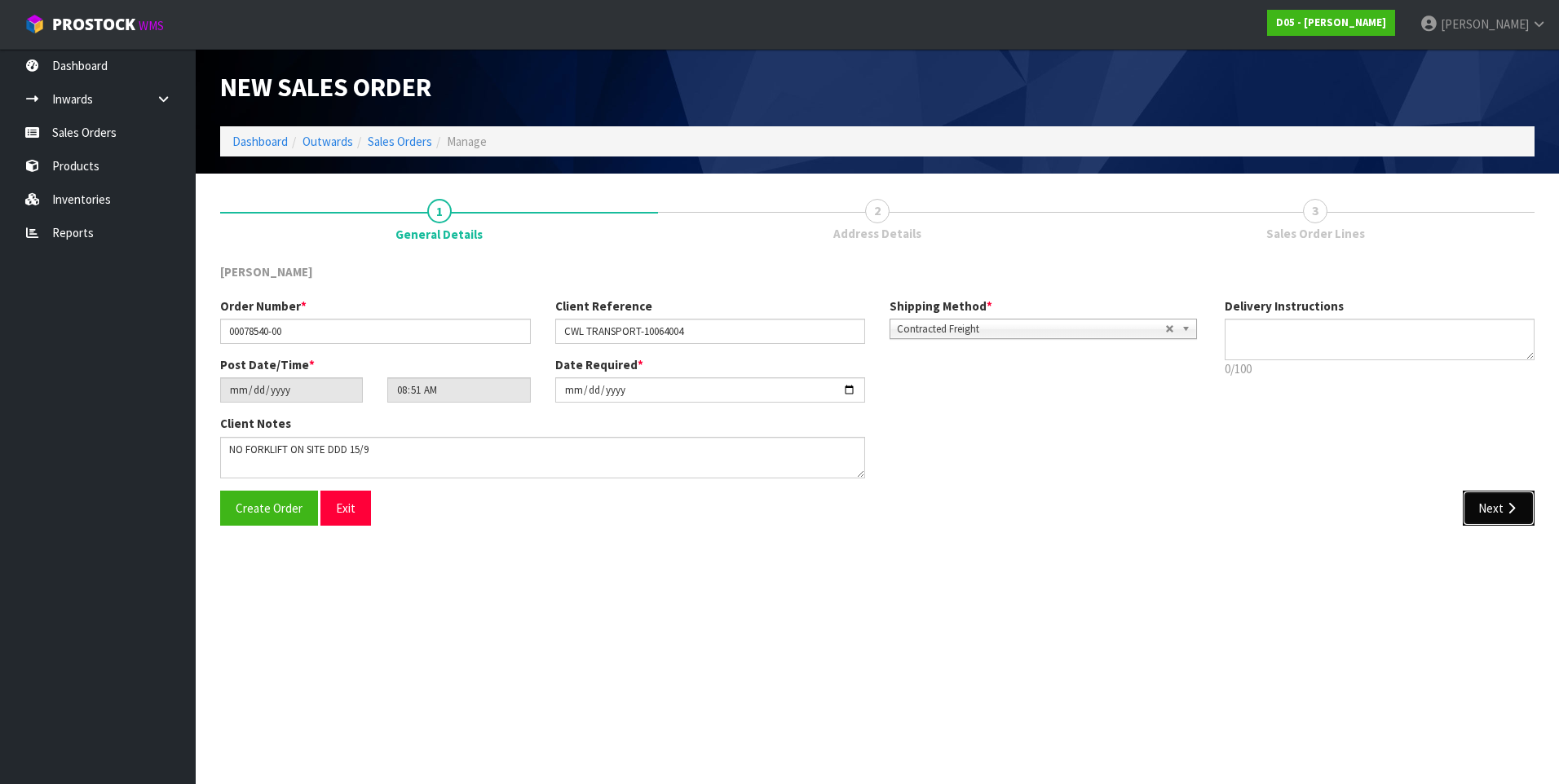
click at [1496, 508] on button "Next" at bounding box center [1498, 508] width 72 height 35
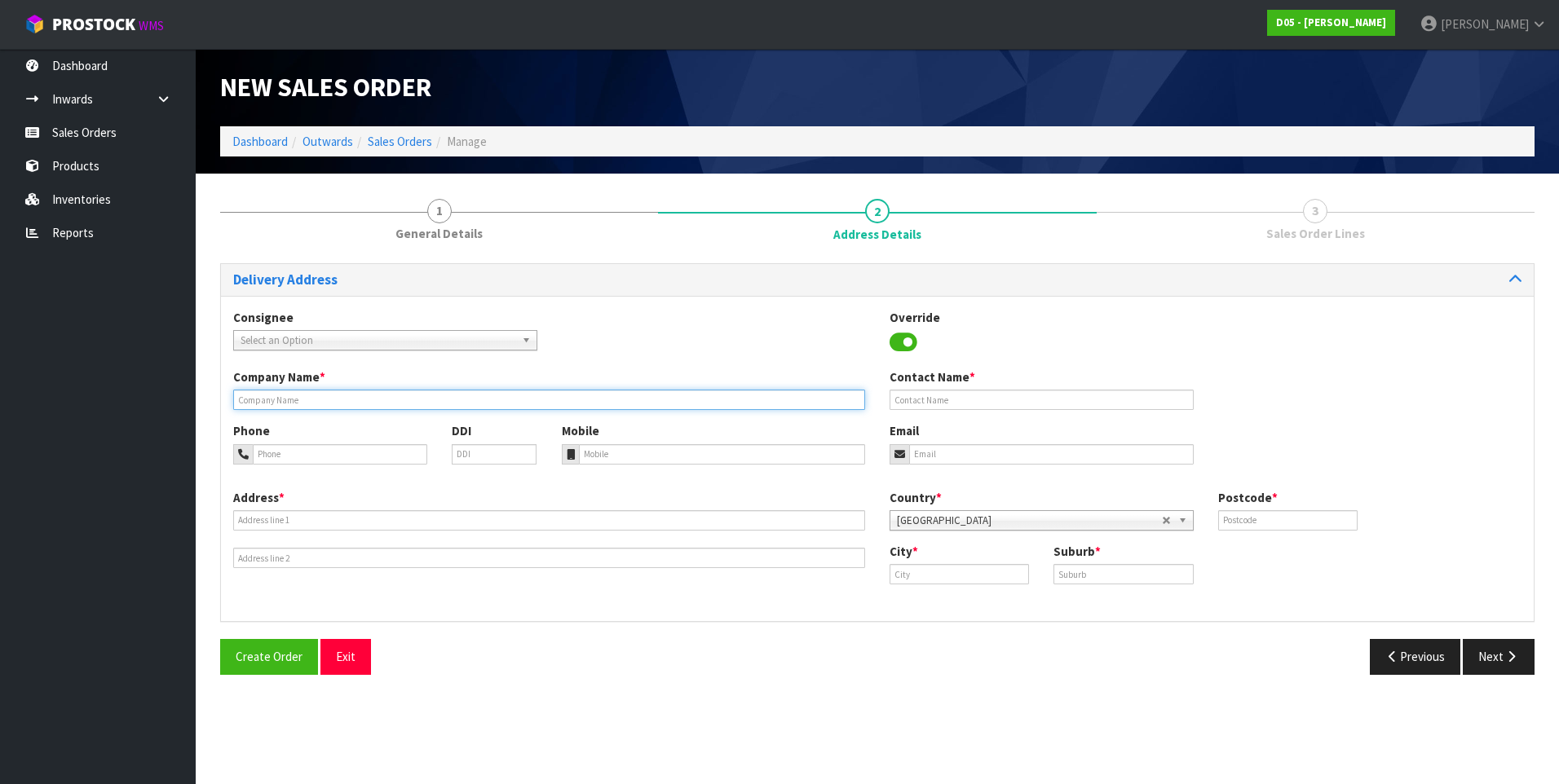
click at [265, 398] on input "text" at bounding box center [549, 400] width 632 height 21
paste input "[PERSON_NAME] WANGANUI LIFFITON STREET"
type input "[PERSON_NAME] WANGANUI LIFFITON STREET"
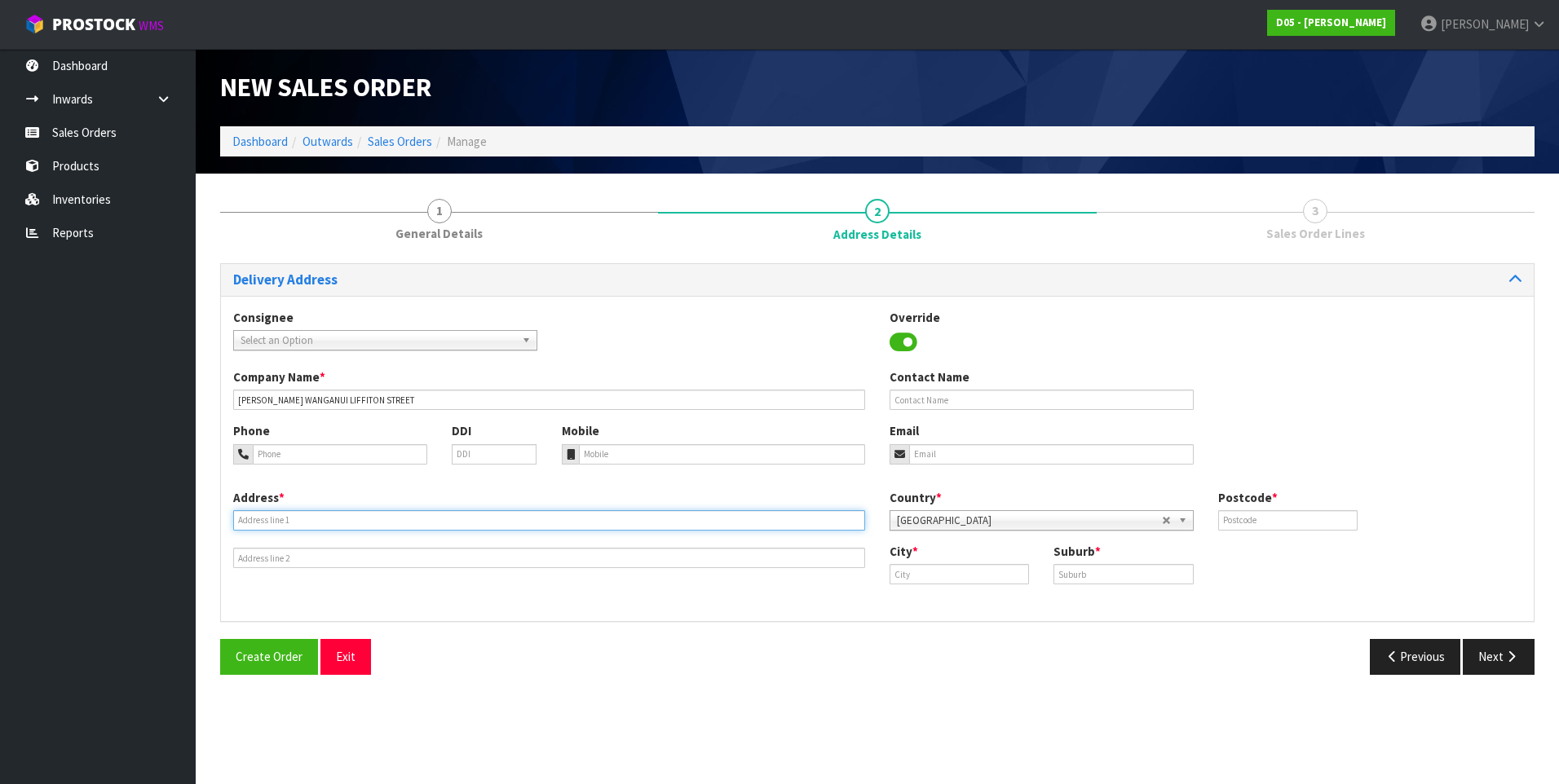
click at [257, 516] on input "text" at bounding box center [549, 521] width 632 height 21
paste input "[STREET_ADDRESS]"
type input "[STREET_ADDRESS]"
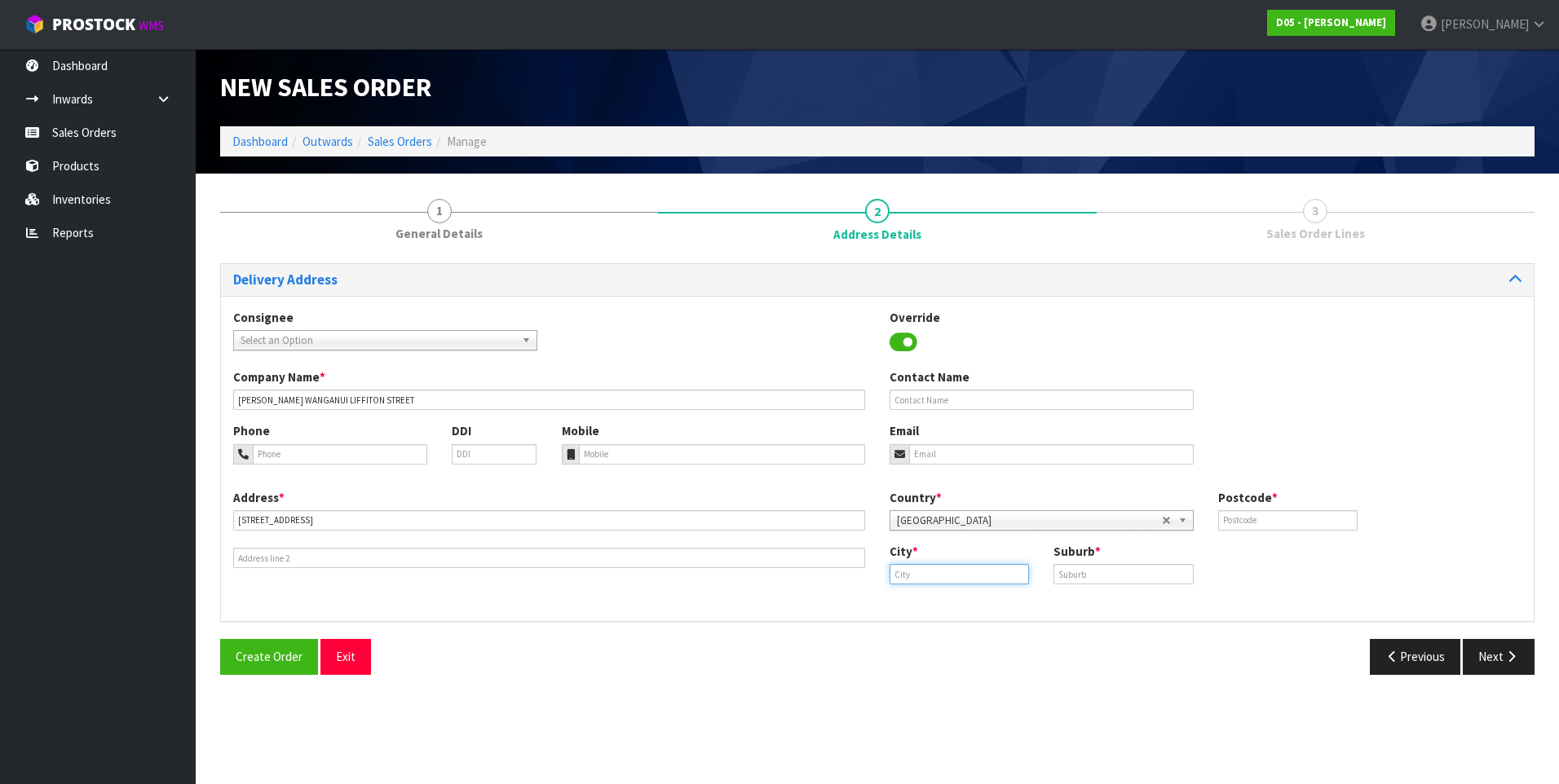
click at [904, 576] on input "text" at bounding box center [959, 575] width 139 height 21
paste input "[PERSON_NAME]"
type input "[PERSON_NAME]"
click at [1072, 574] on input "text" at bounding box center [1123, 575] width 139 height 21
paste input "WANGANUI EAST"
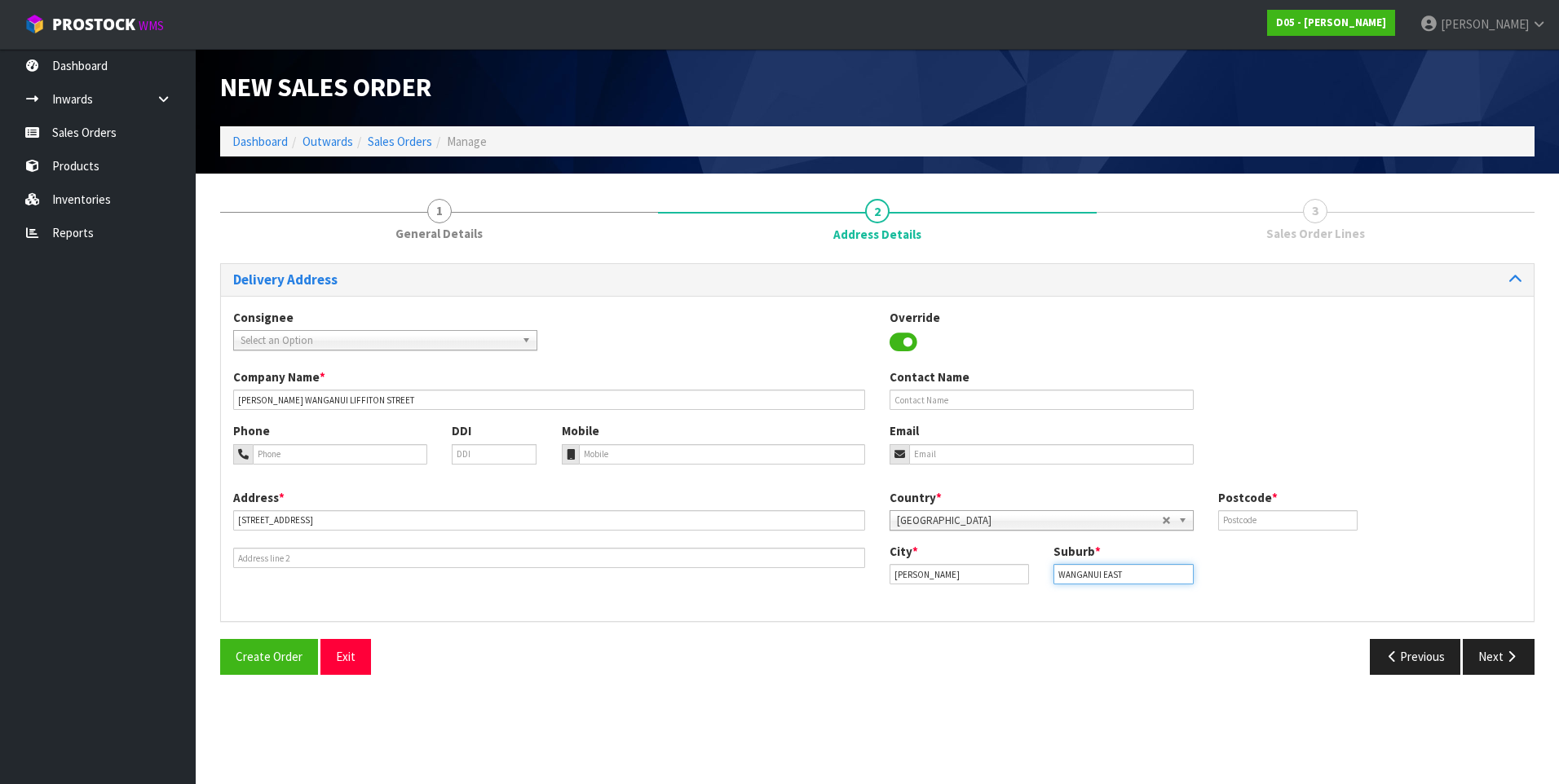
type input "WANGANUI EAST"
click at [1236, 525] on input "text" at bounding box center [1287, 521] width 139 height 21
type input "4500"
click at [1512, 655] on icon "button" at bounding box center [1511, 657] width 15 height 12
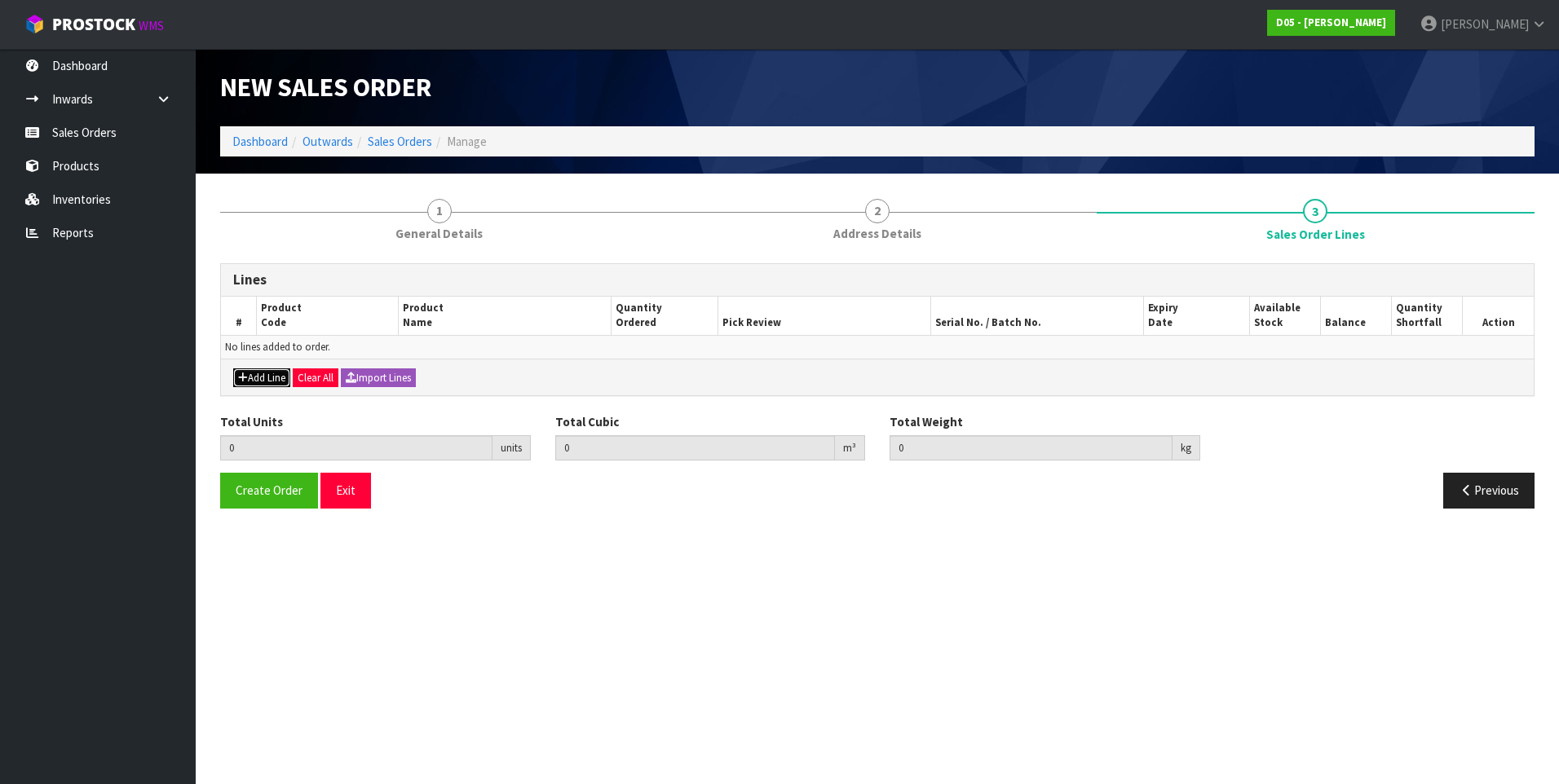
click at [280, 373] on button "Add Line" at bounding box center [262, 378] width 57 height 20
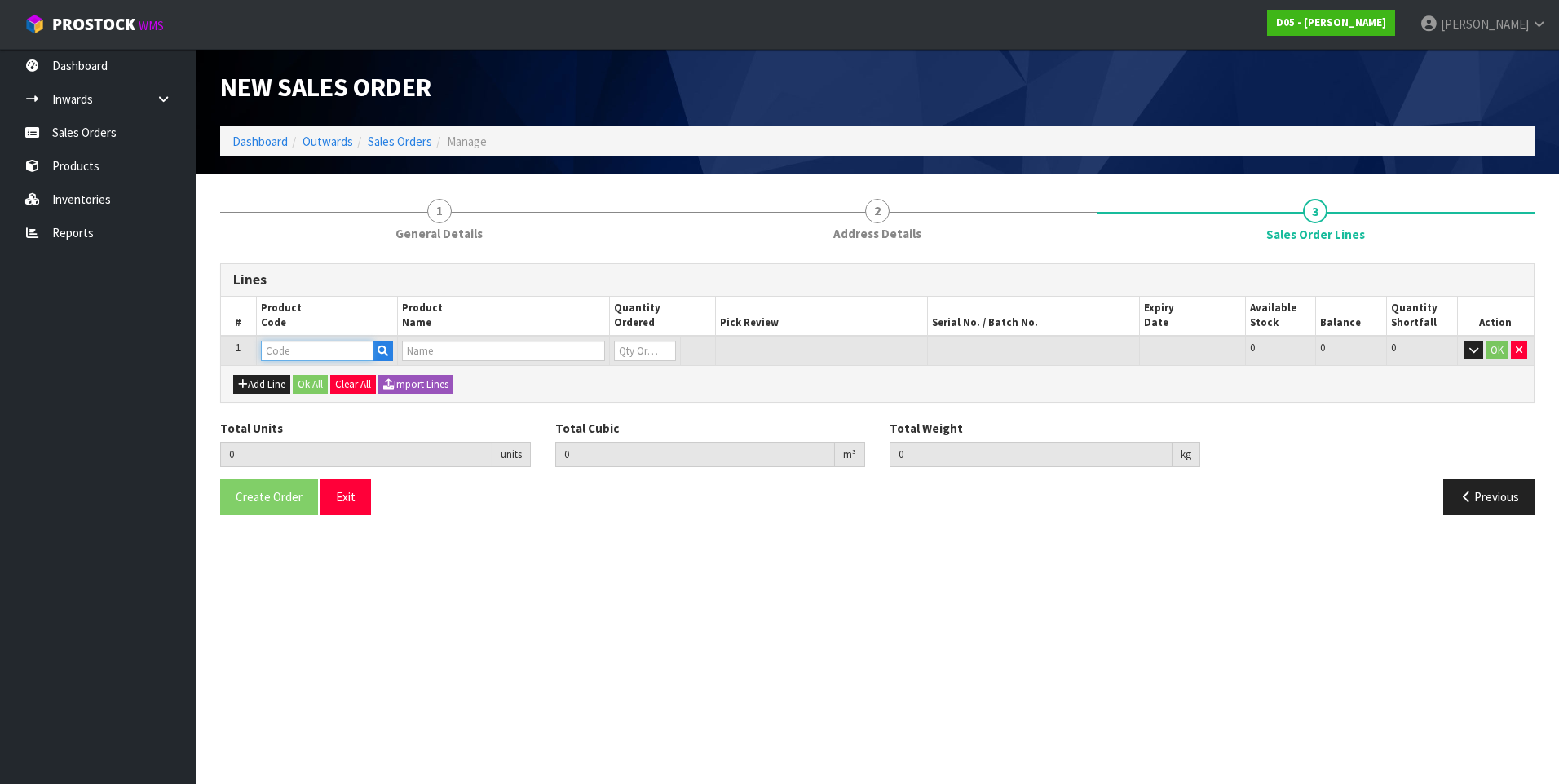
click at [275, 351] on input "text" at bounding box center [317, 351] width 113 height 21
paste input "SBOL-CA-MCDT-01"
type input "SBOL-CA-MCDT-01"
type input "0.000000"
type input "0.000"
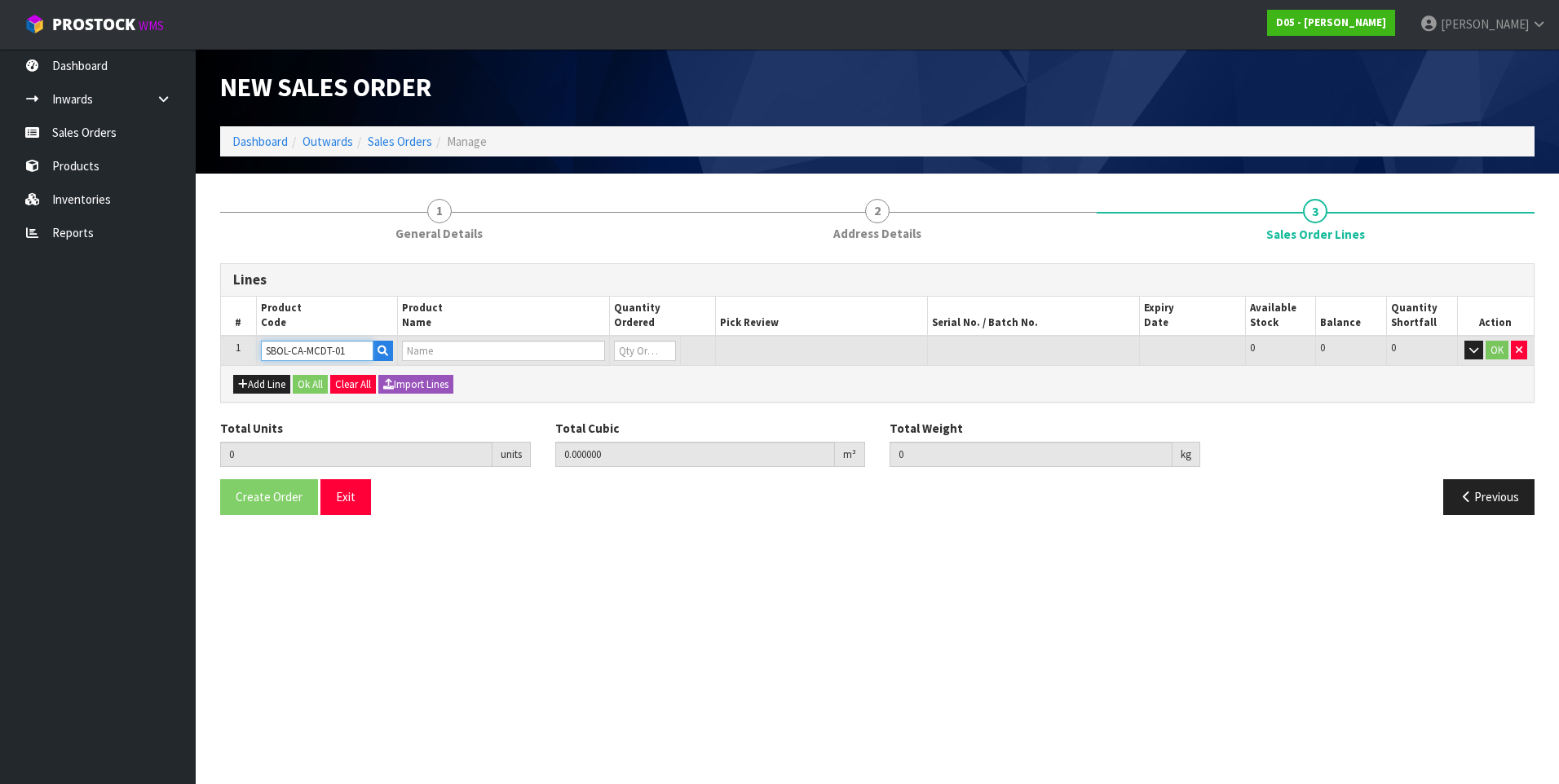
type input "( B )NEXT GENERATION CANOPY BOLT CAGE (PRICE FOR 1 ONLY)"
type input "0"
type input "SBOL-CA-MCDT-01"
click at [648, 348] on input "0" at bounding box center [629, 351] width 59 height 21
type input "1"
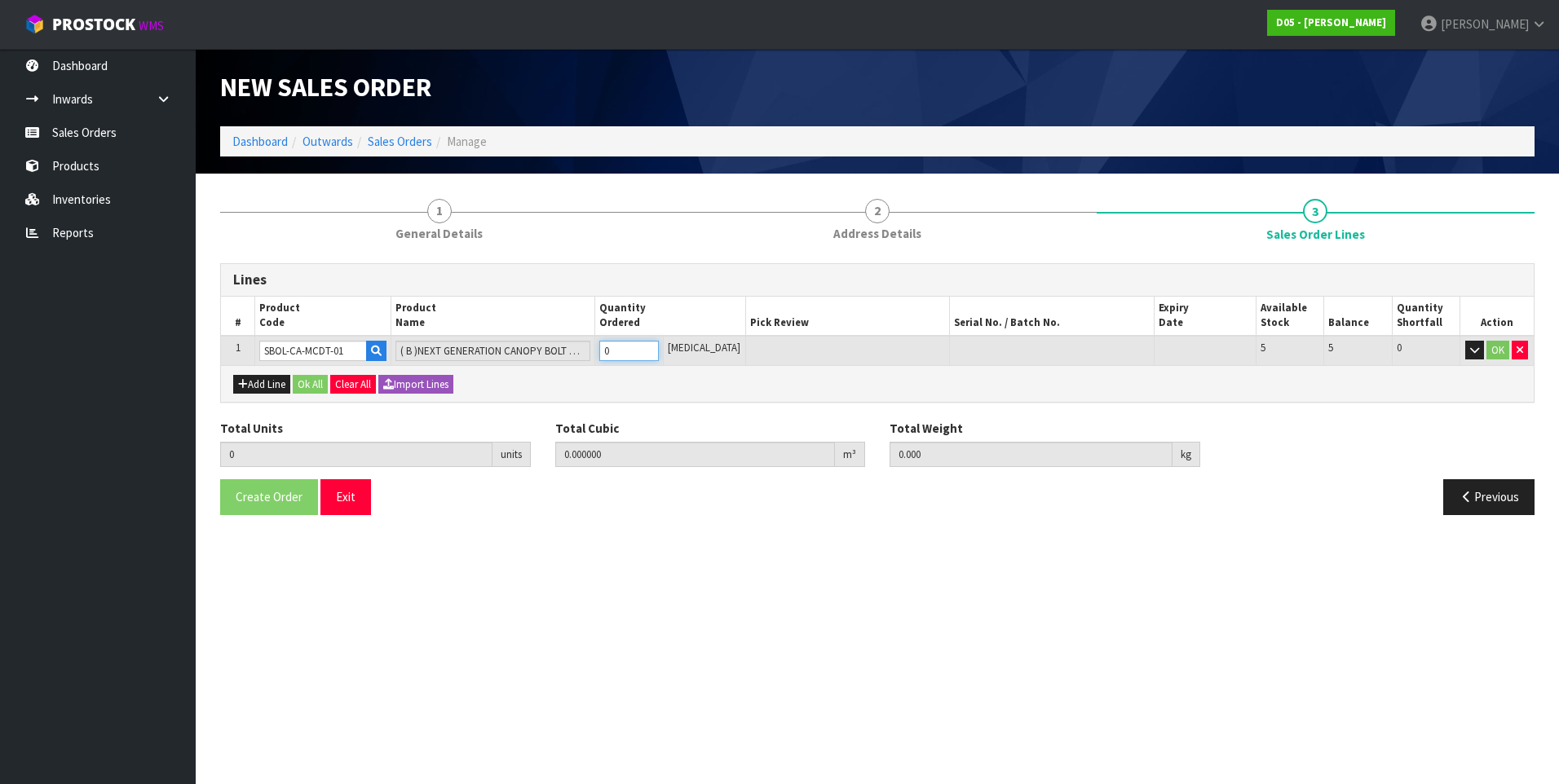
type input "0.532032"
type input "29"
type input "1"
click at [303, 382] on button "Ok All" at bounding box center [310, 385] width 35 height 20
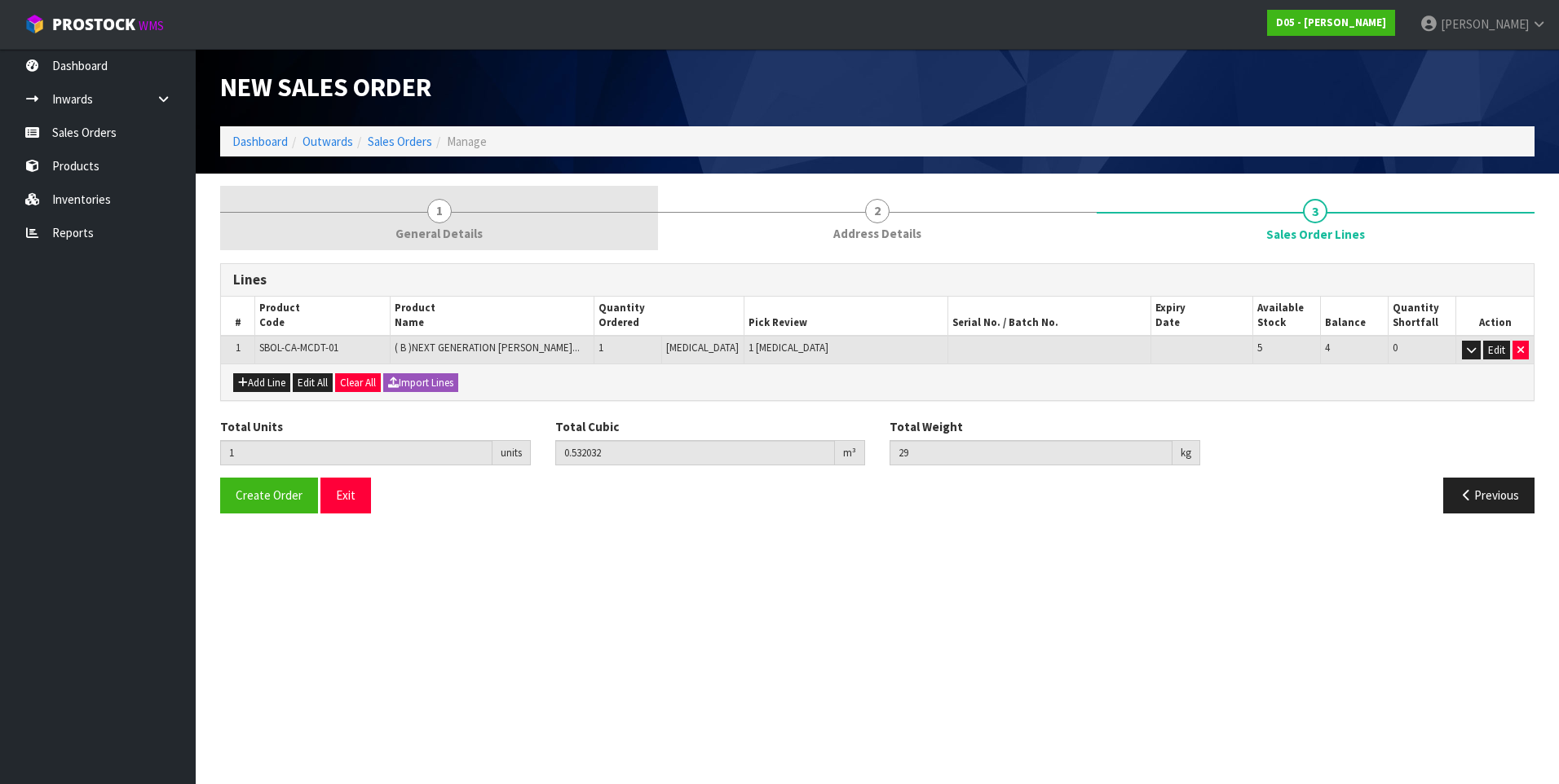
click at [440, 214] on span "1" at bounding box center [440, 211] width 25 height 25
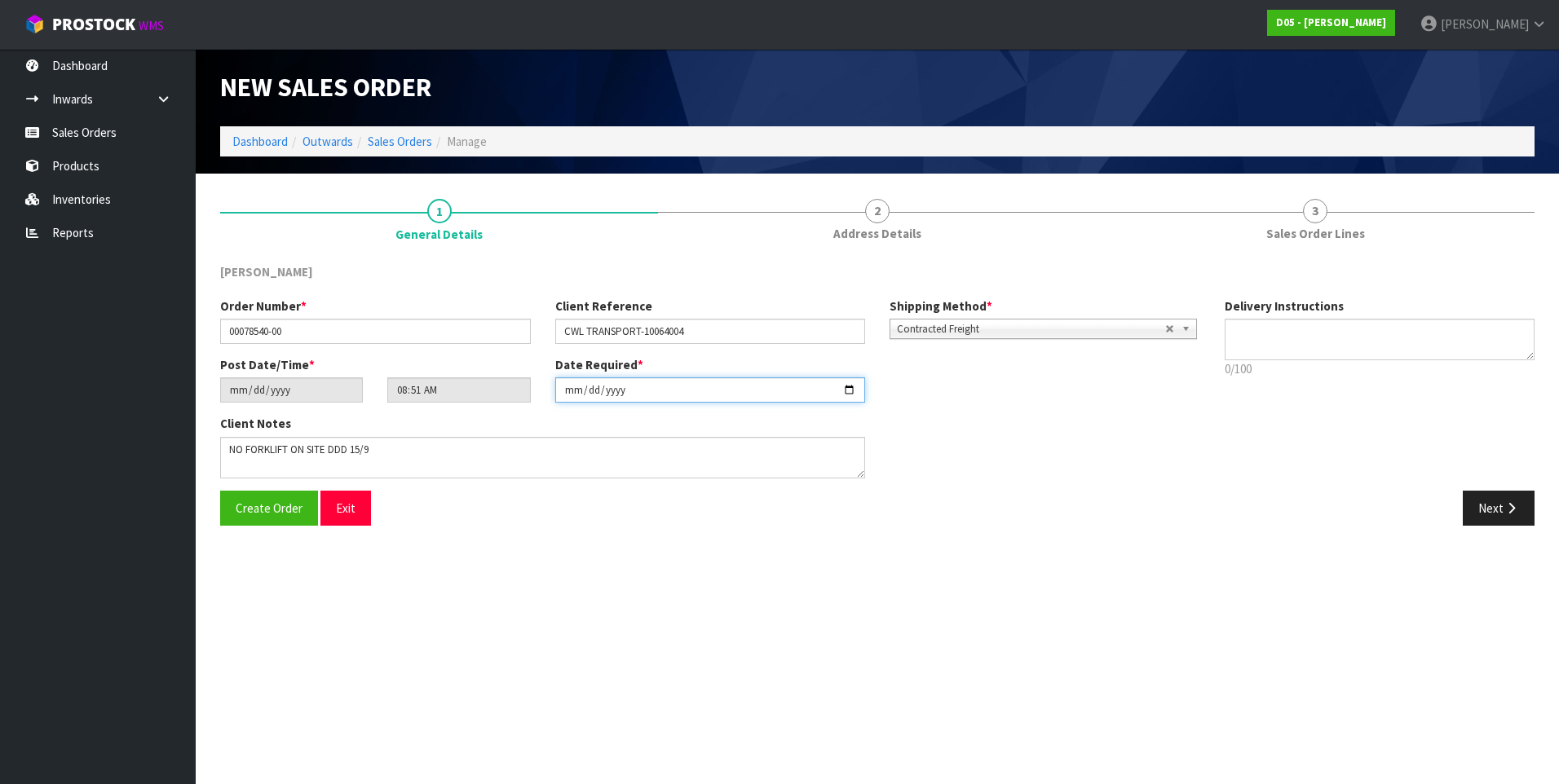
click at [849, 391] on input "[DATE]" at bounding box center [710, 390] width 310 height 26
type input "[DATE]"
click at [288, 512] on span "Create Order" at bounding box center [269, 508] width 67 height 15
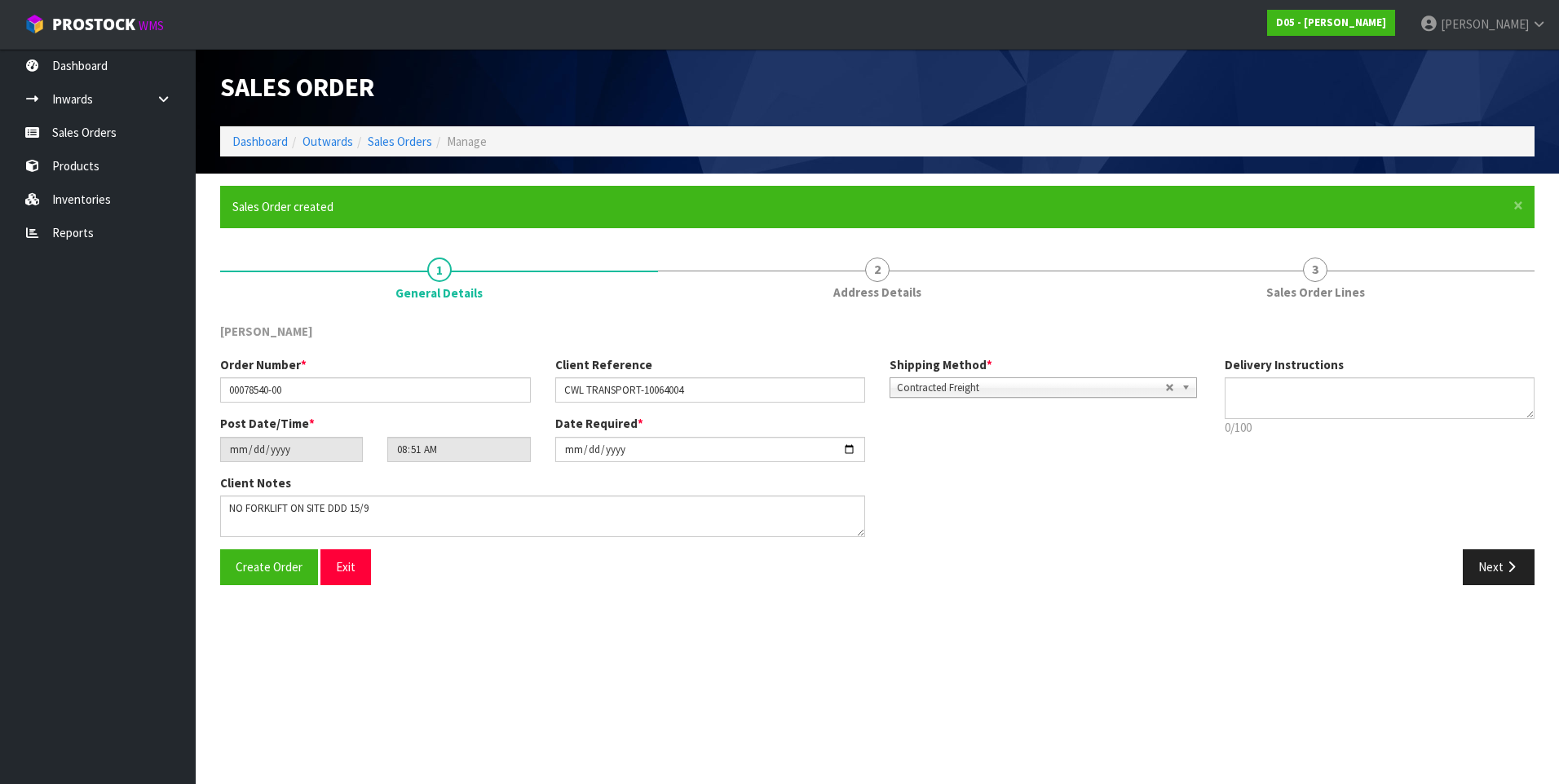
type input "10:51:00.000"
drag, startPoint x: 1532, startPoint y: 90, endPoint x: 1343, endPoint y: 91, distance: 189.0
click at [1343, 91] on span "D05-ORD0000036" at bounding box center [1436, 87] width 198 height 32
copy span "D05-ORD0000036"
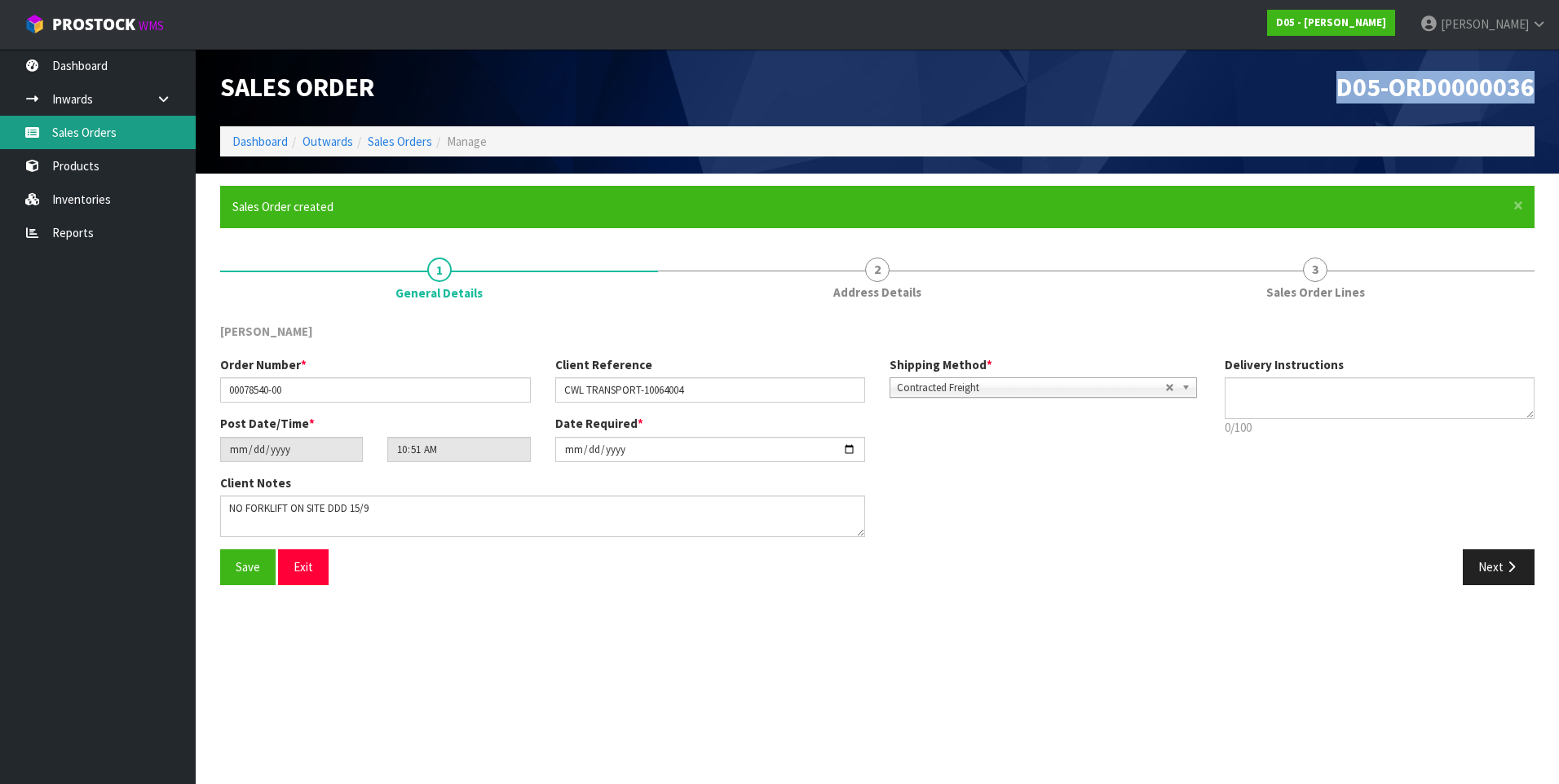
click at [101, 137] on link "Sales Orders" at bounding box center [97, 132] width 196 height 33
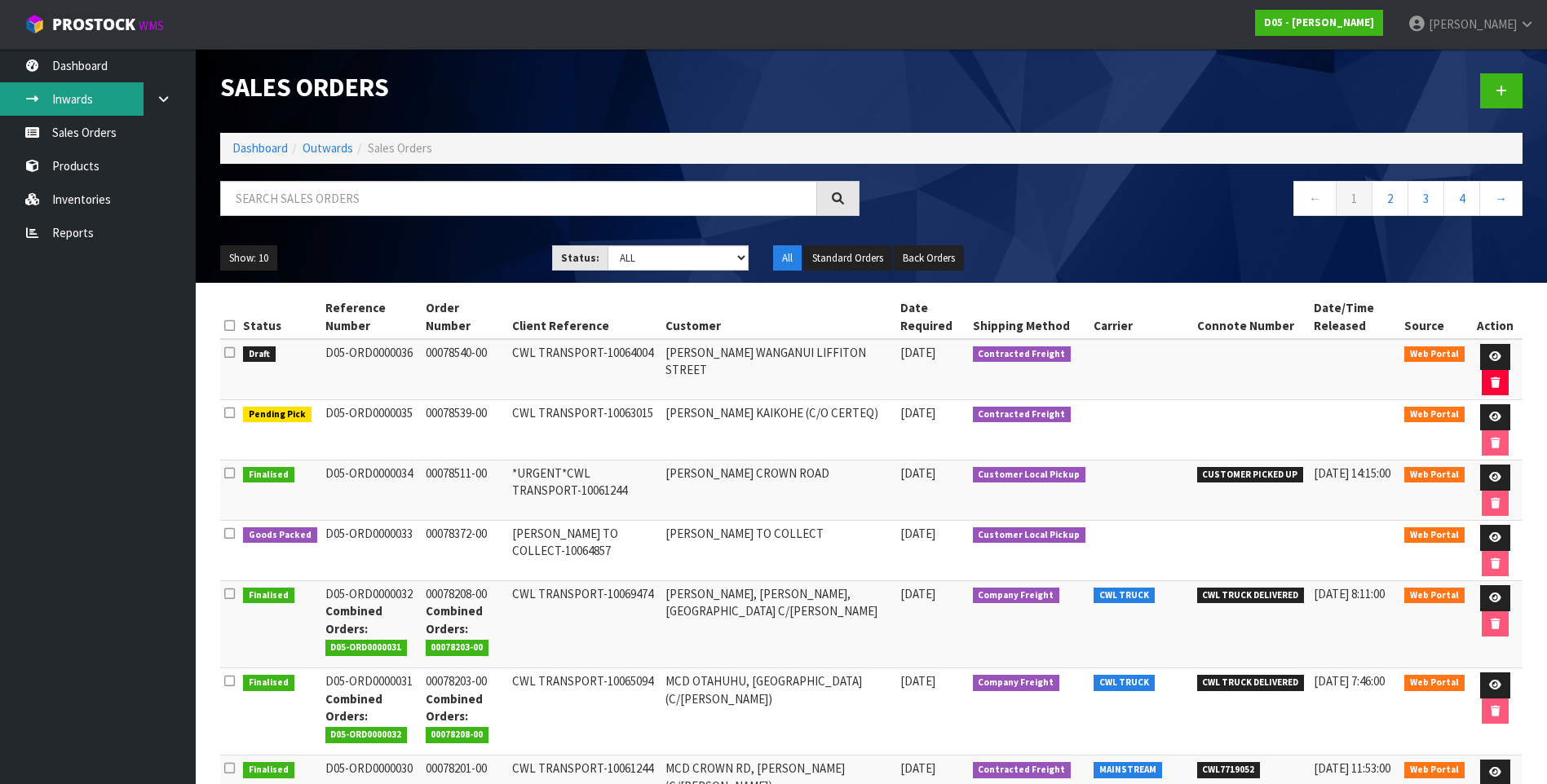
click at [93, 102] on link "Inwards" at bounding box center [97, 98] width 196 height 33
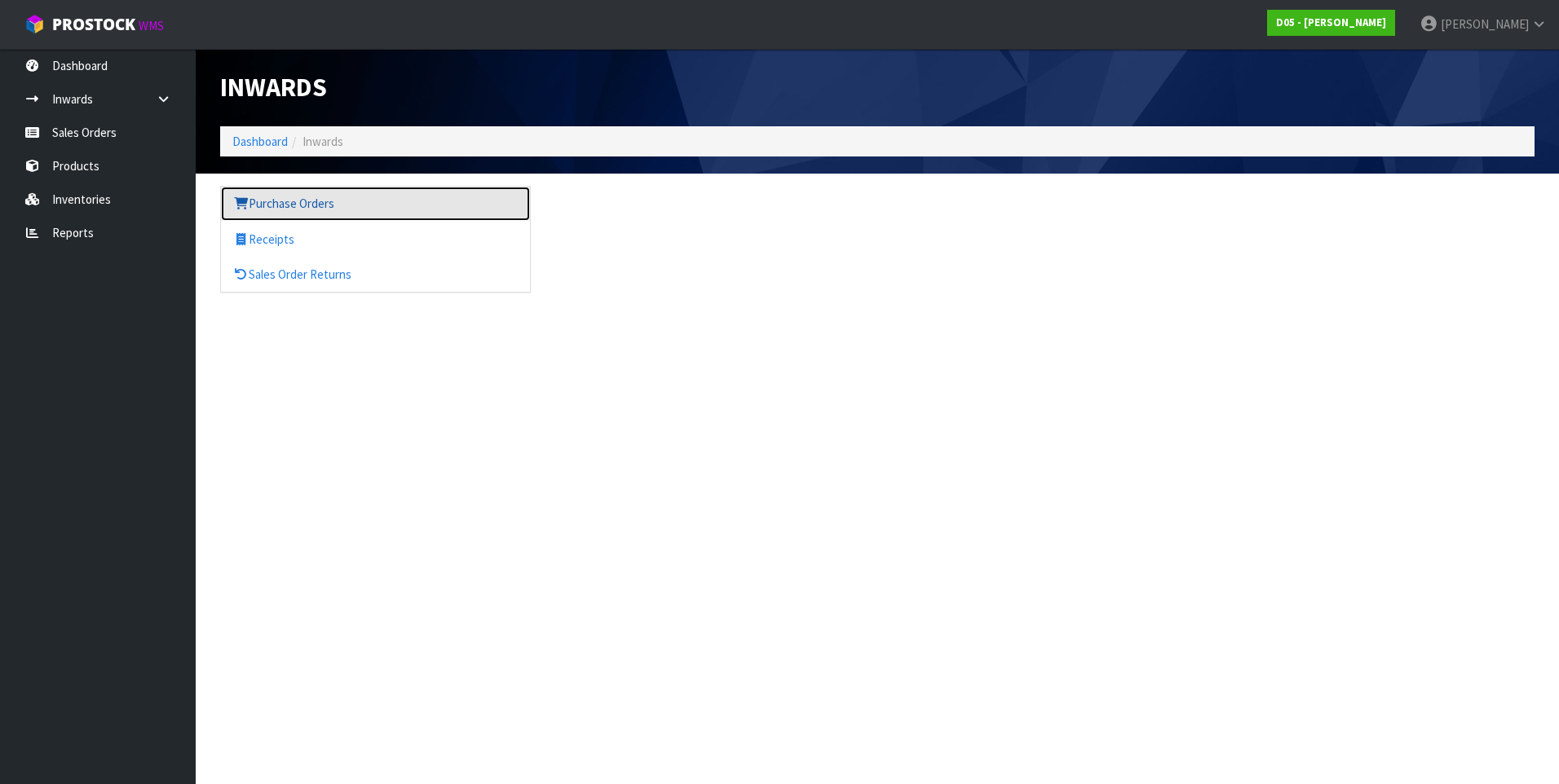
click at [325, 209] on link "Purchase Orders" at bounding box center [375, 203] width 309 height 33
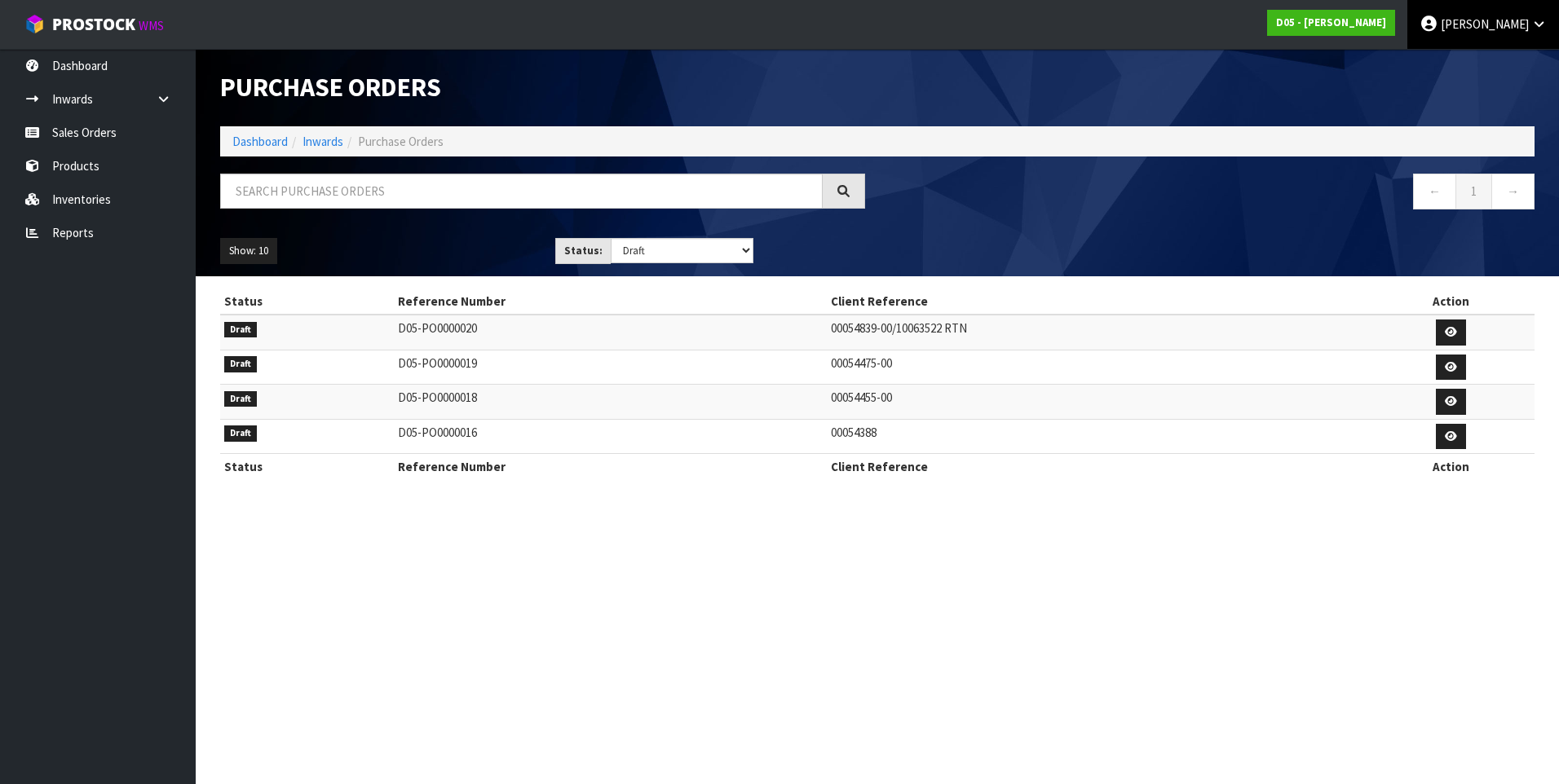
click at [1491, 38] on link "[PERSON_NAME]" at bounding box center [1483, 24] width 151 height 49
click at [1489, 73] on link "Logout" at bounding box center [1493, 65] width 129 height 22
